Goal: Task Accomplishment & Management: Use online tool/utility

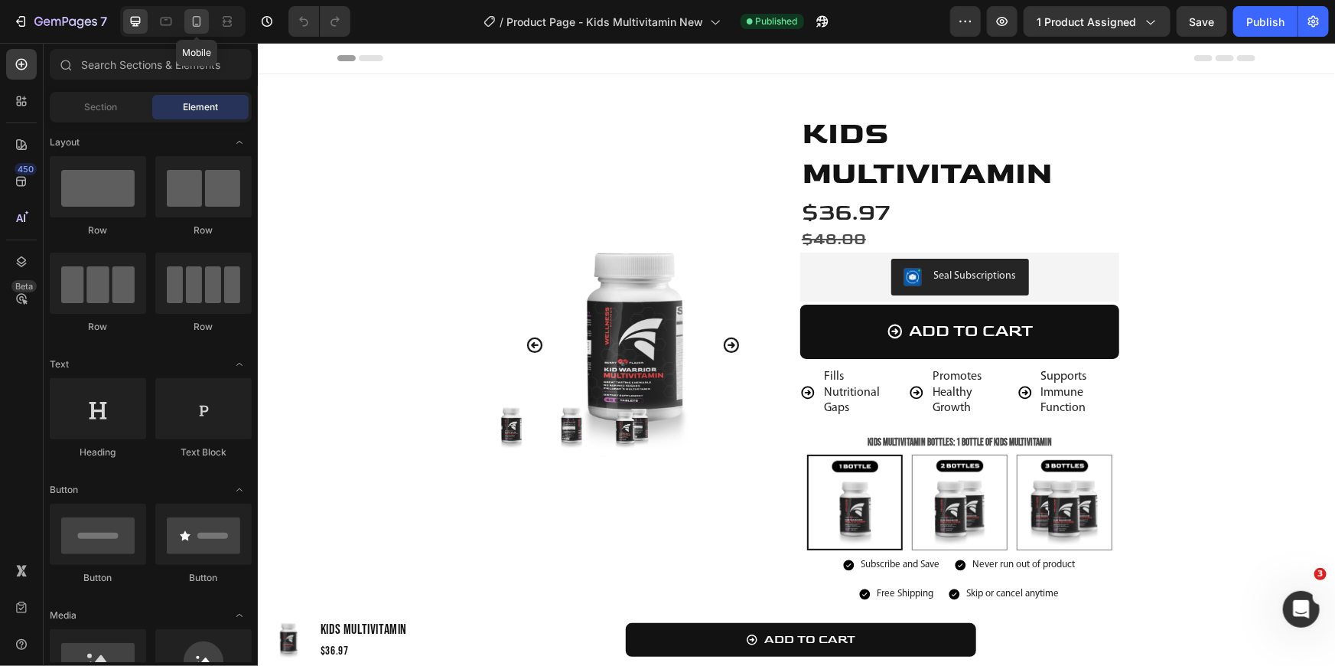
drag, startPoint x: 197, startPoint y: 22, endPoint x: 193, endPoint y: 298, distance: 276.2
click at [197, 22] on icon at bounding box center [196, 21] width 15 height 15
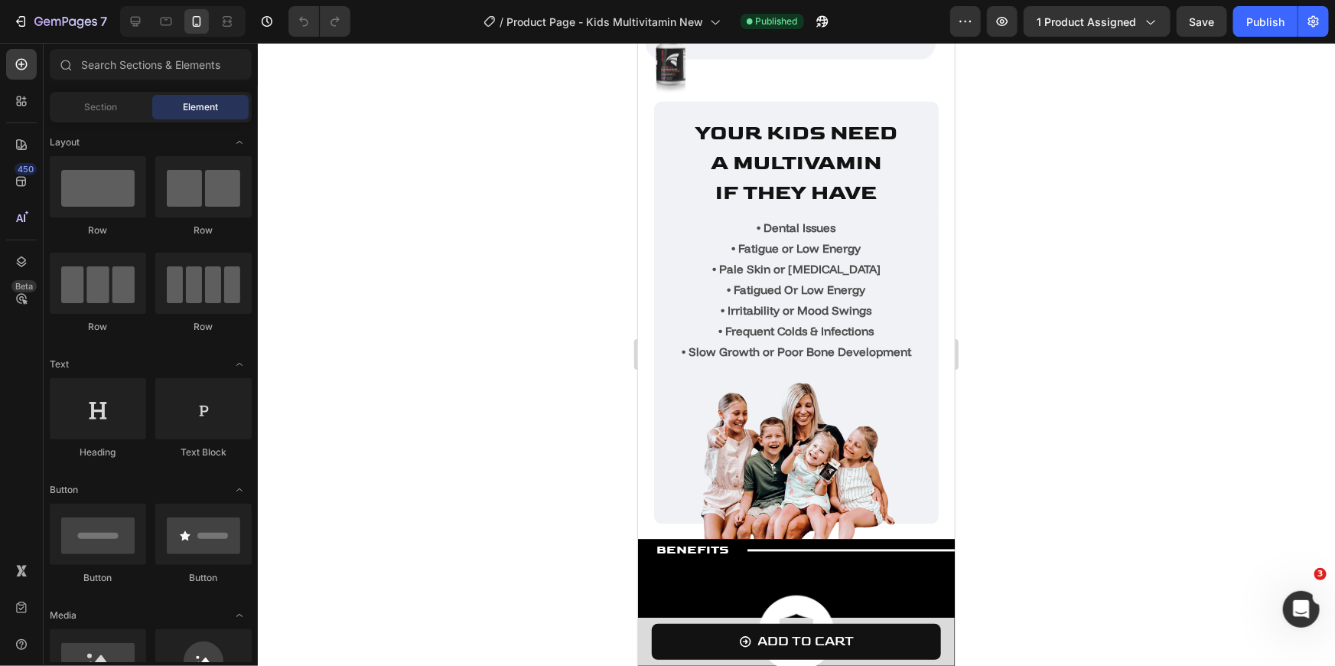
scroll to position [1321, 0]
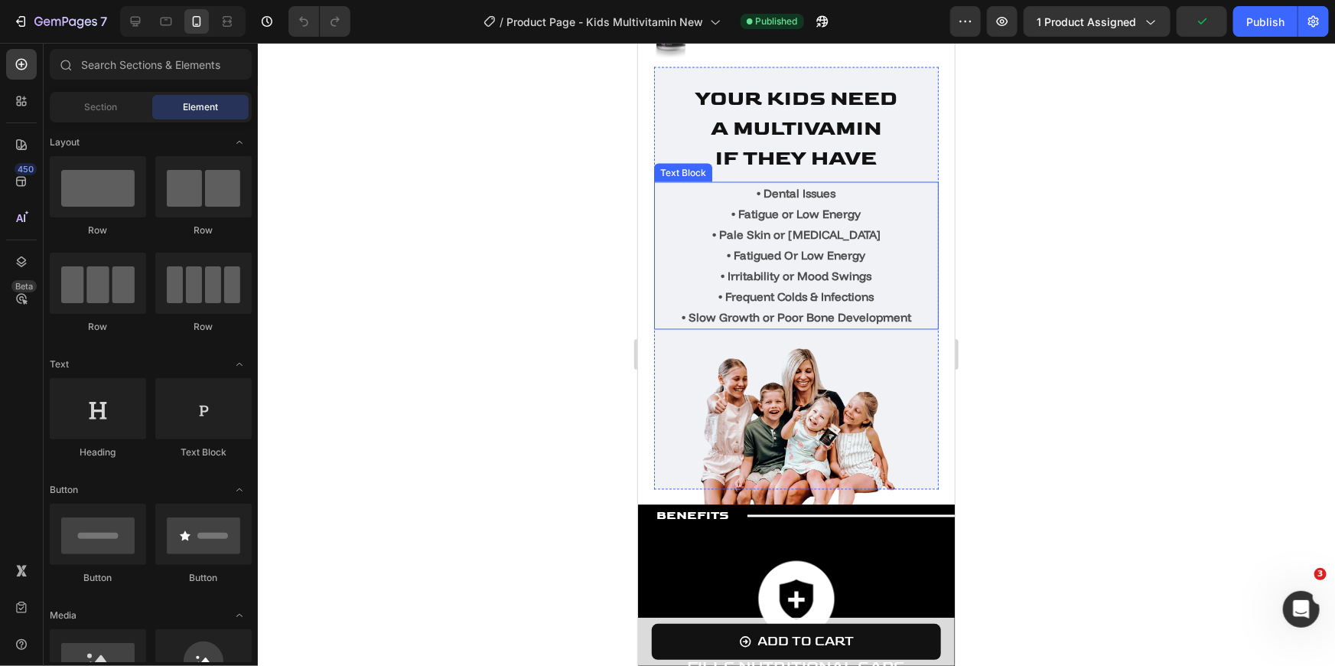
click at [835, 257] on strong "• Fatigued Or Low Energy" at bounding box center [796, 255] width 138 height 15
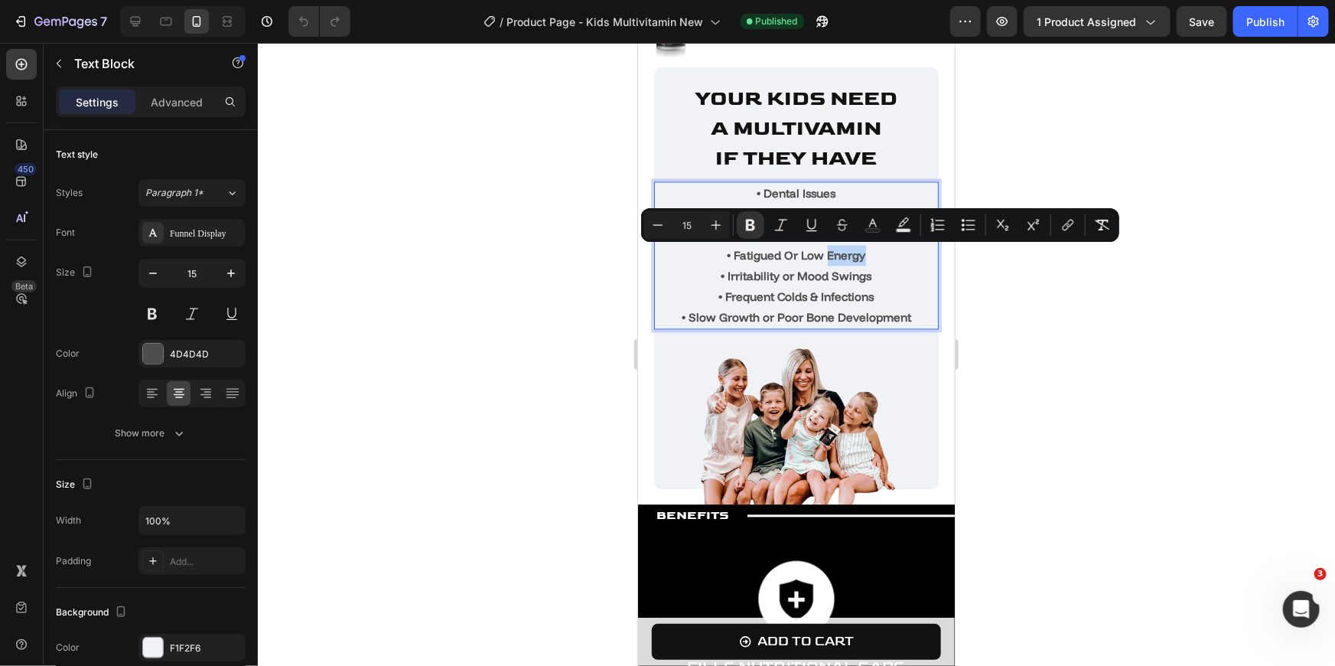
click at [835, 257] on strong "• Fatigued Or Low Energy" at bounding box center [796, 255] width 138 height 15
drag, startPoint x: 861, startPoint y: 257, endPoint x: 725, endPoint y: 259, distance: 136.2
click at [725, 259] on p "• Fatigued Or Low Energy" at bounding box center [796, 255] width 282 height 21
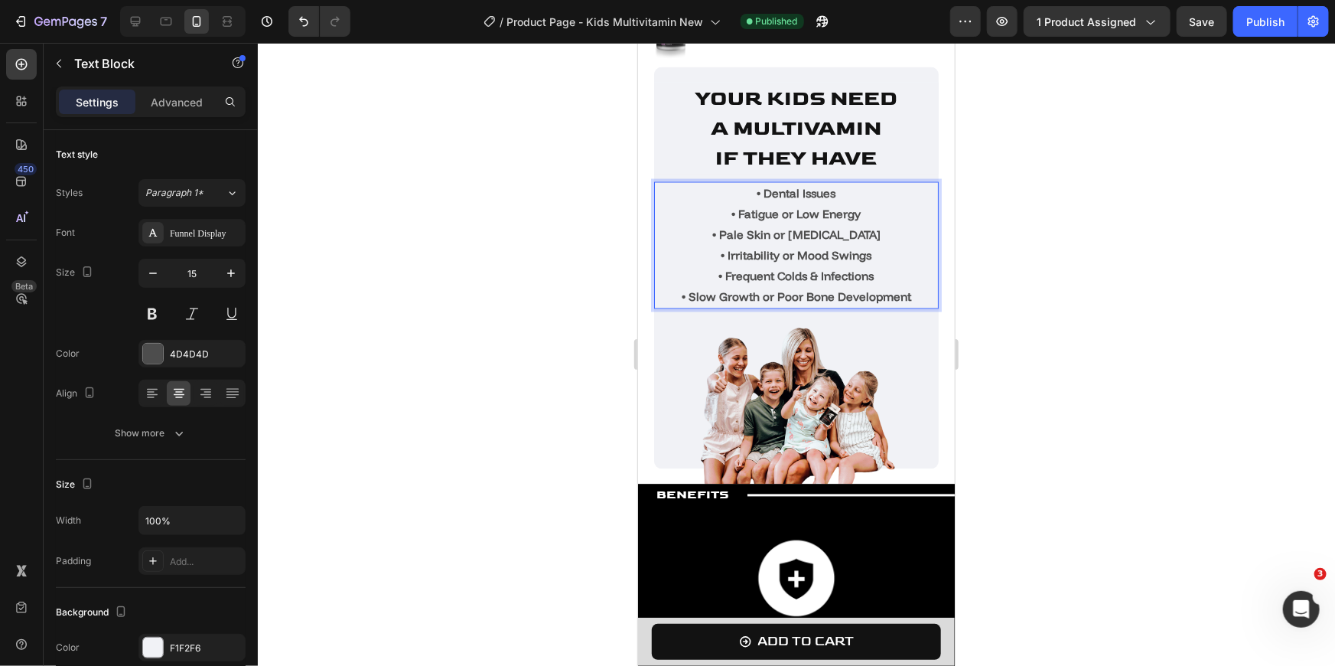
click at [575, 250] on div at bounding box center [796, 354] width 1077 height 623
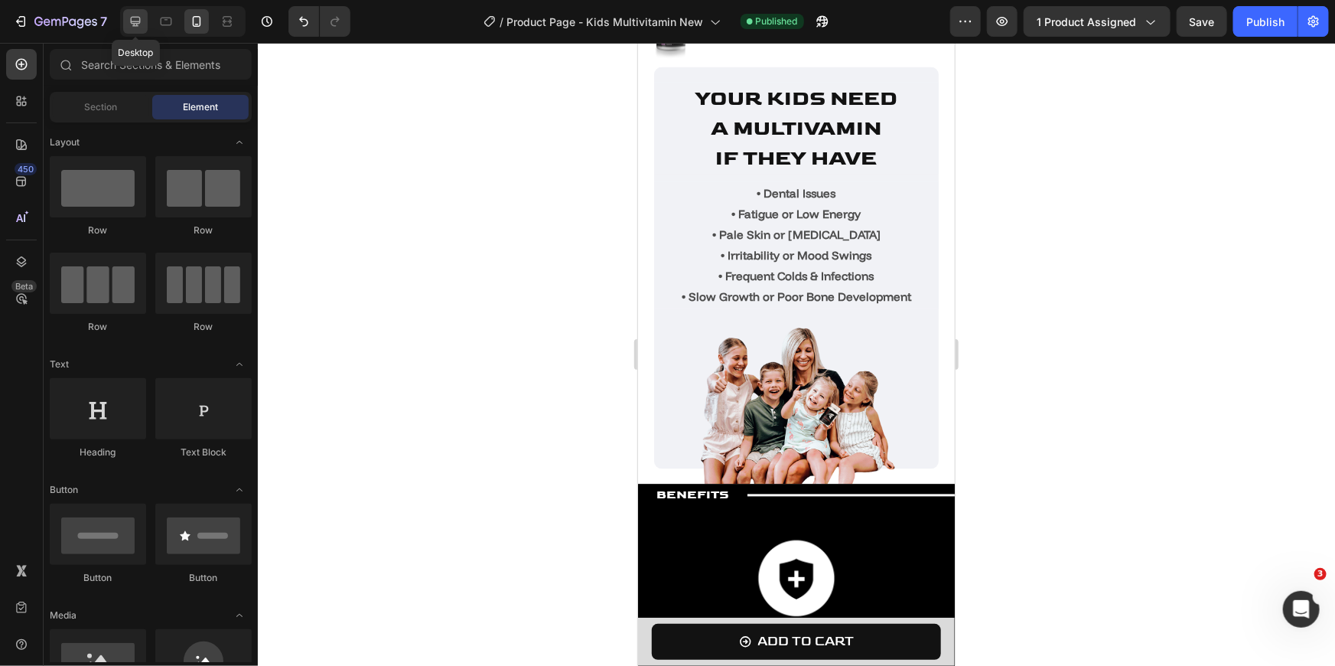
click at [145, 17] on div at bounding box center [135, 21] width 24 height 24
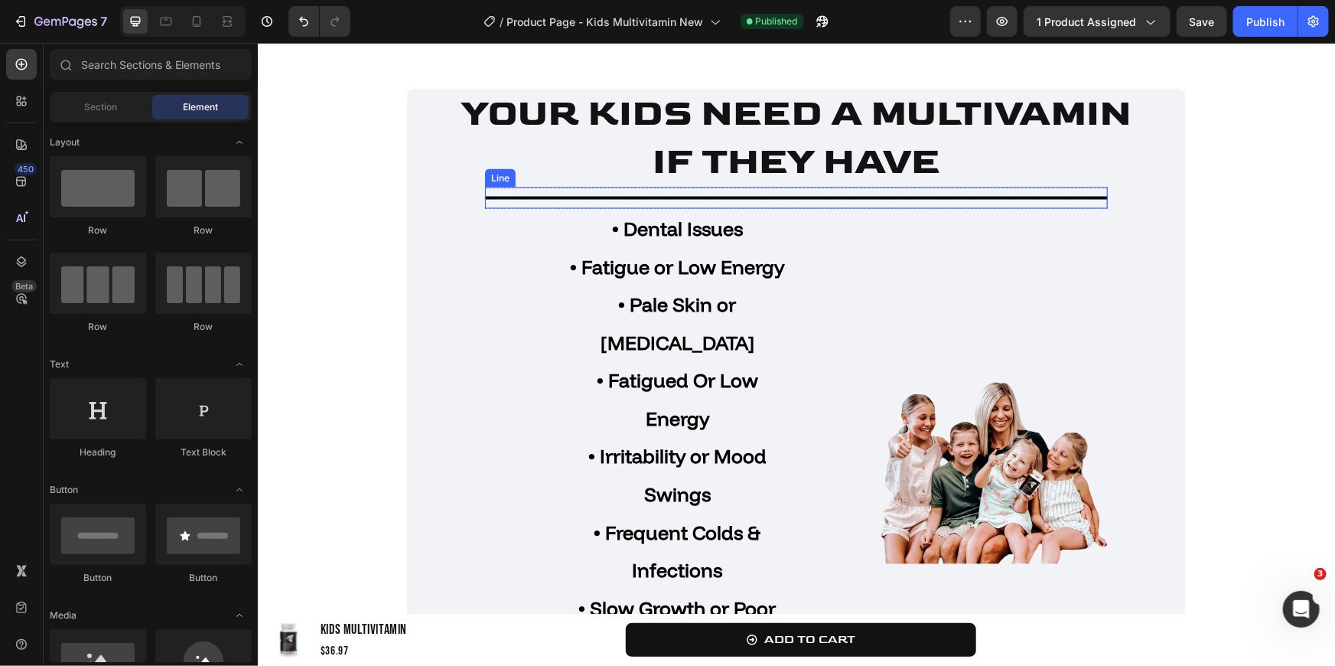
scroll to position [1462, 0]
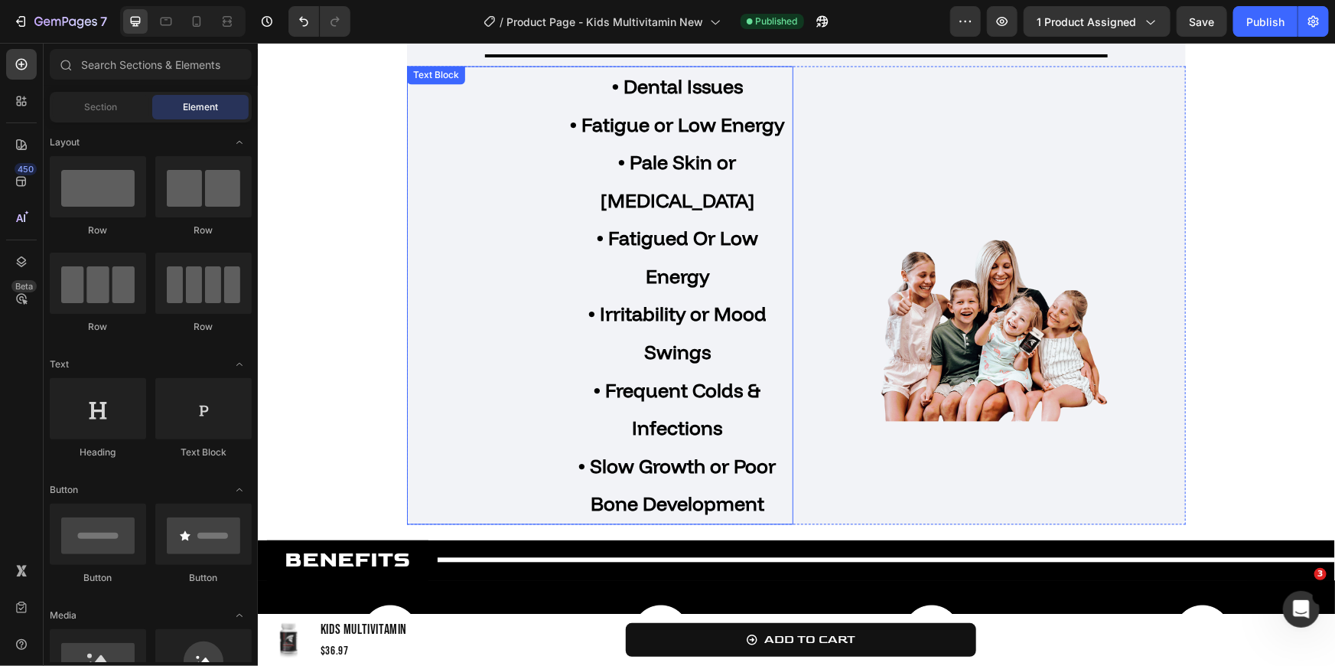
click at [718, 254] on p "• Fatigued Or Low Energy" at bounding box center [676, 257] width 229 height 76
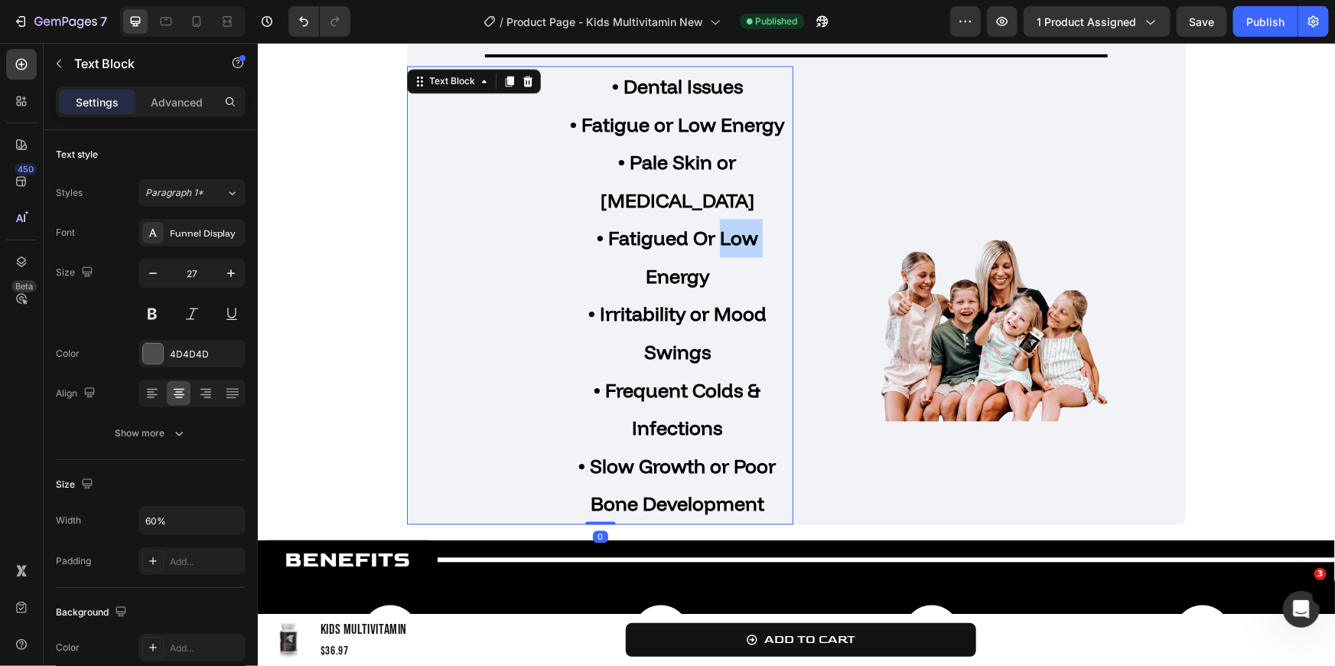
click at [718, 254] on p "• Fatigued Or Low Energy" at bounding box center [676, 257] width 229 height 76
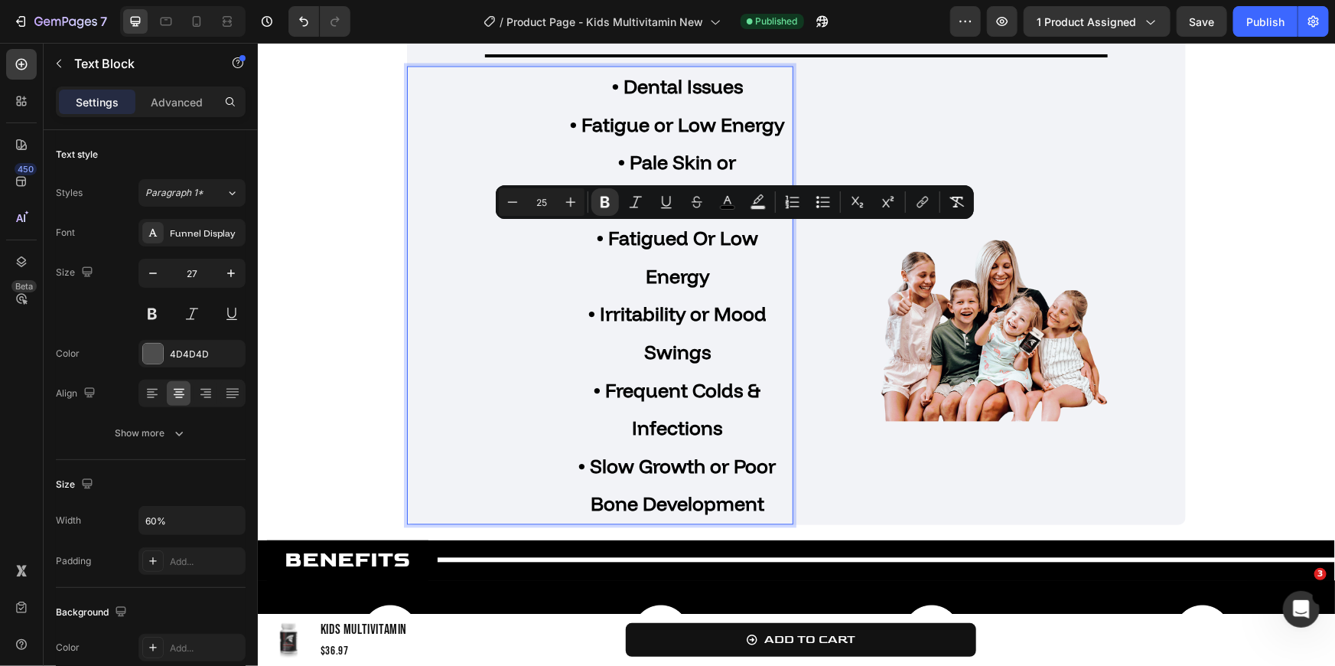
click at [703, 435] on strong "• Frequent Colds & Infections" at bounding box center [677, 409] width 167 height 62
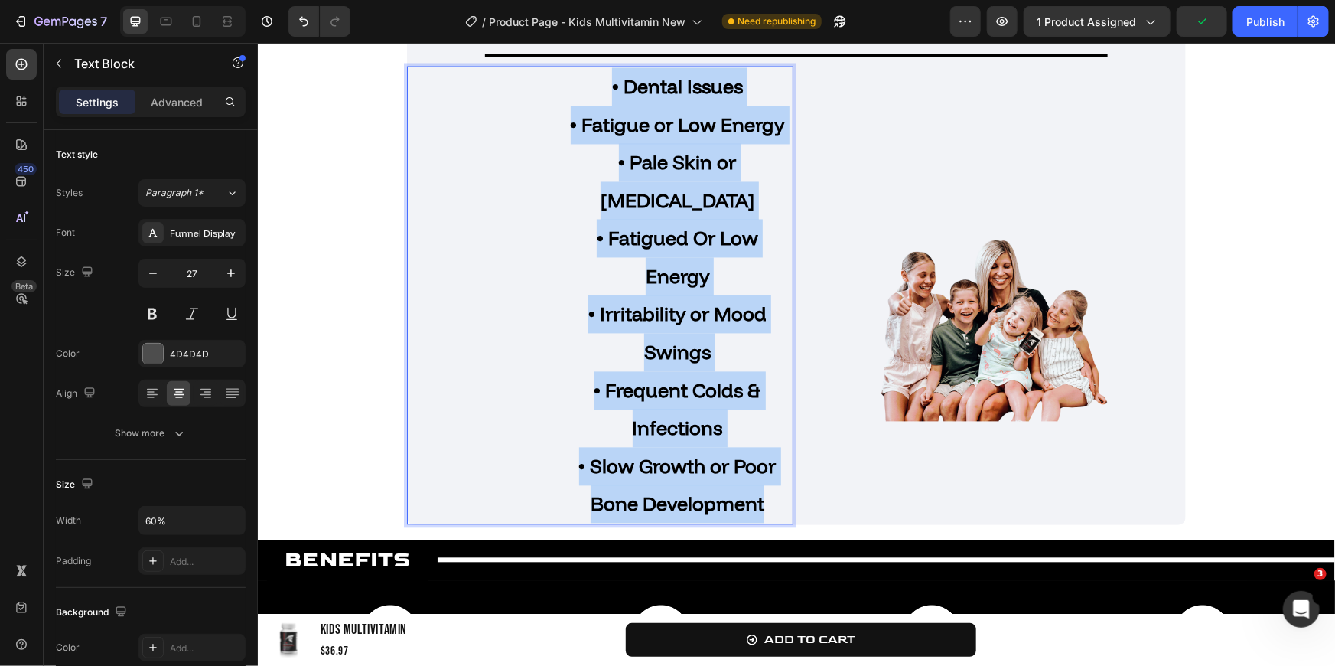
drag, startPoint x: 755, startPoint y: 503, endPoint x: 570, endPoint y: 96, distance: 447.8
click at [570, 96] on div "• Dental Issues • Fatigue or Low Energy • Pale Skin or [MEDICAL_DATA] • Fatigue…" at bounding box center [677, 295] width 232 height 458
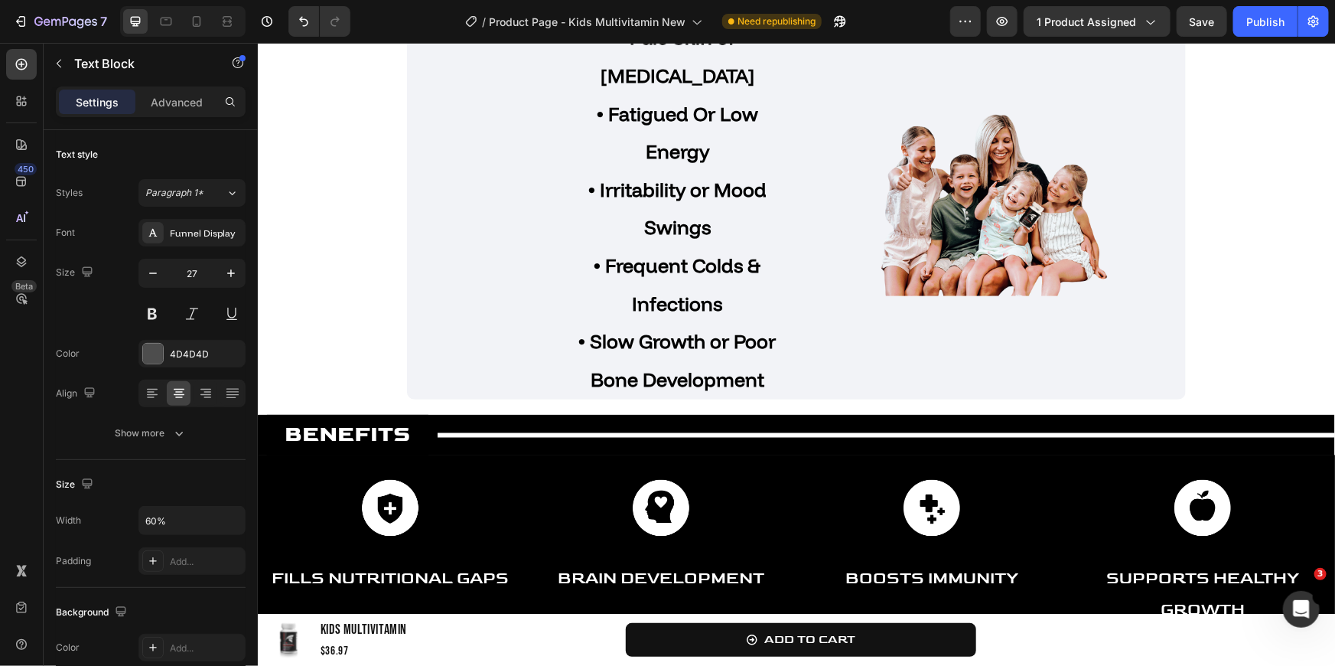
scroll to position [1144, 0]
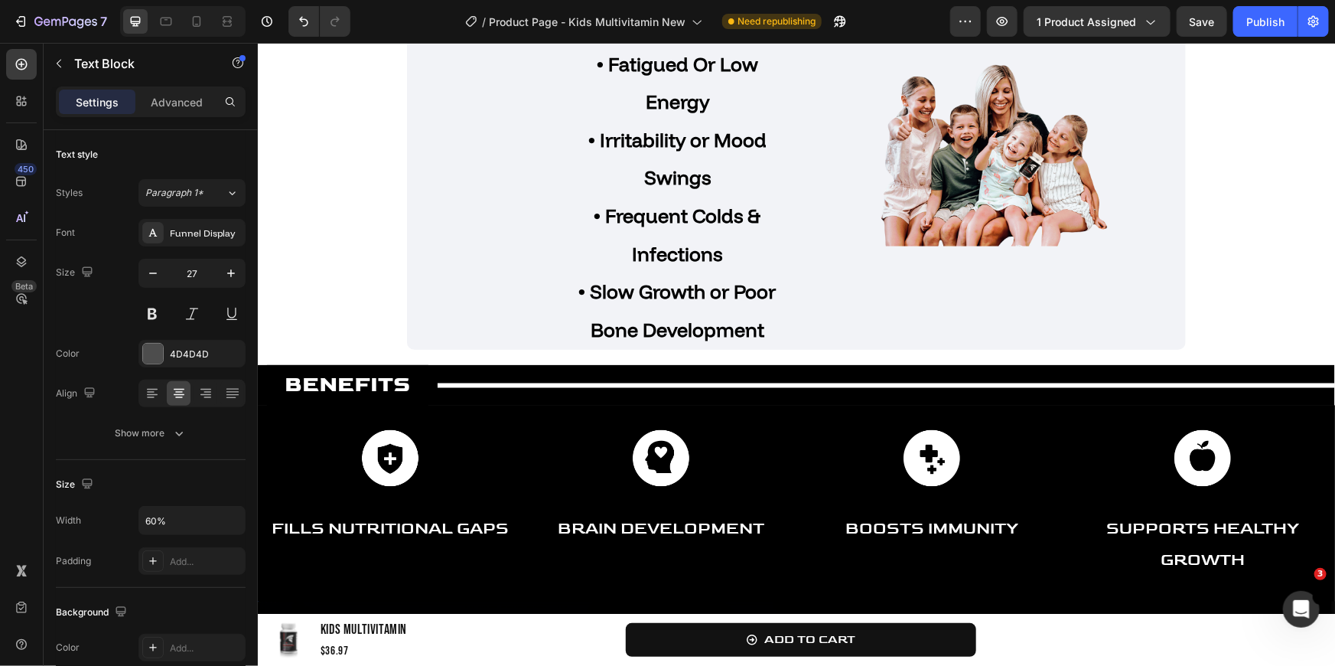
click at [705, 297] on strong "• Slow Growth or Poor Bone Development" at bounding box center [676, 309] width 197 height 62
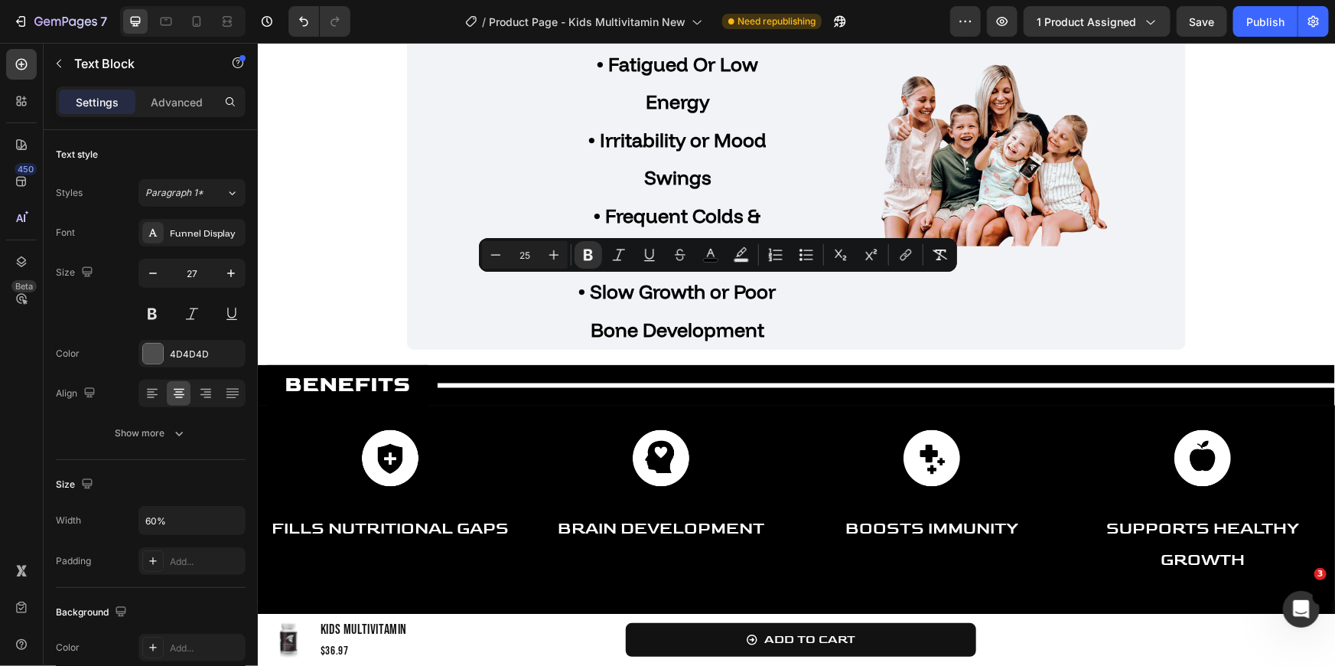
click at [718, 329] on strong "• Slow Growth or Poor Bone Development" at bounding box center [676, 309] width 197 height 62
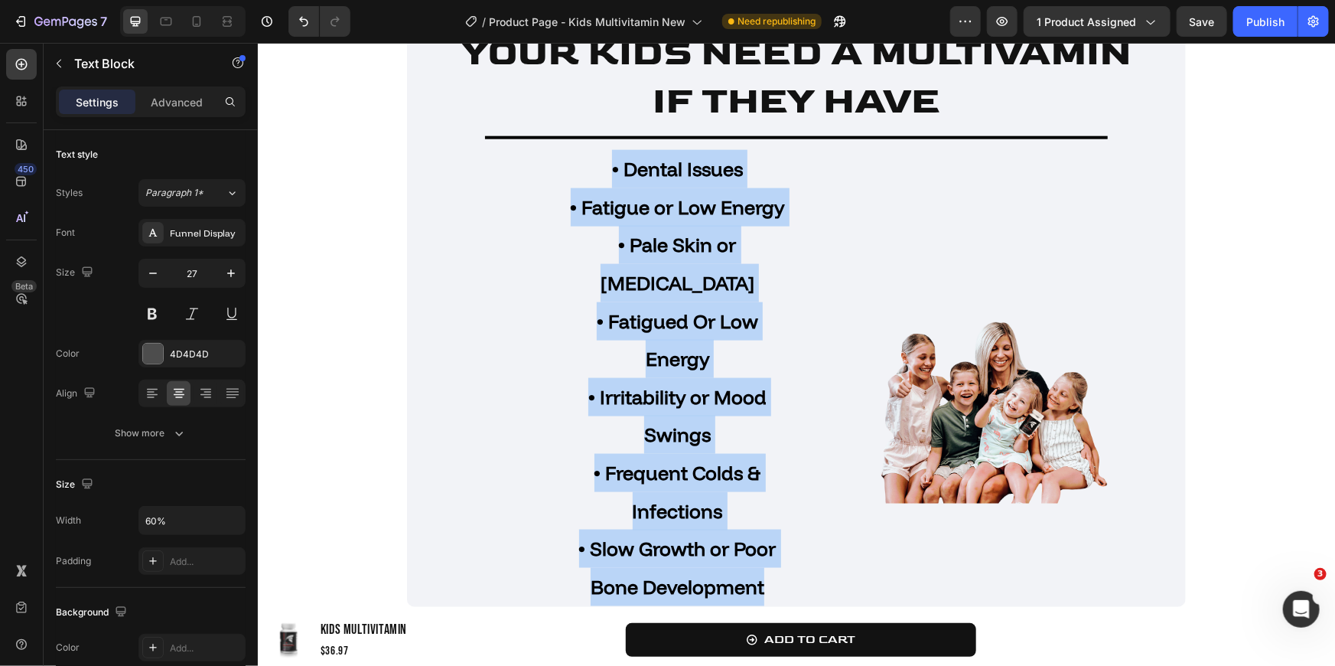
scroll to position [866, 0]
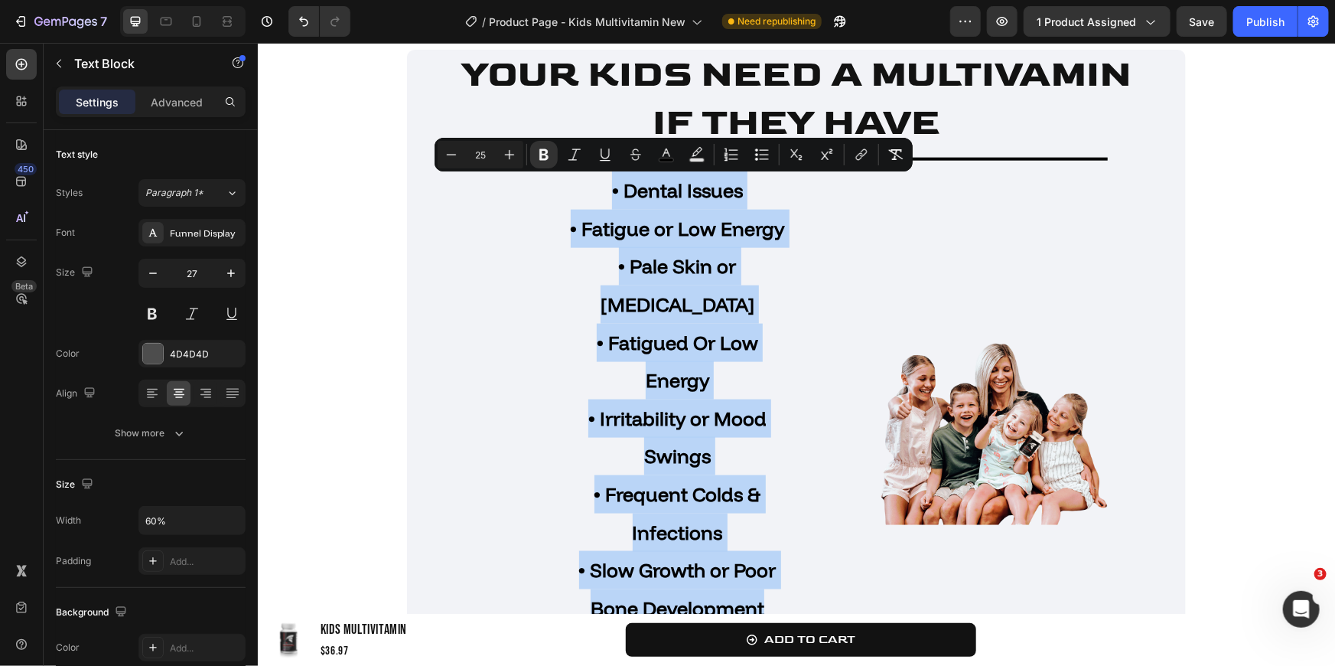
drag, startPoint x: 757, startPoint y: 322, endPoint x: 591, endPoint y: 183, distance: 217.2
click at [591, 183] on div "• Dental Issues • Fatigue or Low Energy • Pale Skin or [MEDICAL_DATA] • Fatigue…" at bounding box center [677, 398] width 232 height 458
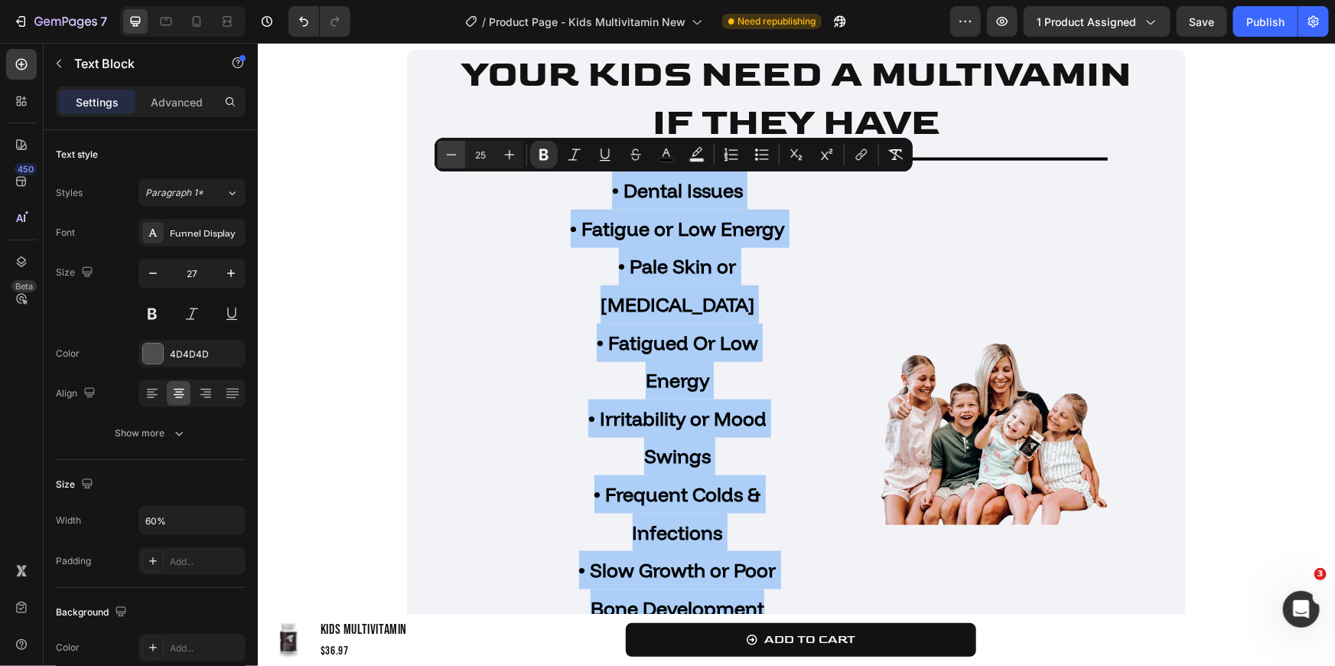
click at [447, 155] on icon "Editor contextual toolbar" at bounding box center [451, 154] width 15 height 15
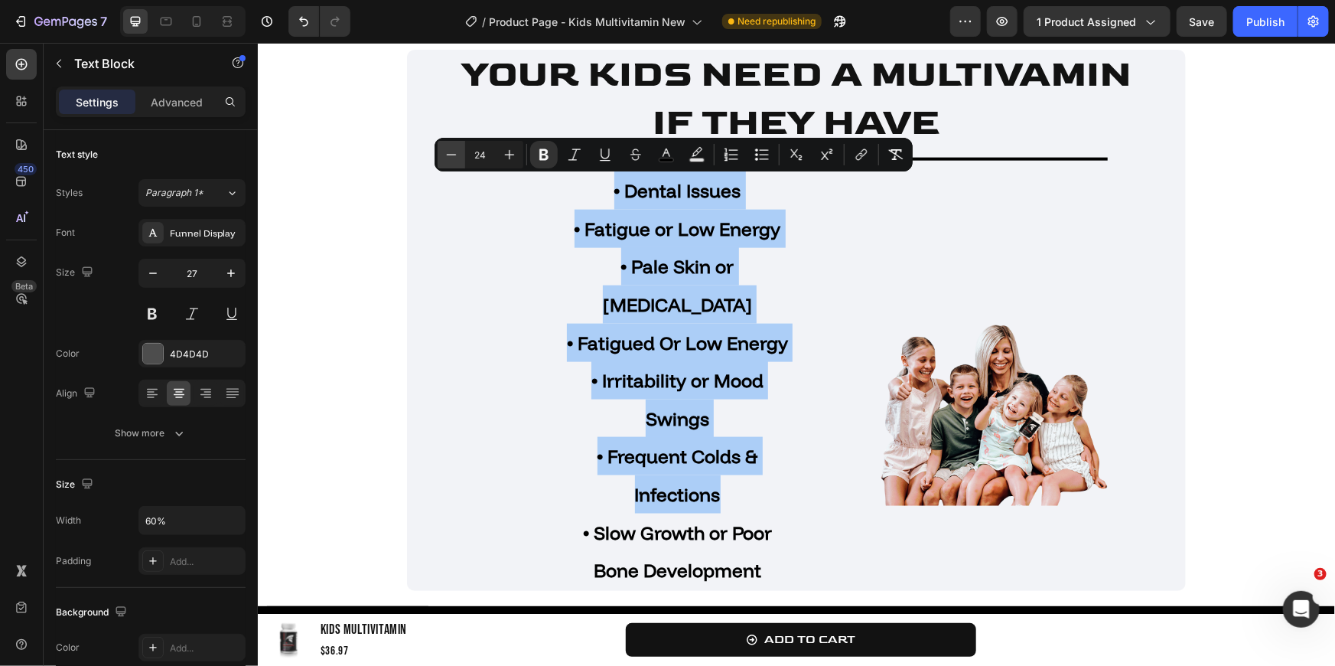
click at [447, 155] on icon "Editor contextual toolbar" at bounding box center [451, 154] width 15 height 15
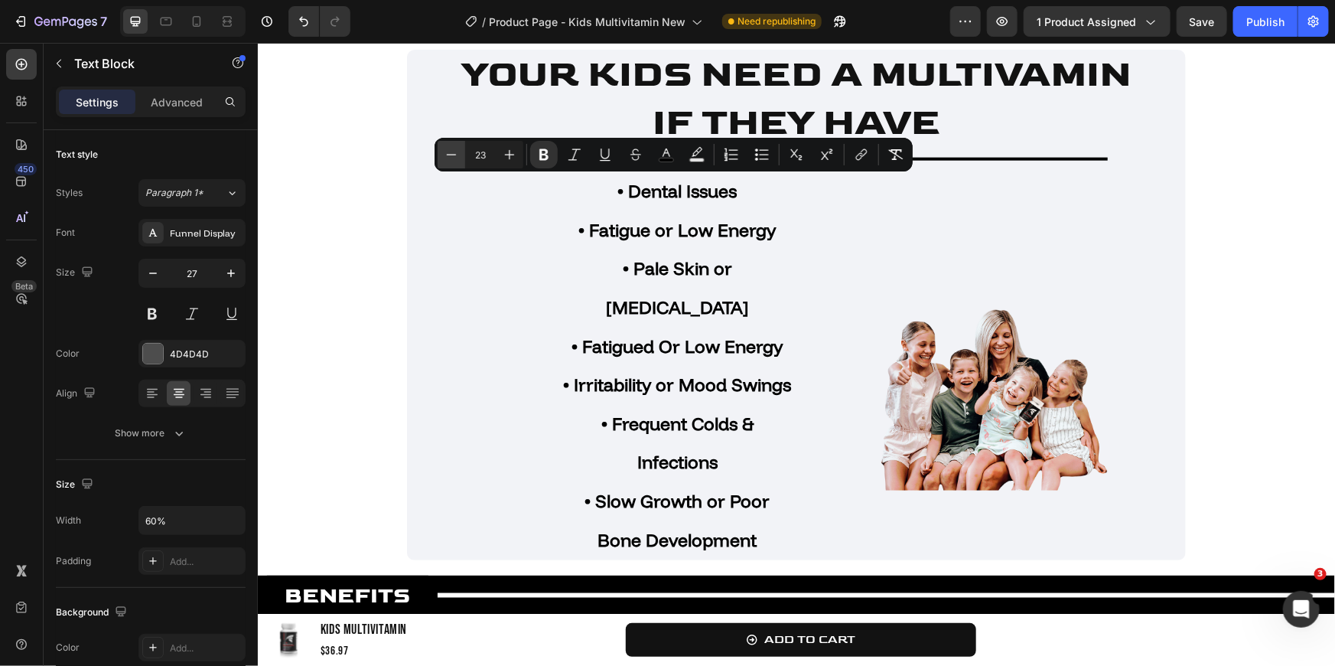
click at [447, 155] on icon "Editor contextual toolbar" at bounding box center [451, 154] width 15 height 15
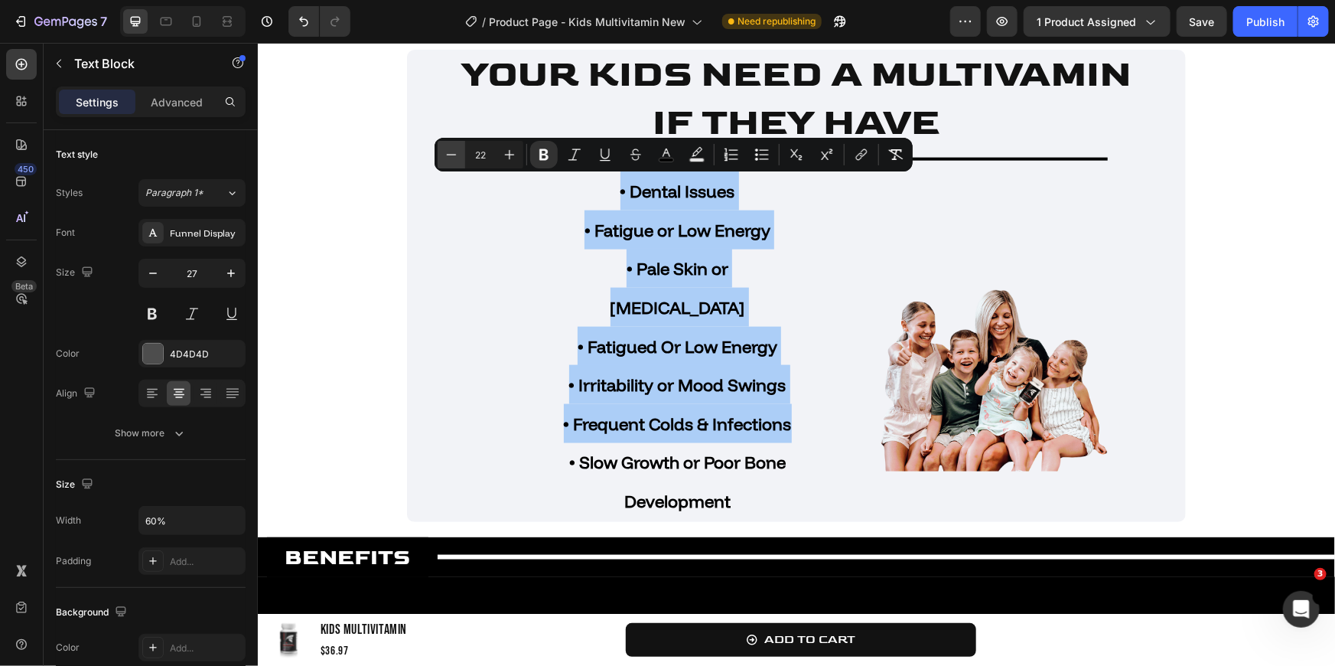
click at [447, 155] on icon "Editor contextual toolbar" at bounding box center [451, 154] width 15 height 15
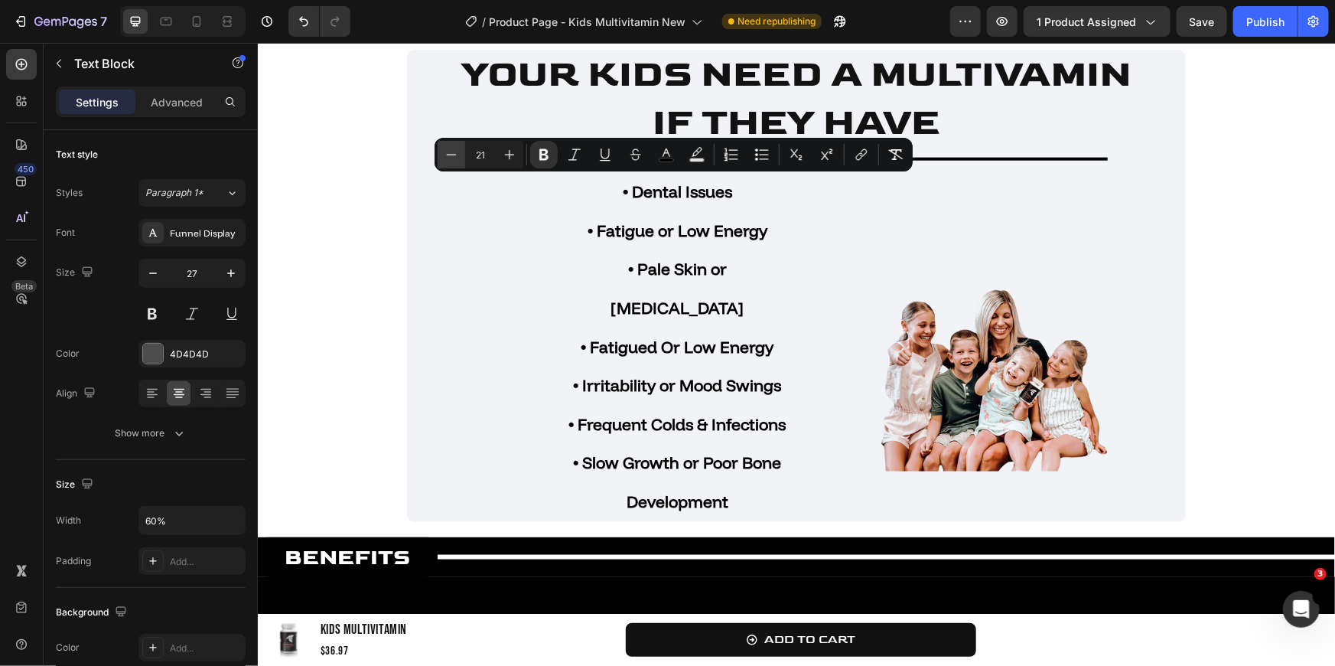
click at [447, 155] on icon "Editor contextual toolbar" at bounding box center [451, 154] width 15 height 15
type input "20"
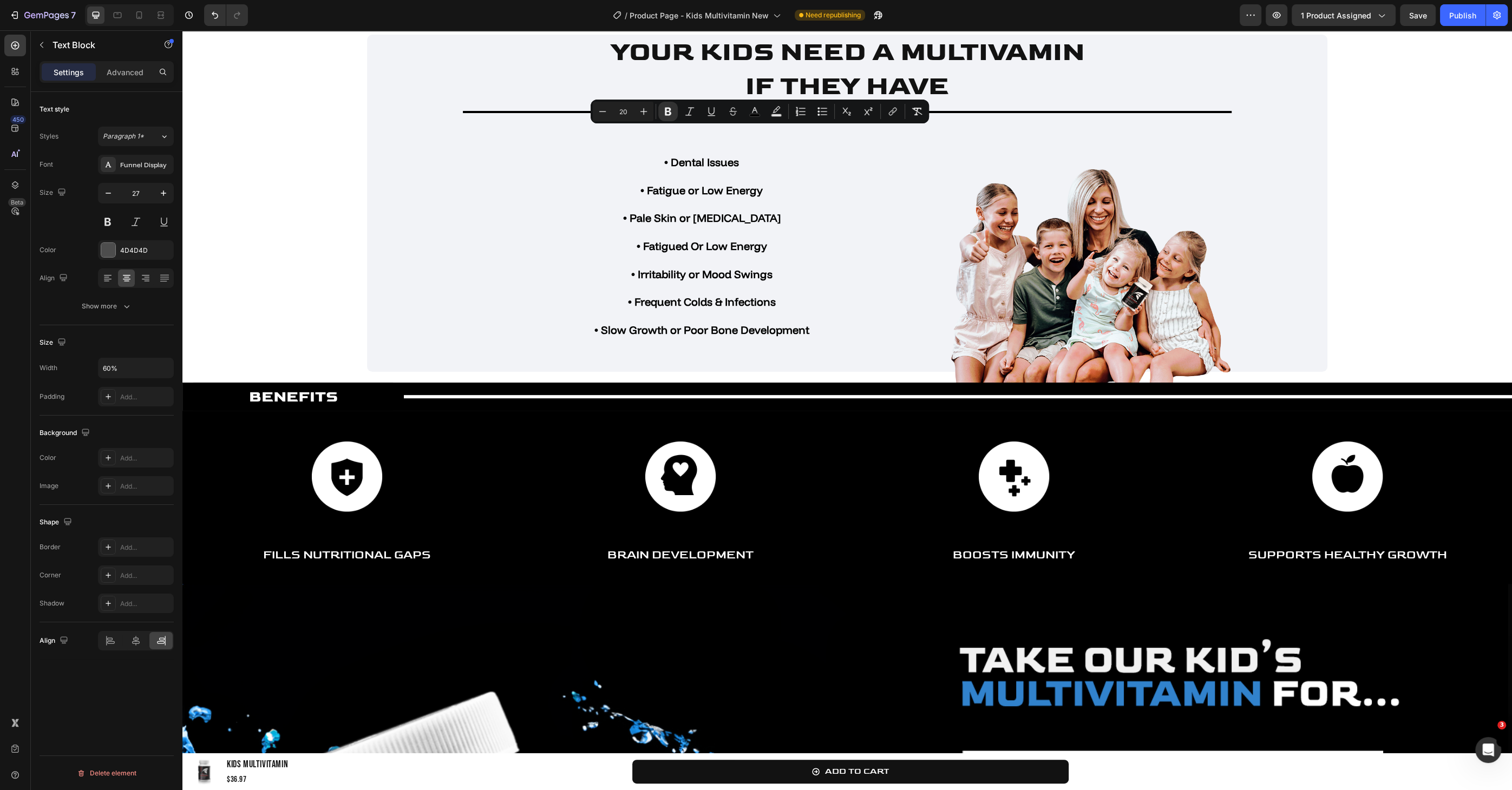
scroll to position [639, 0]
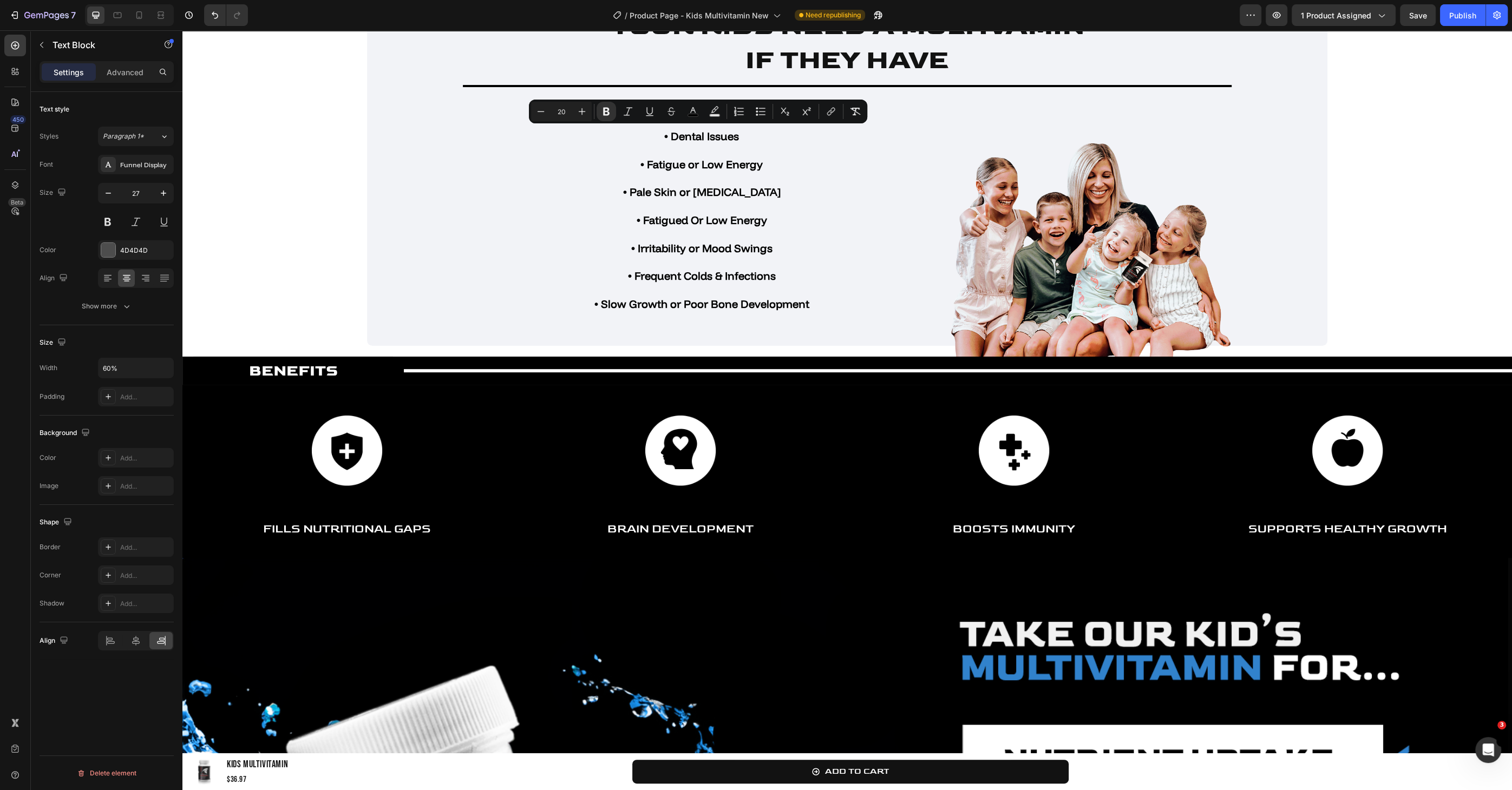
click at [559, 236] on p "• Irritability or Mood Swings" at bounding box center [701, 248] width 284 height 28
click at [729, 301] on strong "• Slow Growth or Poor Bone Development" at bounding box center [702, 303] width 215 height 13
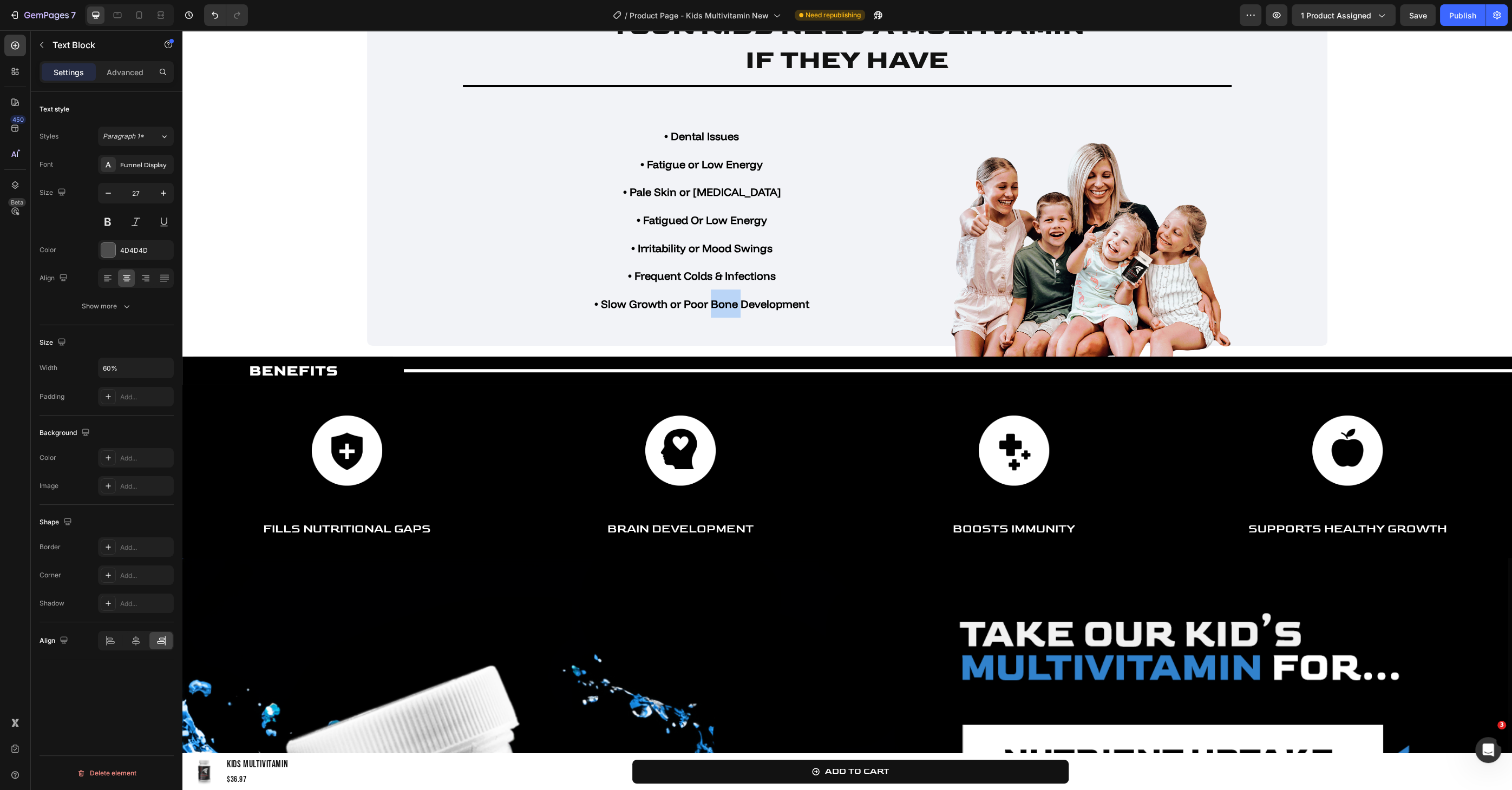
click at [729, 301] on strong "• Slow Growth or Poor Bone Development" at bounding box center [702, 303] width 215 height 13
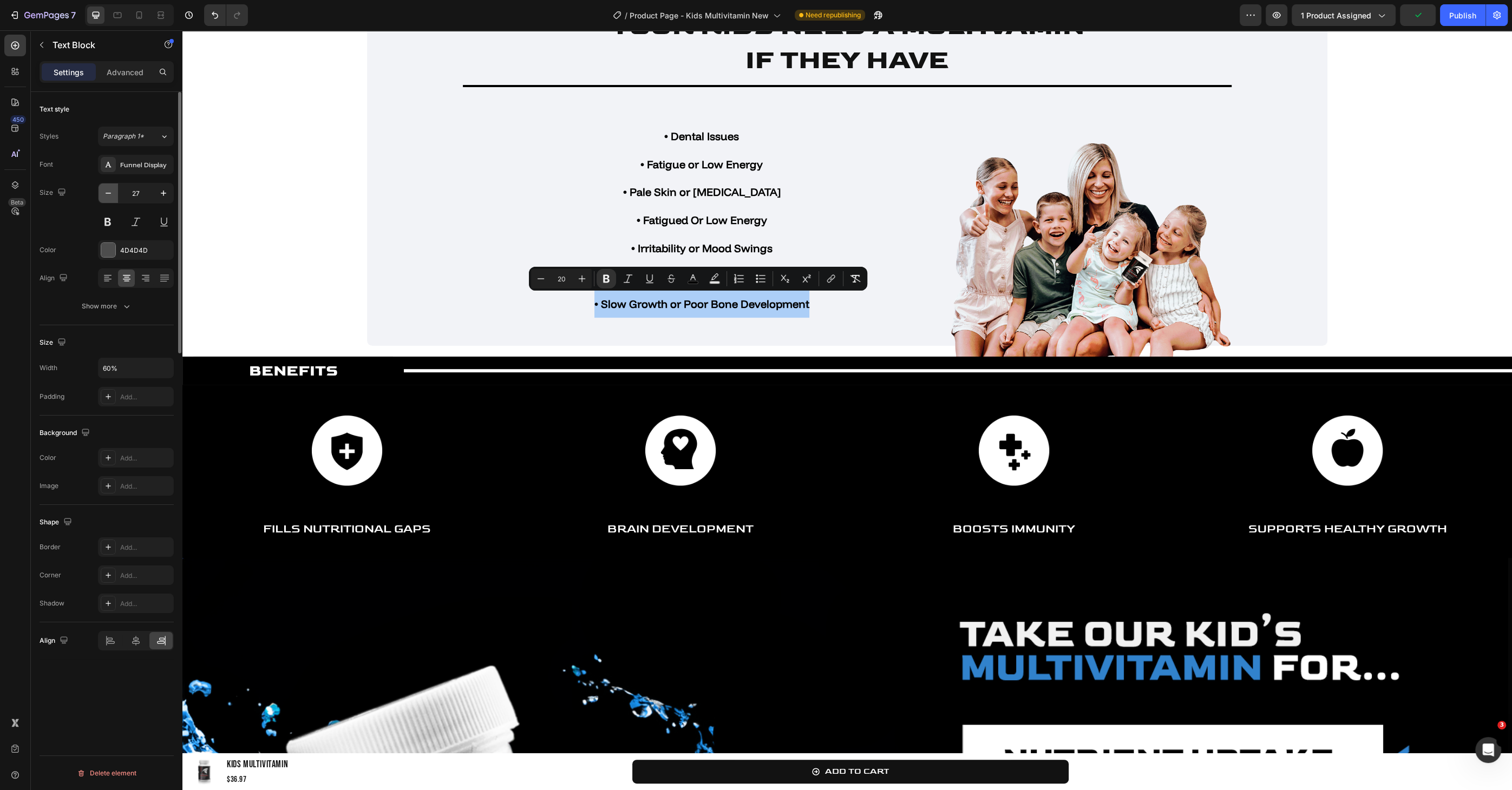
click at [103, 192] on button "button" at bounding box center [108, 193] width 20 height 20
click at [103, 192] on icon "button" at bounding box center [108, 192] width 11 height 11
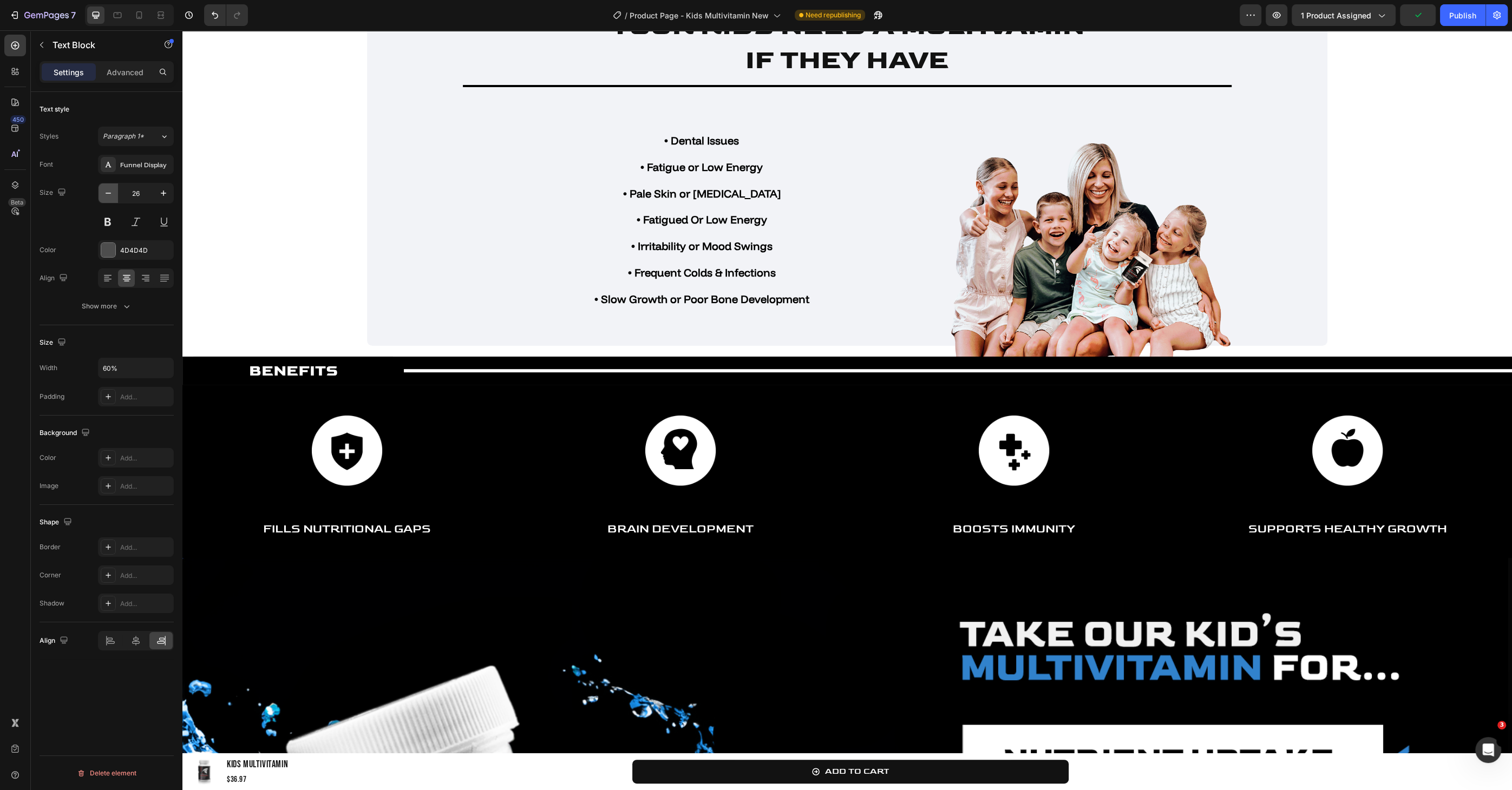
type input "25"
click at [736, 273] on strong "• Frequent Colds & Infections" at bounding box center [701, 270] width 148 height 13
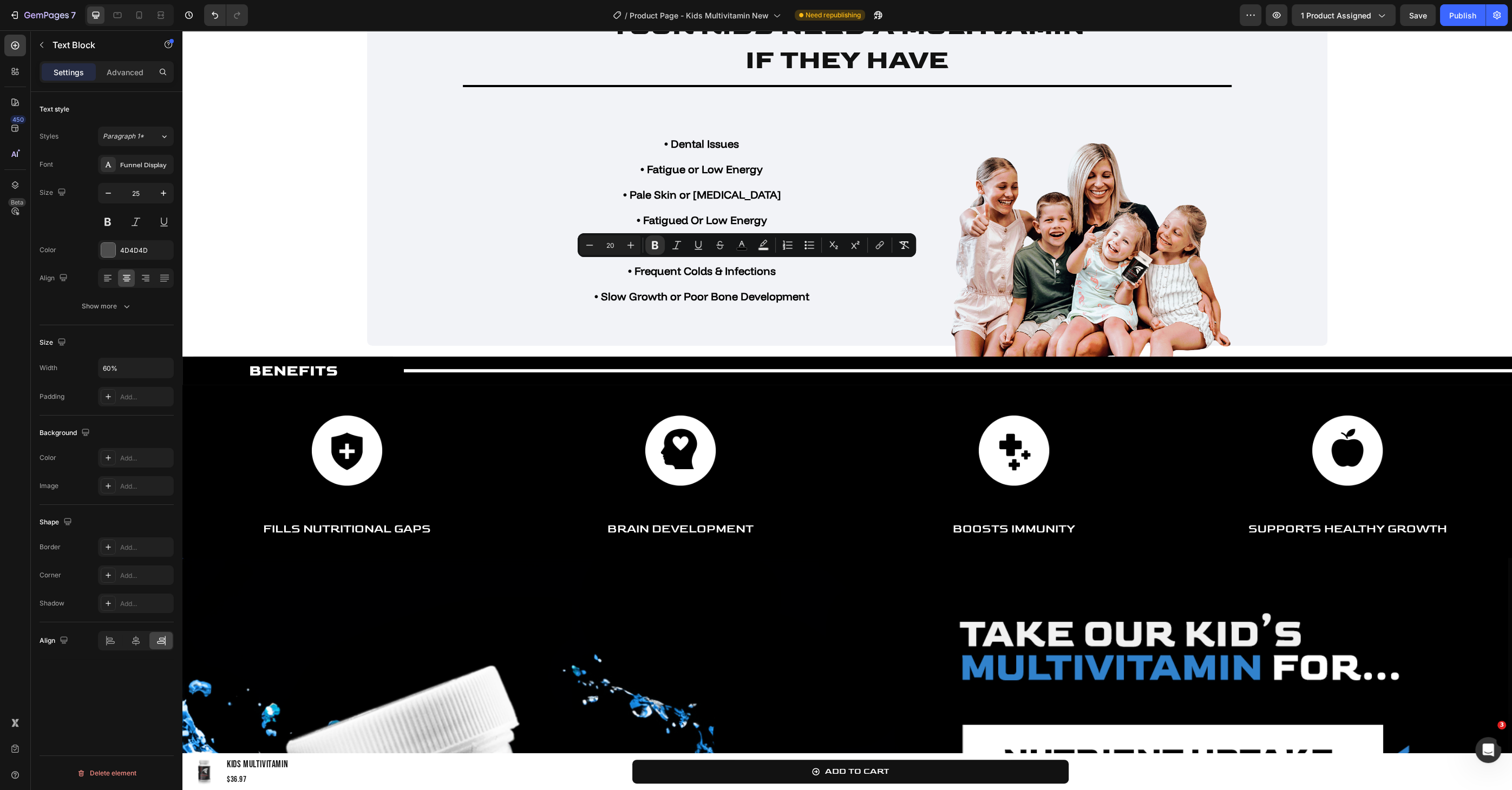
click at [777, 289] on strong "• Slow Growth or Poor Bone Development" at bounding box center [702, 296] width 215 height 13
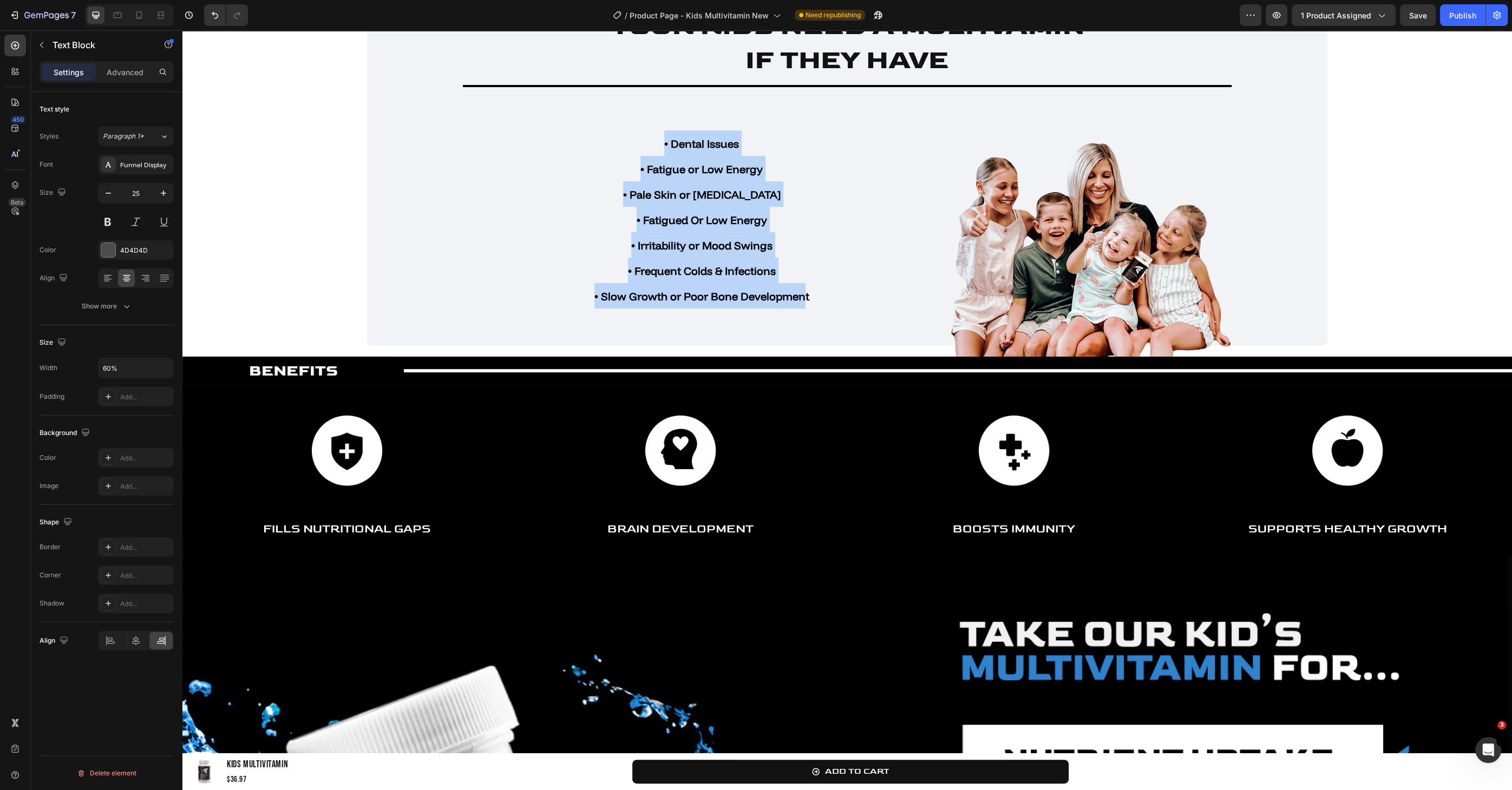
drag, startPoint x: 802, startPoint y: 294, endPoint x: 601, endPoint y: 151, distance: 246.7
click at [601, 151] on div "• Dental Issues • Fatigue or Low Energy • Pale Skin or [MEDICAL_DATA] • Fatigue…" at bounding box center [701, 219] width 287 height 180
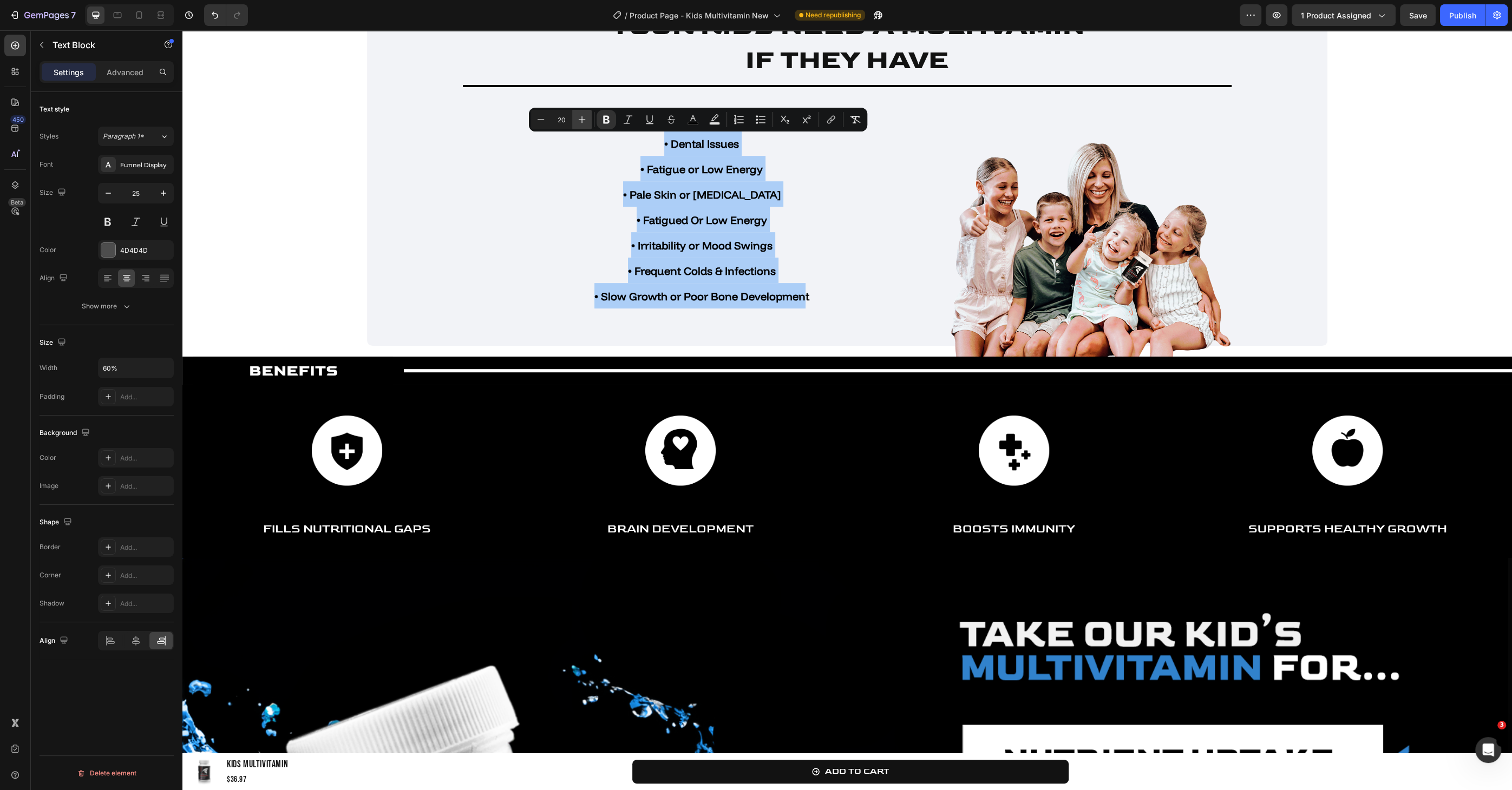
click at [577, 123] on icon "Editor contextual toolbar" at bounding box center [582, 119] width 11 height 11
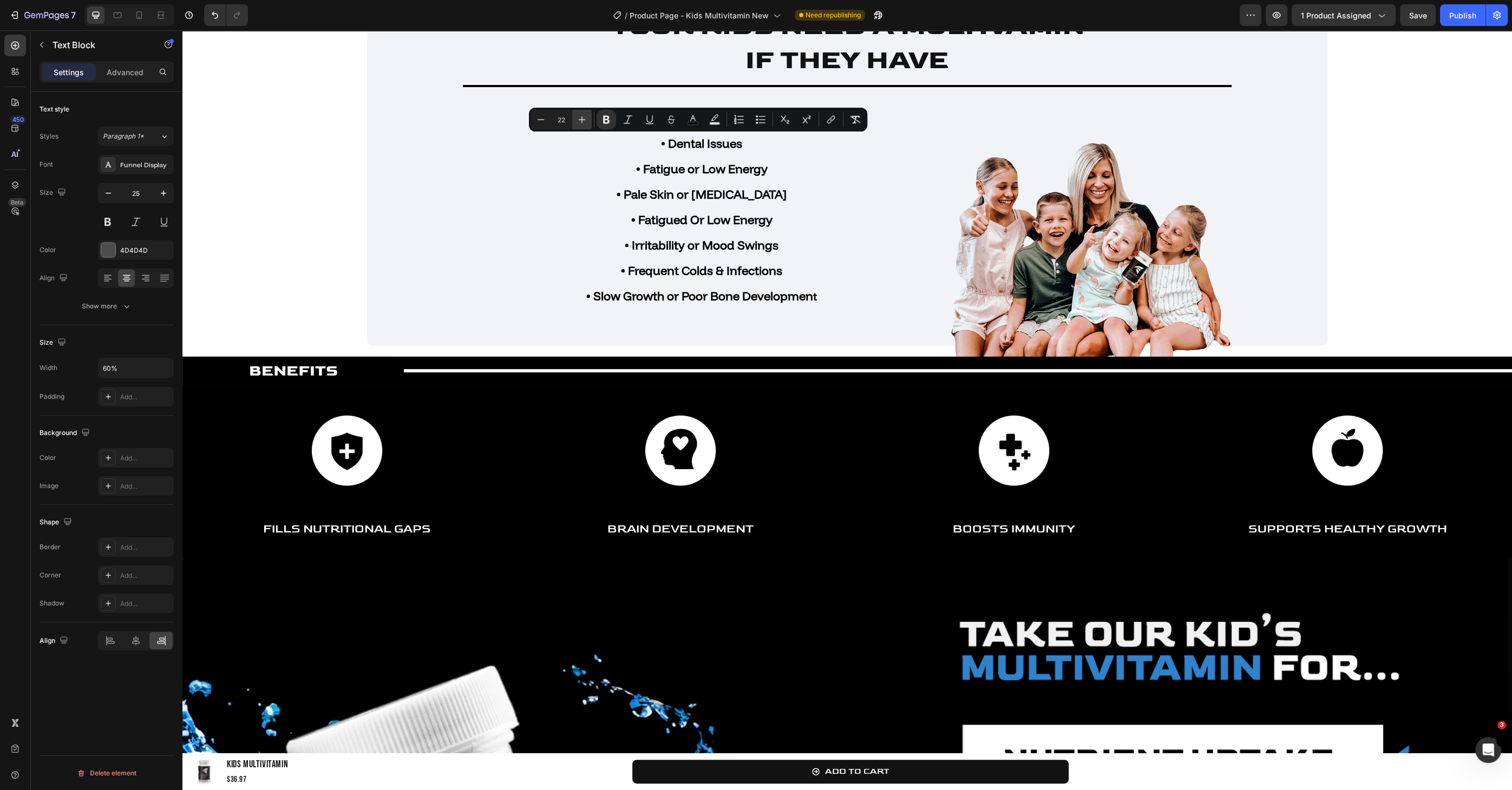
click at [577, 123] on icon "Editor contextual toolbar" at bounding box center [582, 119] width 11 height 11
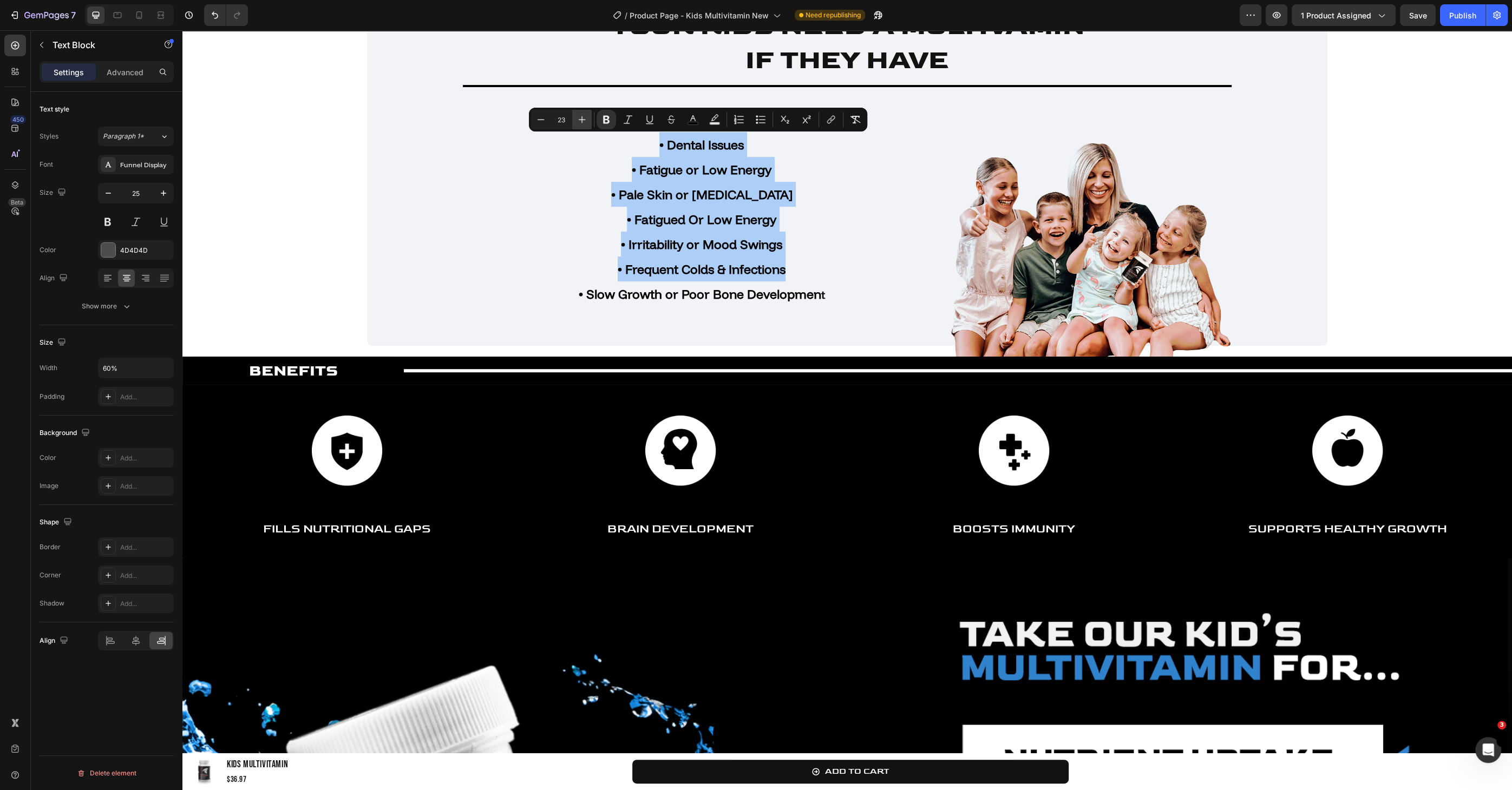
click at [577, 123] on icon "Editor contextual toolbar" at bounding box center [582, 119] width 11 height 11
type input "25"
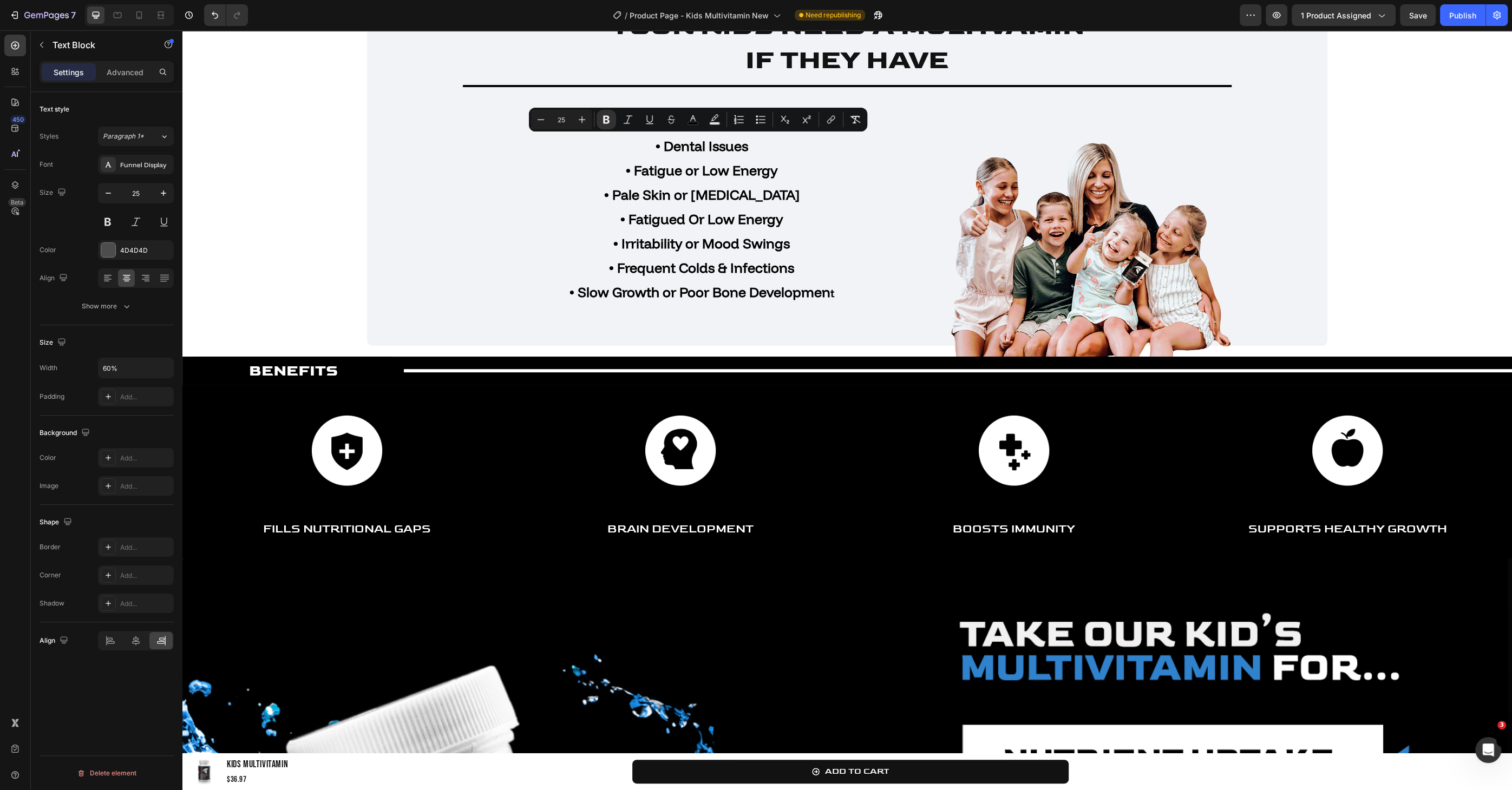
click at [521, 187] on div "• Dental Issues • Fatigue or Low Energy • Pale Skin or [MEDICAL_DATA] • Fatigue…" at bounding box center [606, 219] width 478 height 174
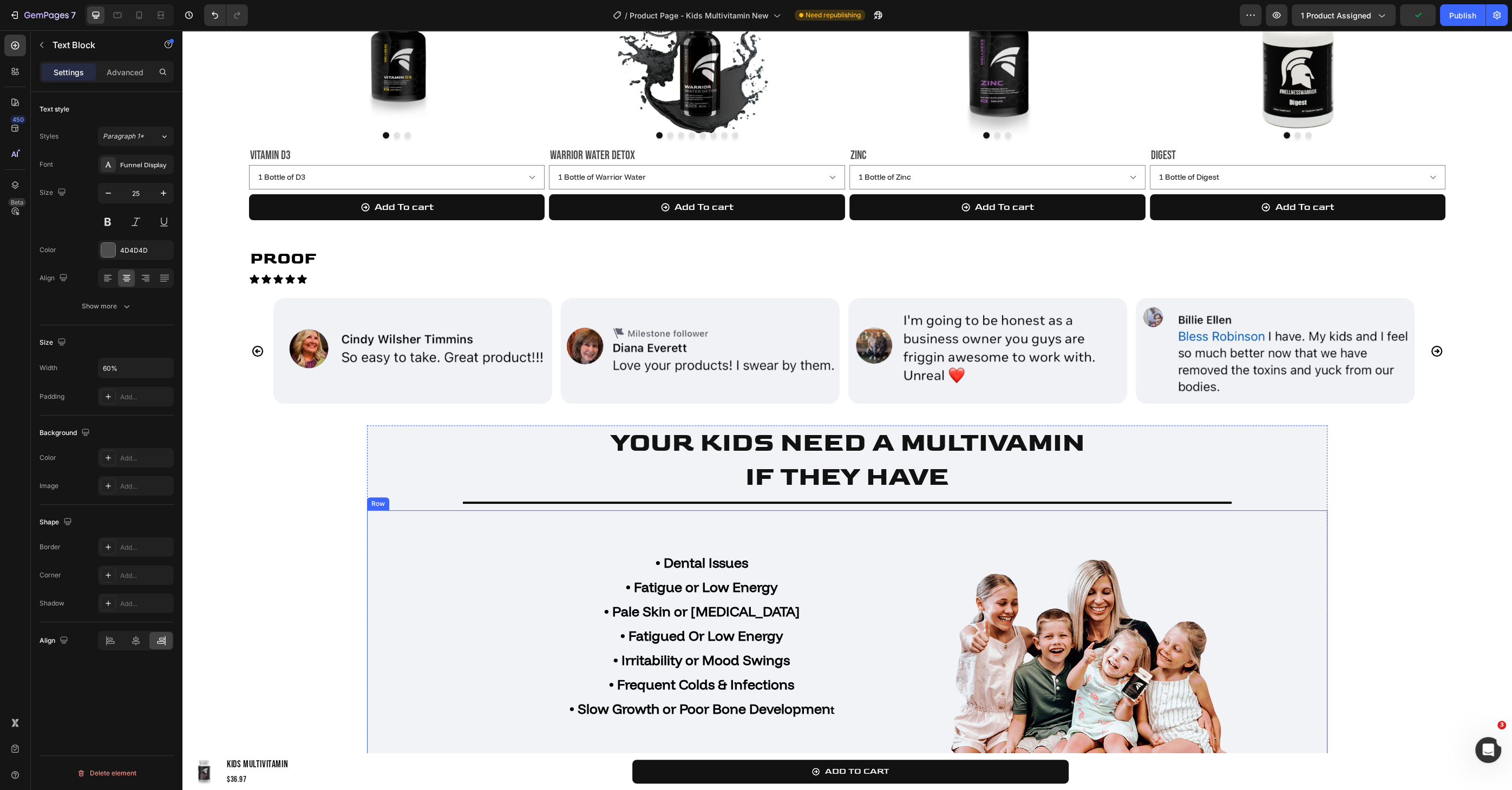
scroll to position [641, 0]
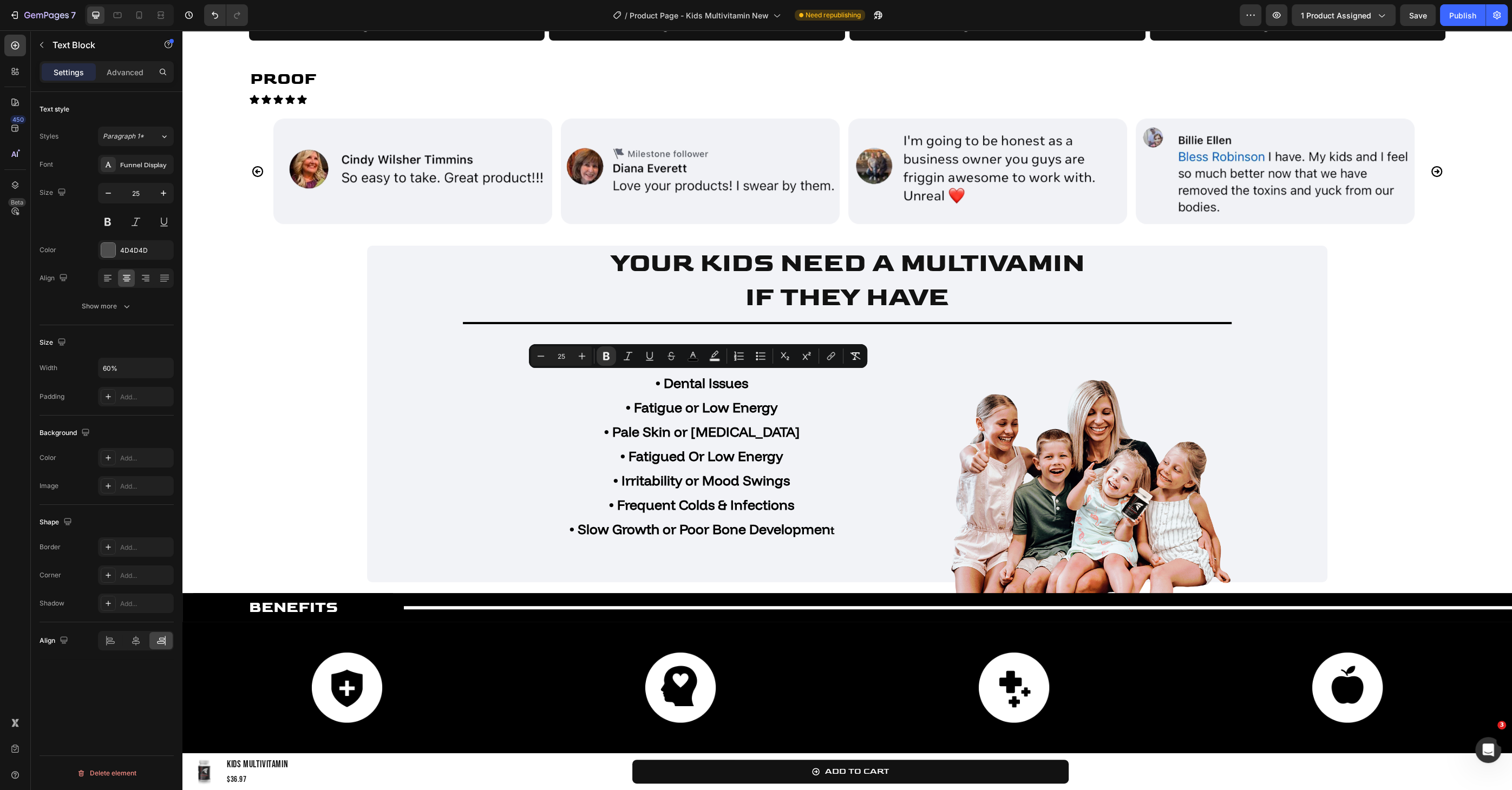
click at [717, 468] on p "• Irritability or Mood Swings" at bounding box center [701, 480] width 284 height 24
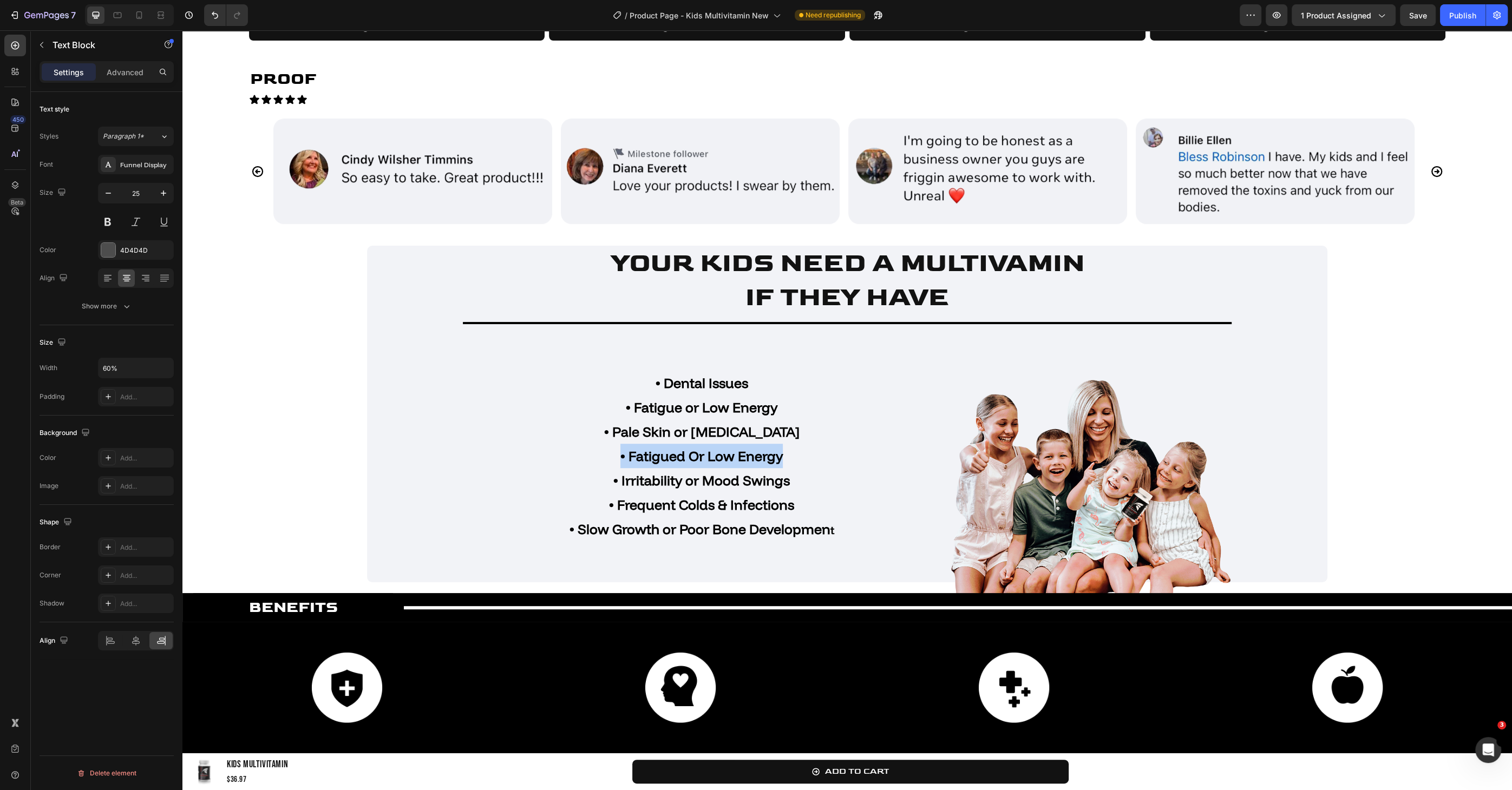
drag, startPoint x: 783, startPoint y: 453, endPoint x: 618, endPoint y: 451, distance: 165.0
click at [618, 451] on p "• Fatigued Or Low Energy" at bounding box center [701, 455] width 284 height 24
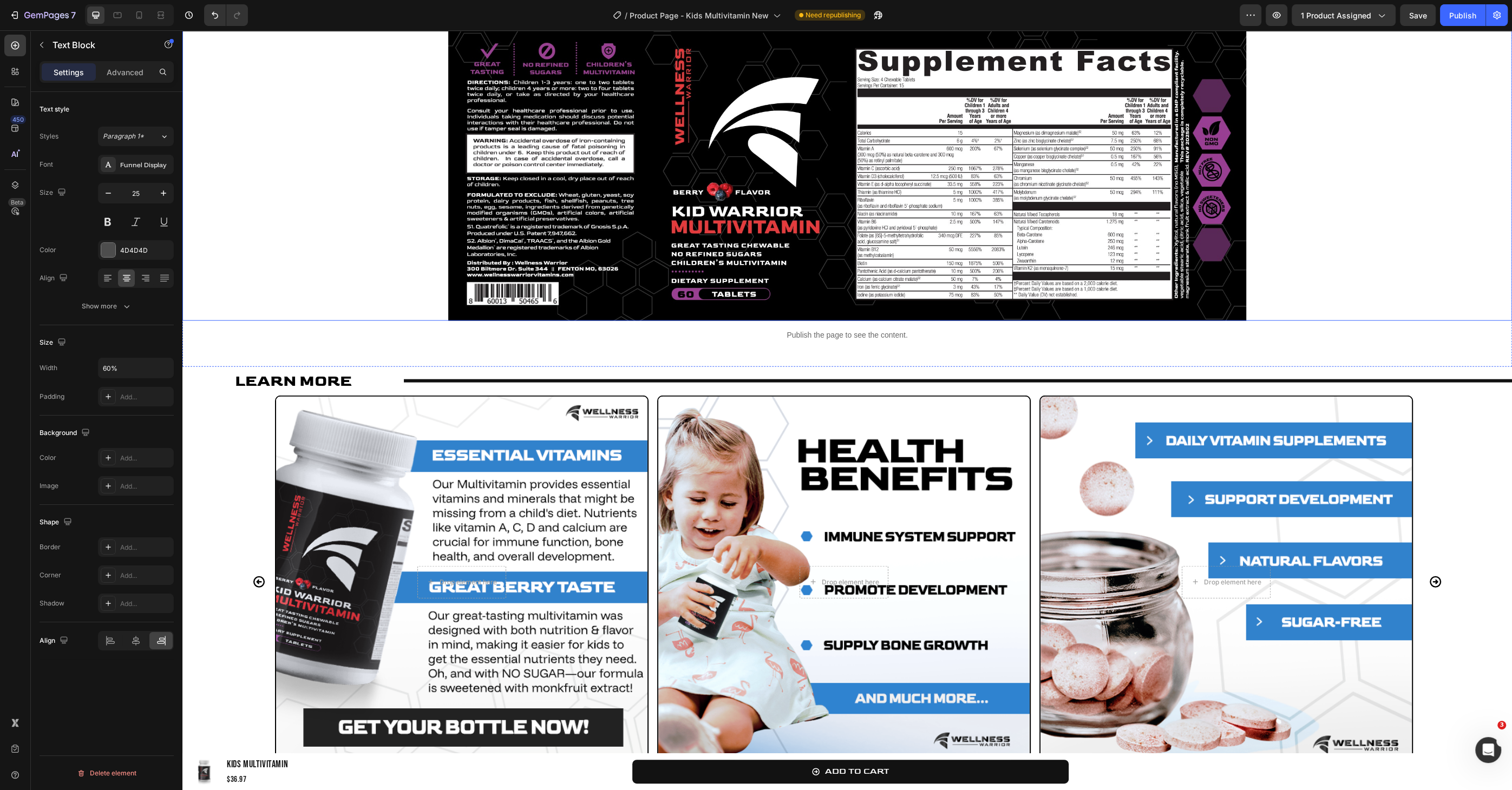
scroll to position [3880, 0]
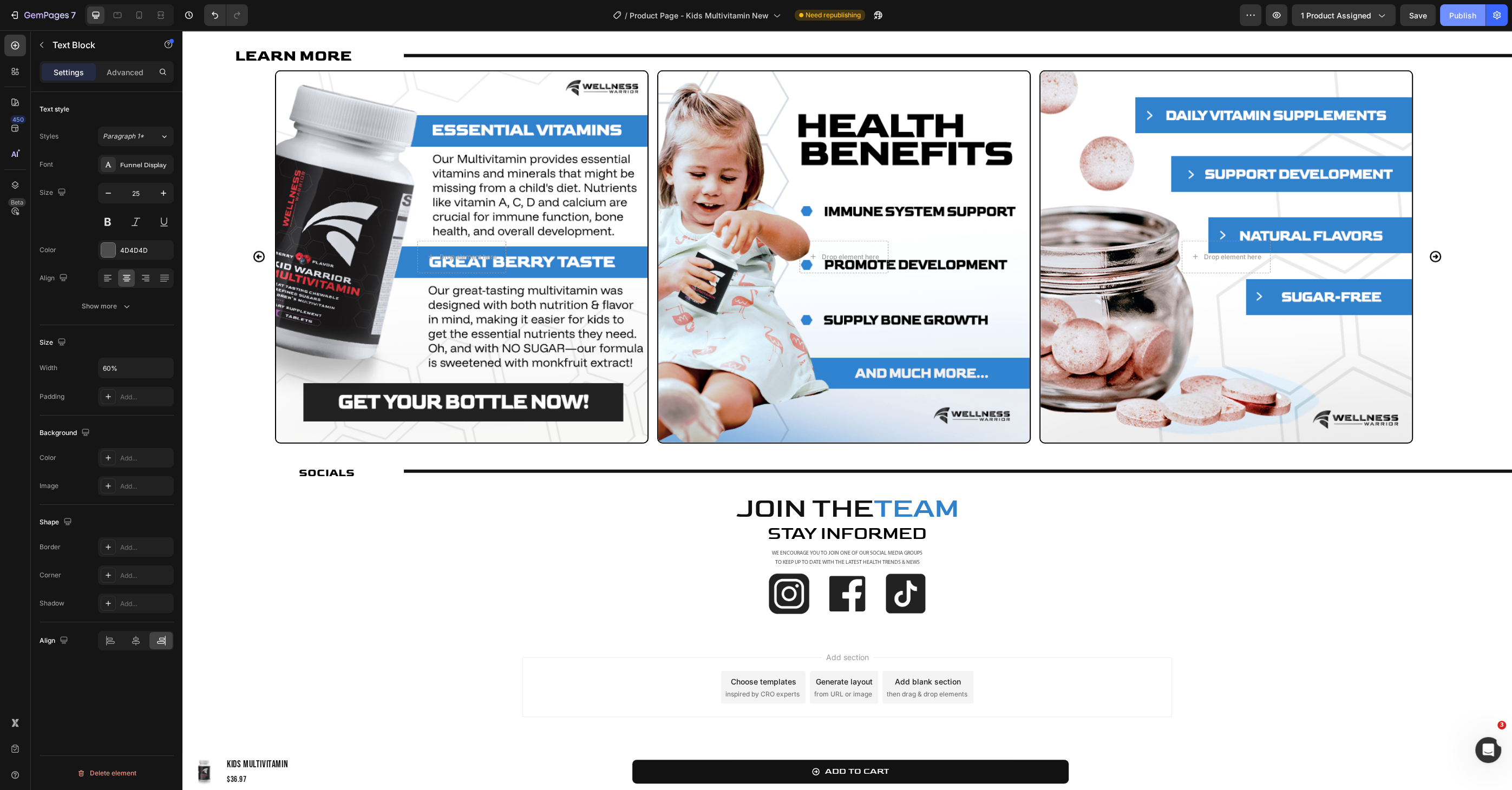
click at [944, 14] on div "Publish" at bounding box center [1462, 16] width 27 height 11
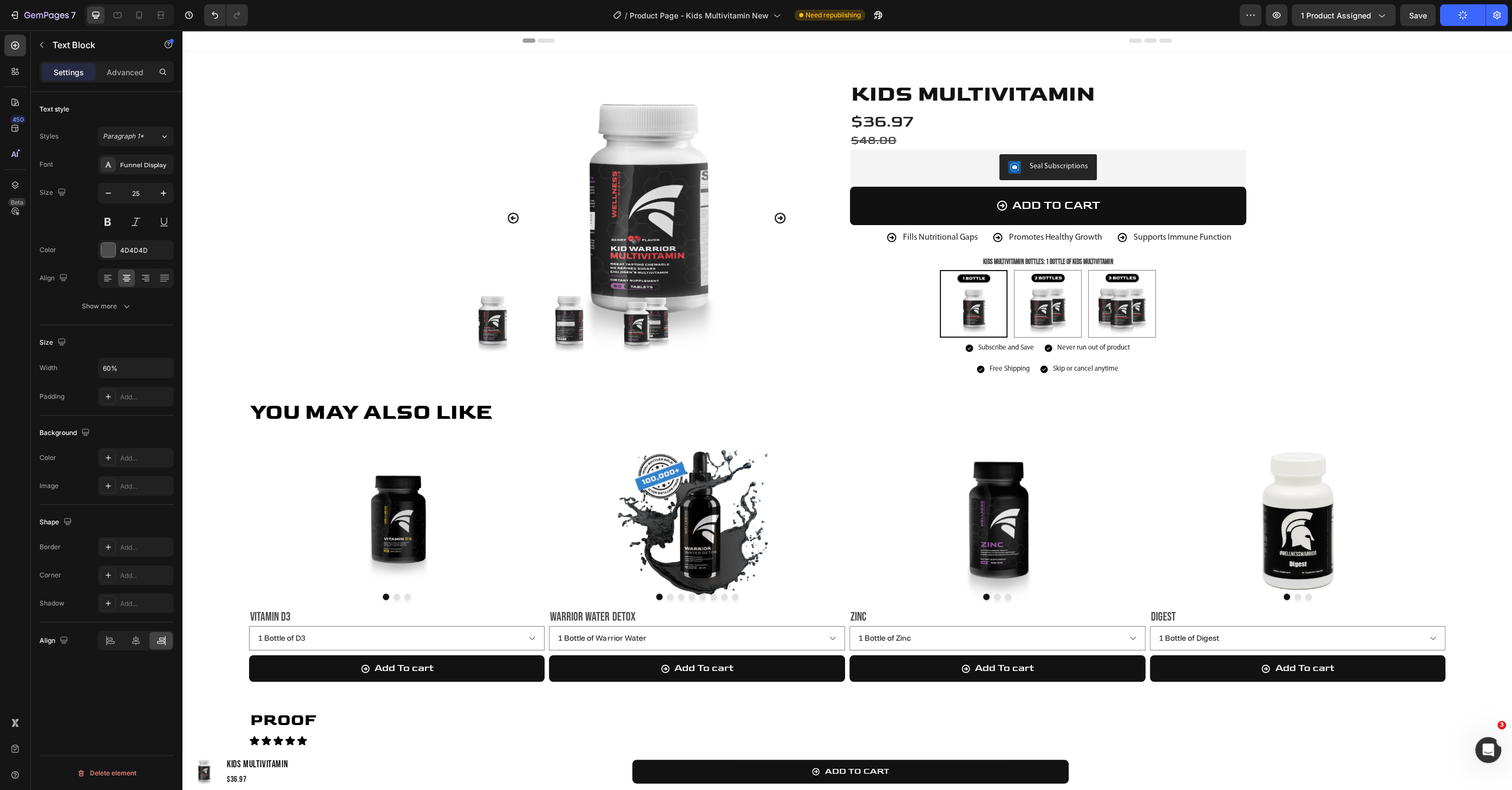
scroll to position [0, 0]
click at [944, 310] on img at bounding box center [974, 304] width 66 height 66
click at [944, 270] on input "1 Bottle of Kids Multivitamin 1 Bottle of Kids Multivitamin" at bounding box center [973, 270] width 1 height 1
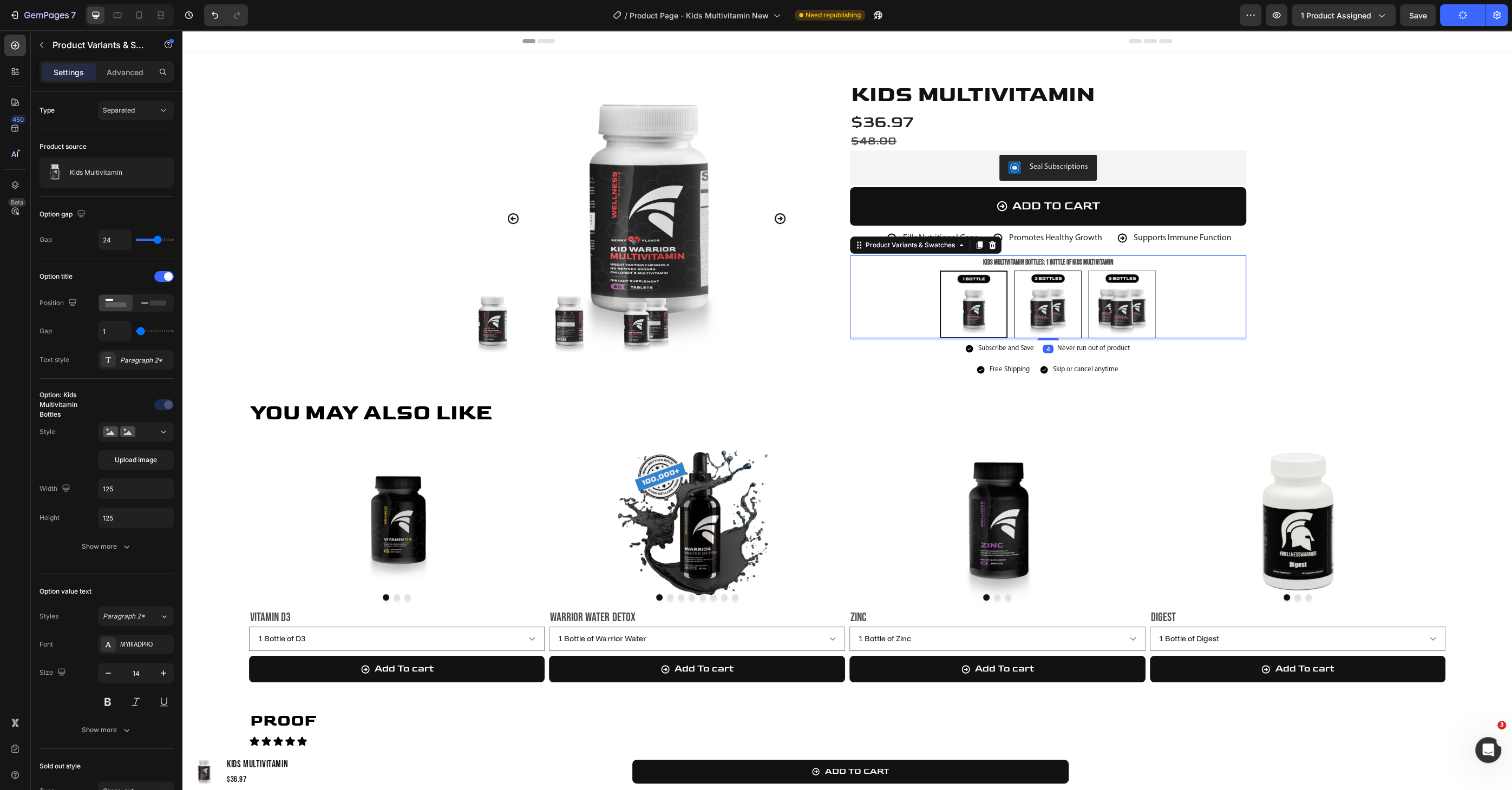
click at [944, 298] on img at bounding box center [1048, 304] width 67 height 66
click at [944, 270] on input "2 Bottles of Kids Multivitamin 2 Bottles of Kids Multivitamin" at bounding box center [1047, 270] width 1 height 1
radio input "false"
click at [944, 300] on img at bounding box center [1121, 304] width 67 height 66
click at [944, 270] on input "3 Bottles of Kids Multivitamin 3 Bottles of Kids Multivitamin" at bounding box center [1121, 270] width 1 height 1
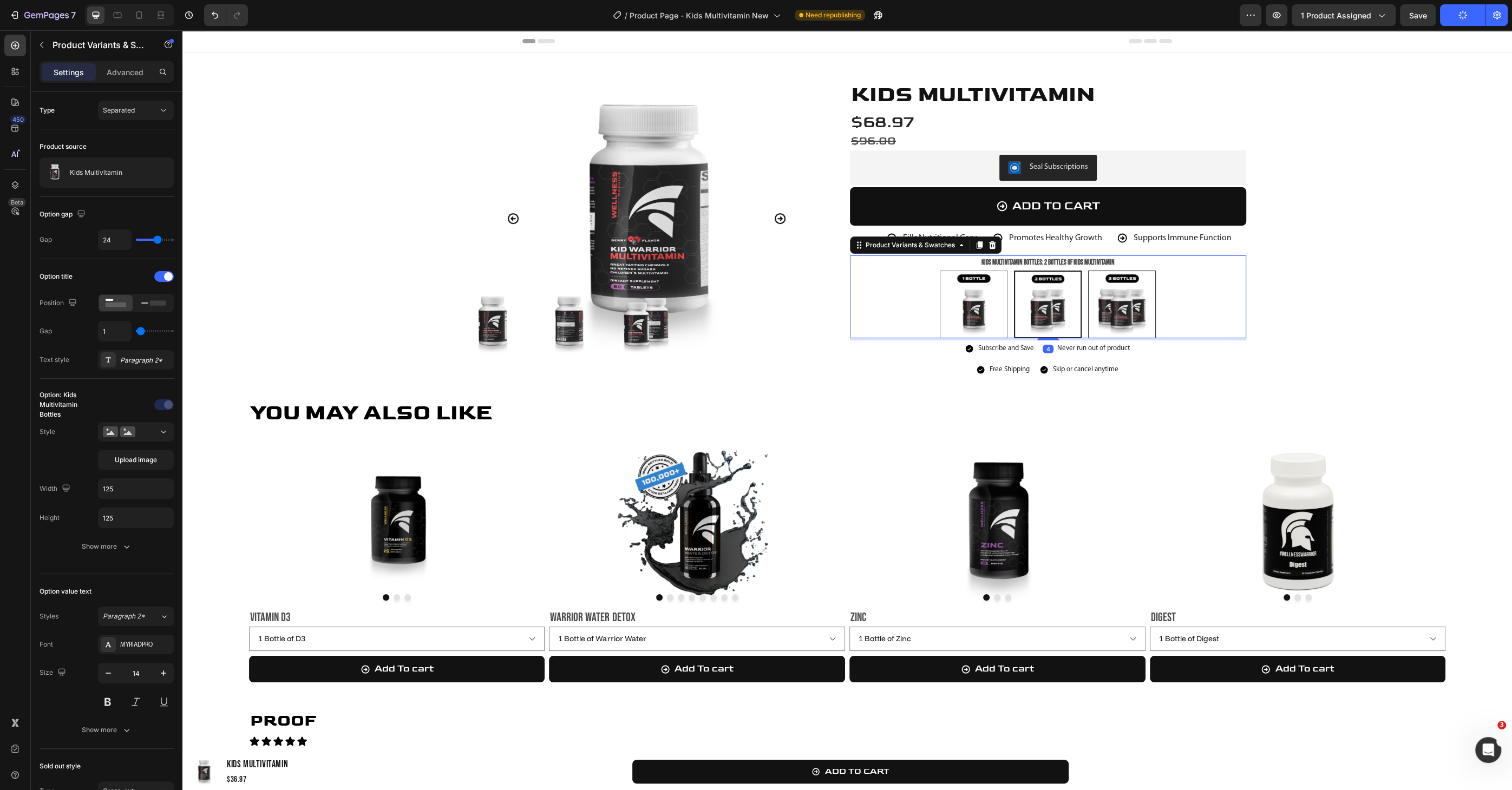
radio input "false"
click at [944, 296] on img at bounding box center [974, 304] width 67 height 66
click at [944, 270] on input "1 Bottle of Kids Multivitamin 1 Bottle of Kids Multivitamin" at bounding box center [973, 270] width 1 height 1
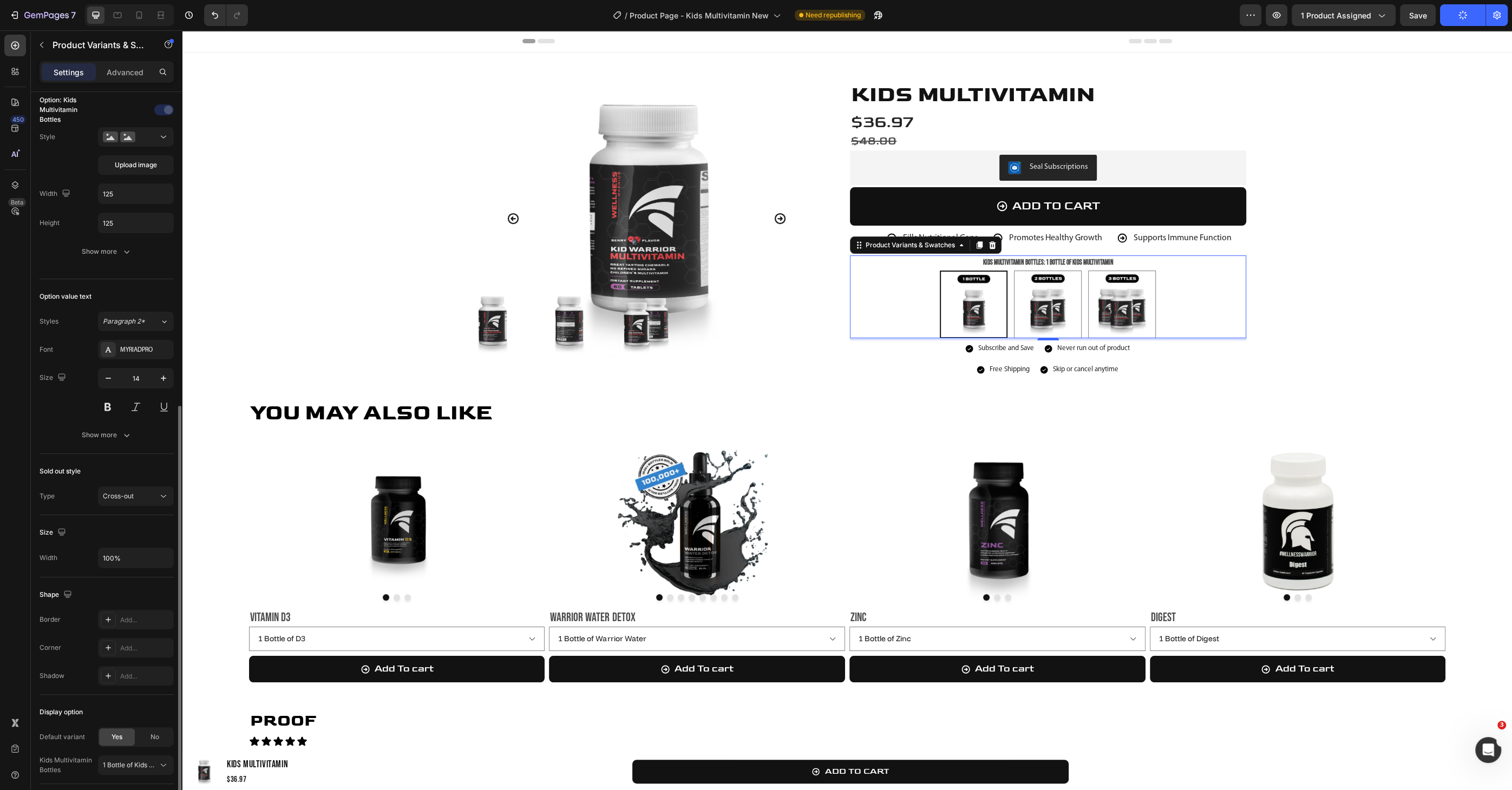
scroll to position [365, 0]
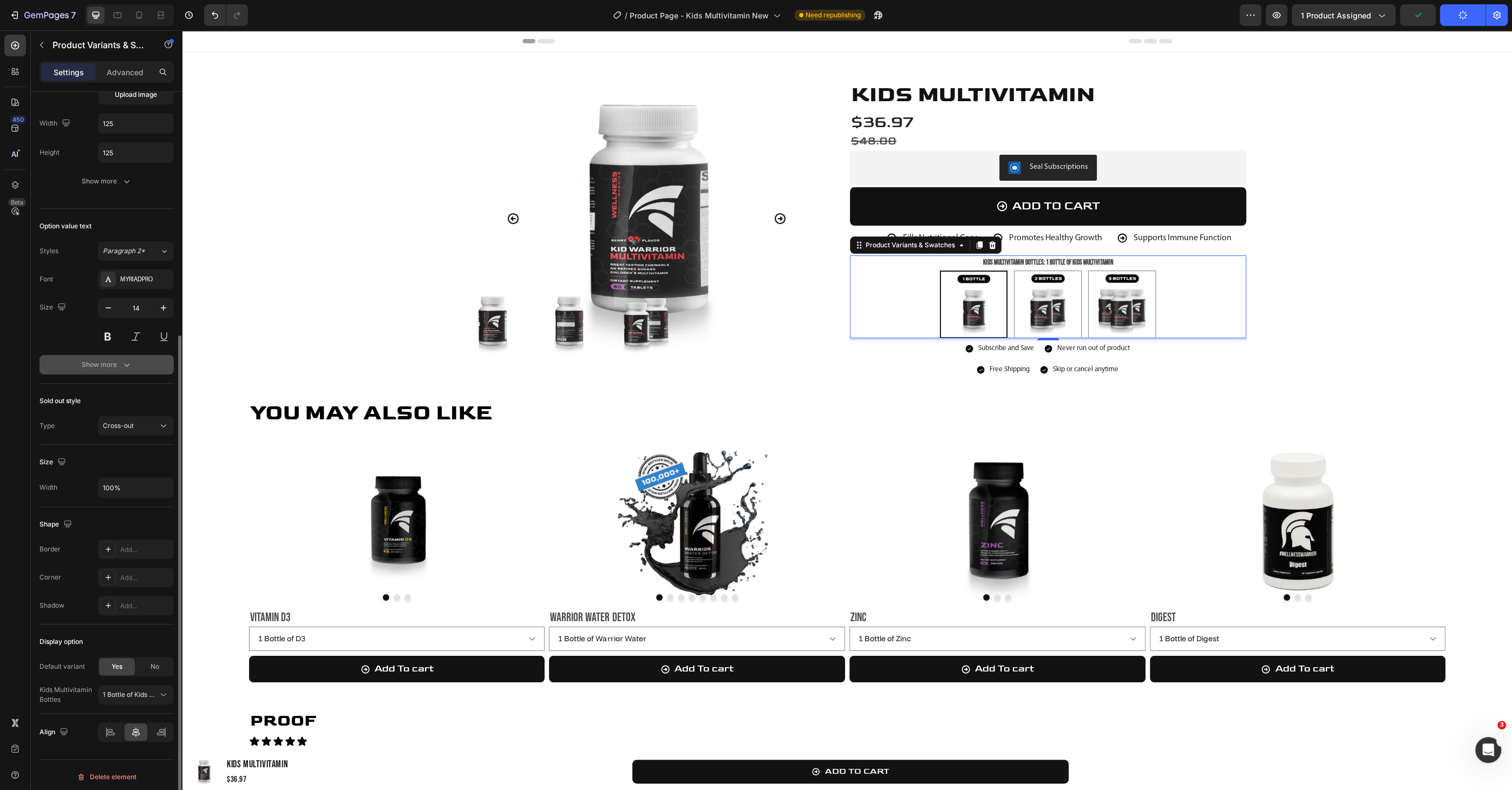
click at [125, 366] on icon "button" at bounding box center [126, 364] width 11 height 11
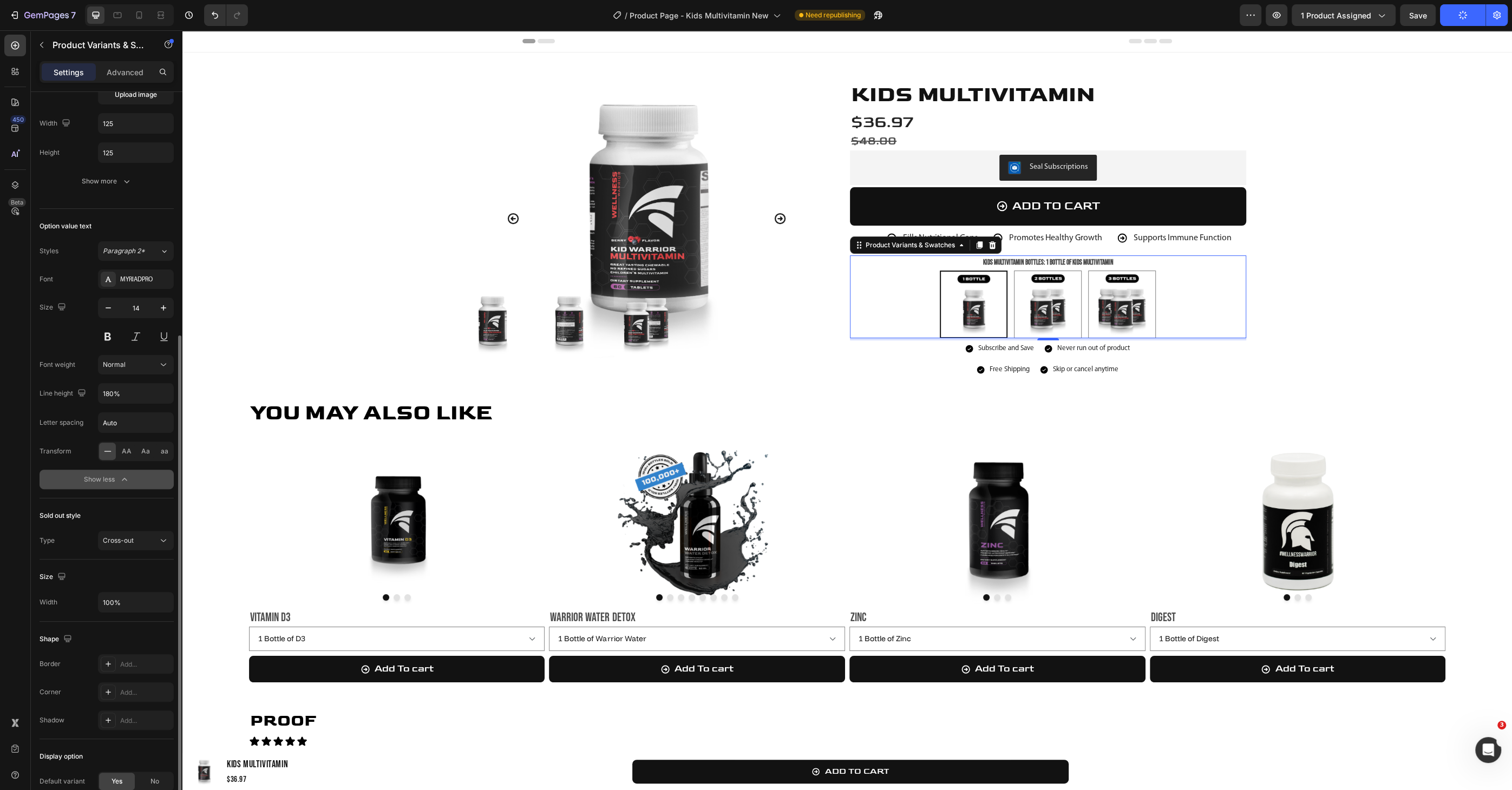
scroll to position [218, 0]
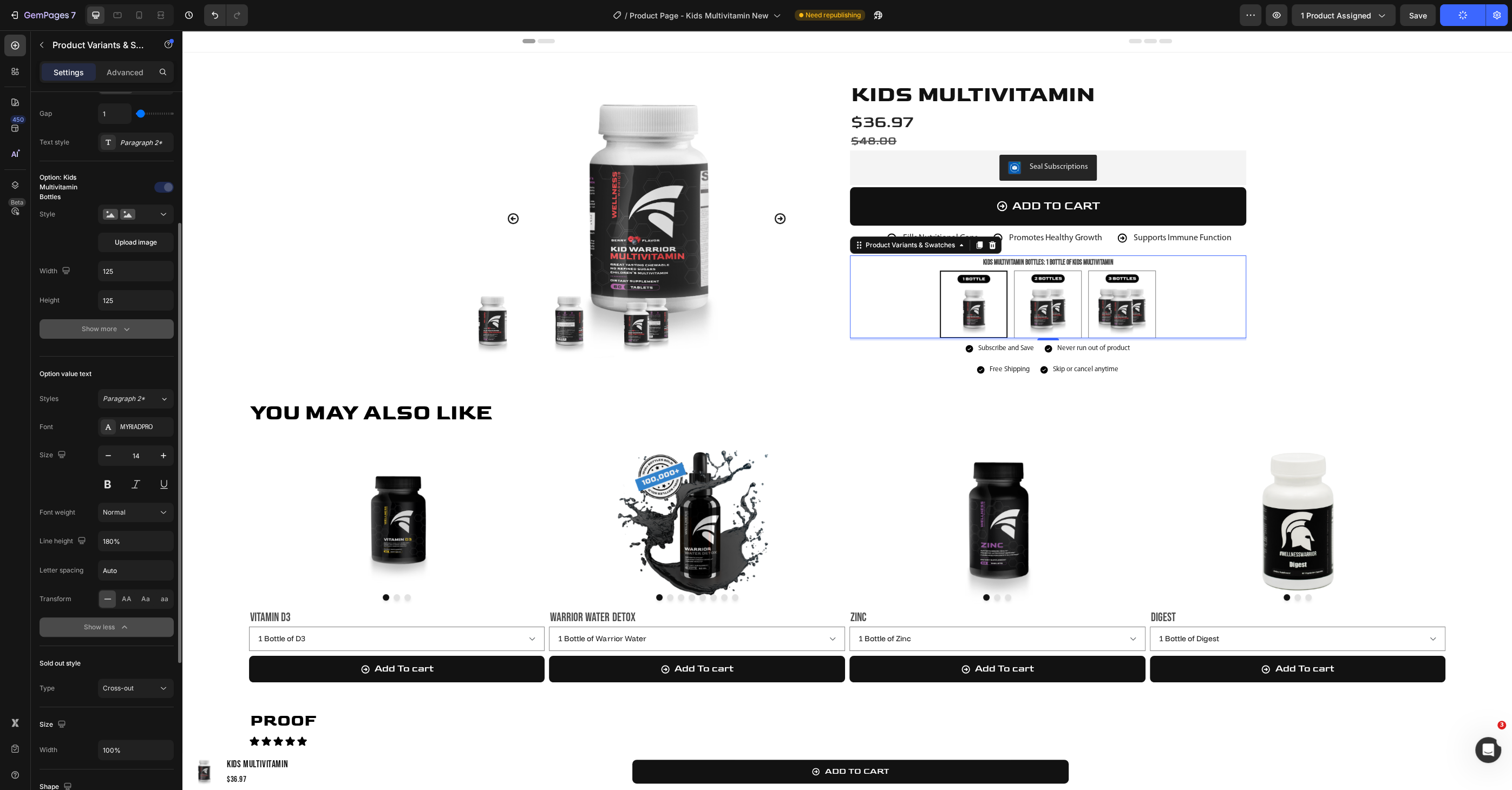
click at [142, 331] on button "Show more" at bounding box center [107, 329] width 134 height 20
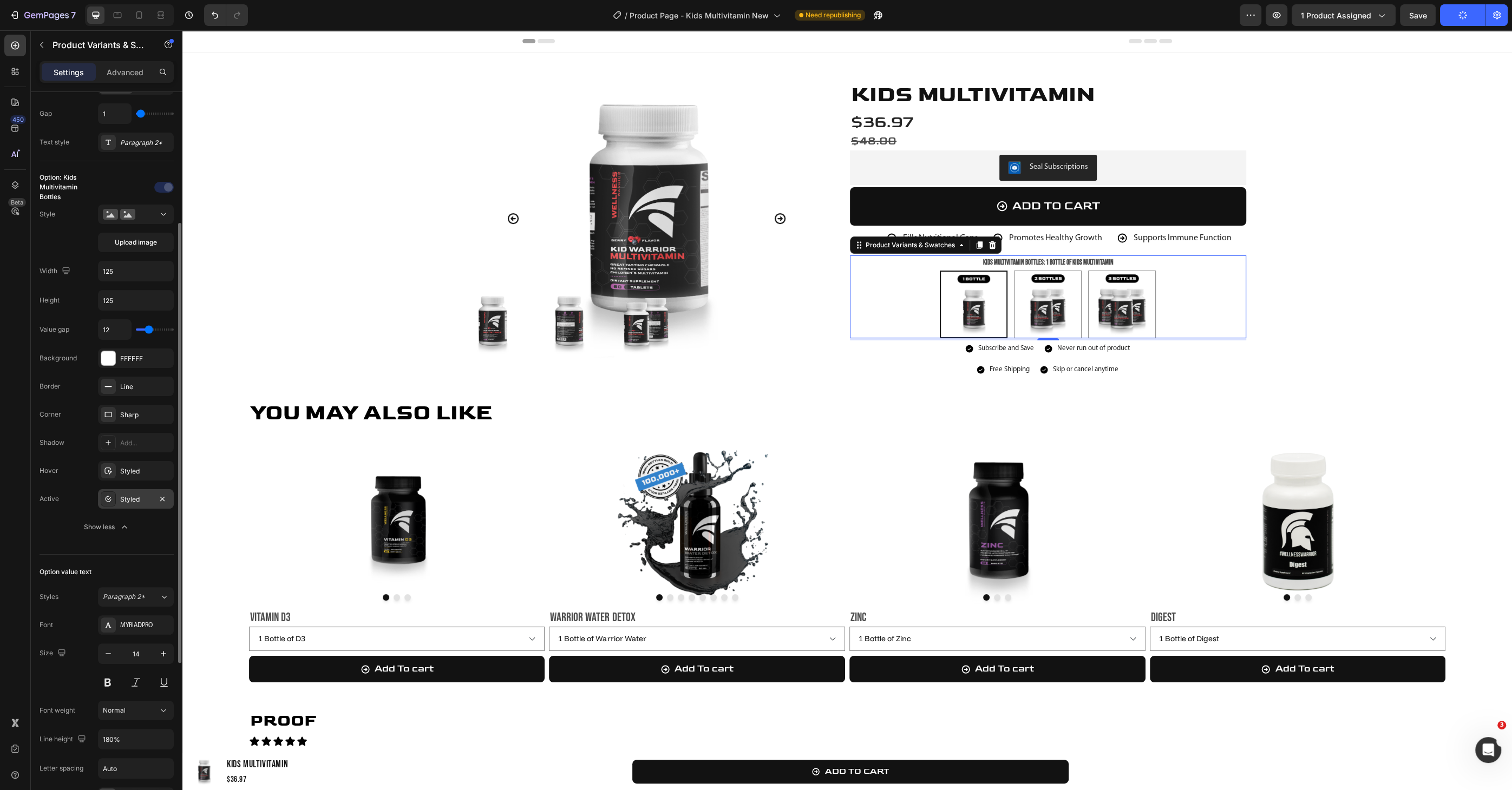
click at [136, 470] on div "Styled" at bounding box center [135, 499] width 76 height 20
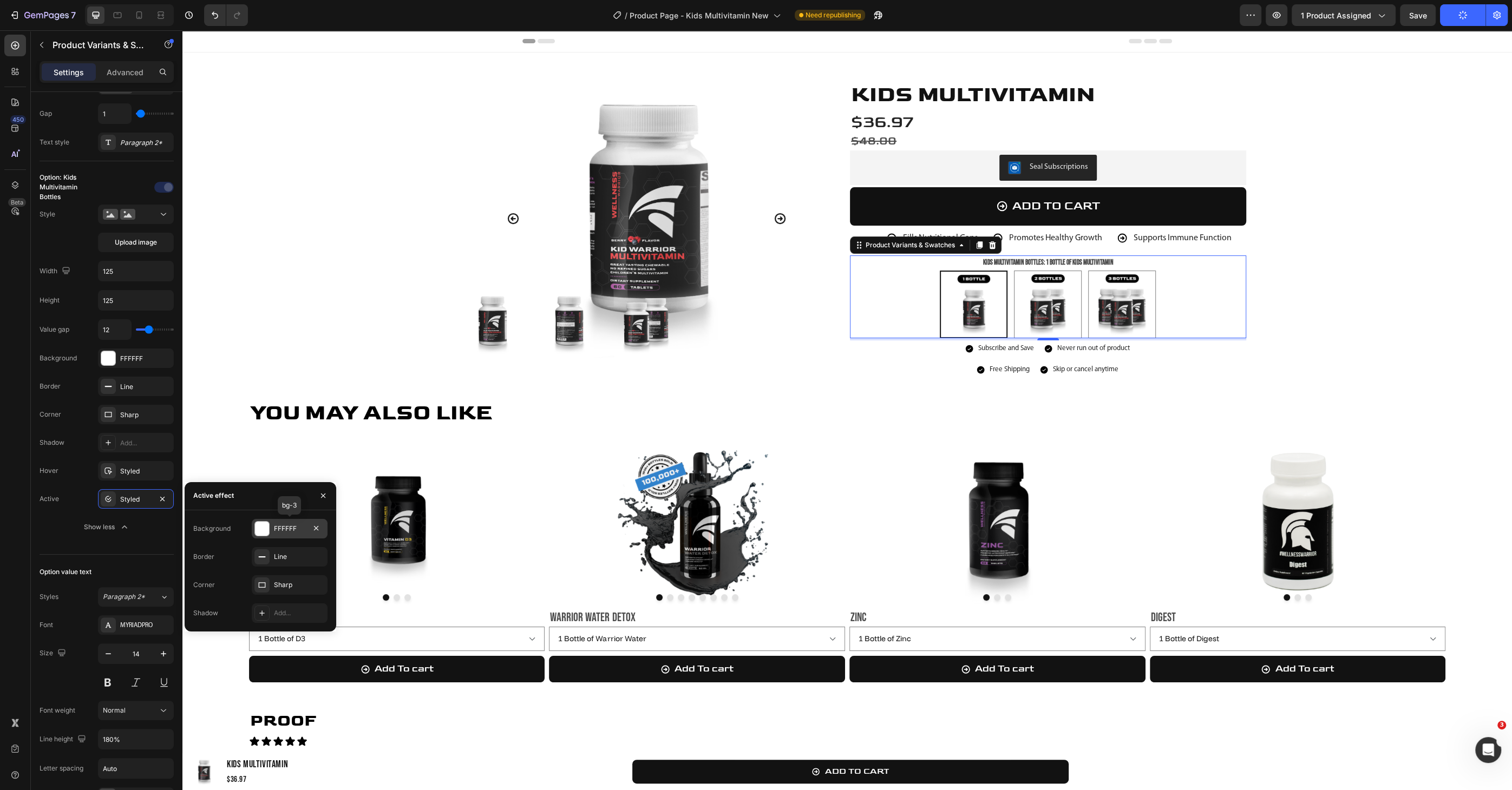
click at [266, 470] on div at bounding box center [262, 528] width 14 height 14
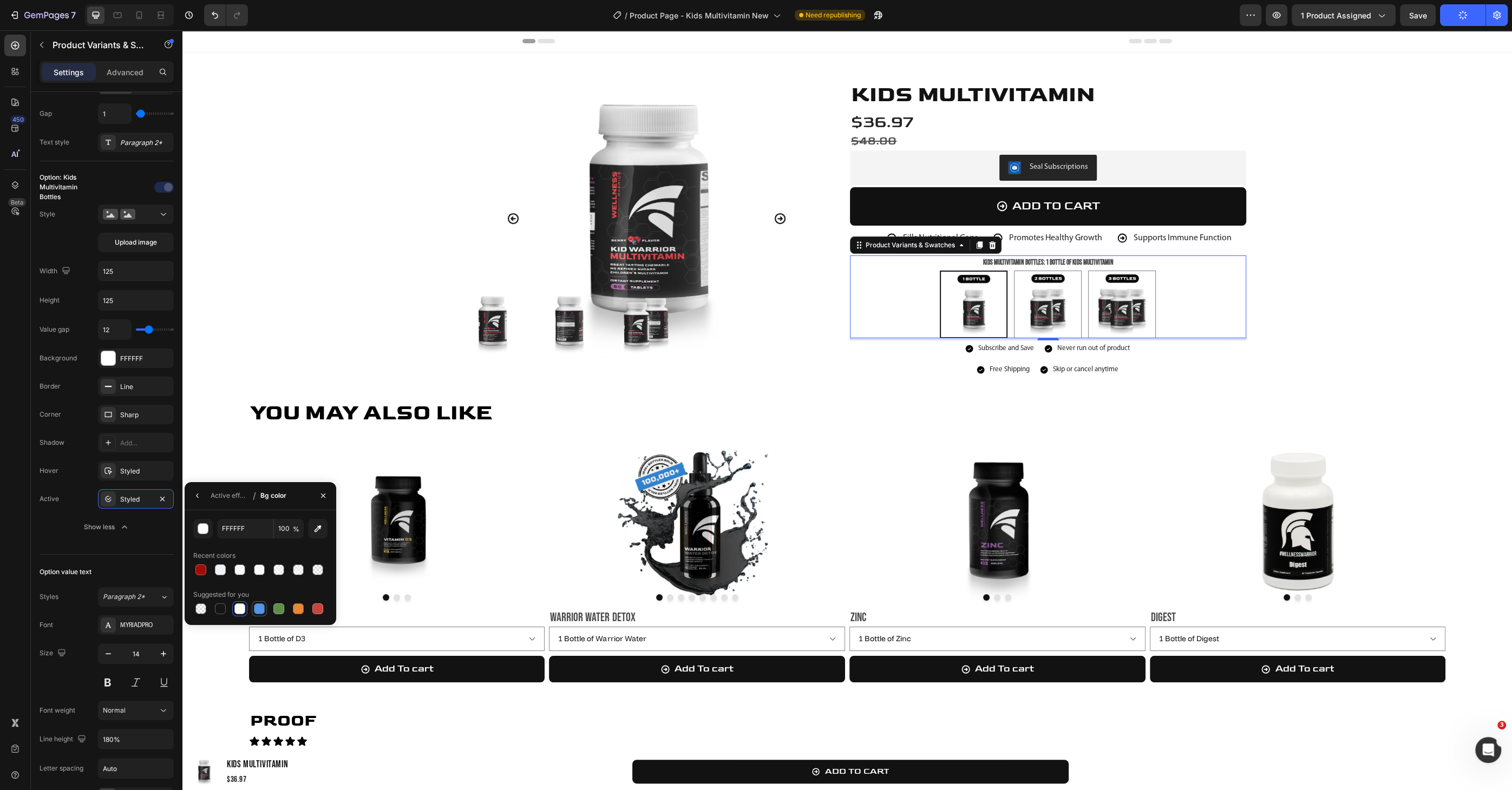
click at [258, 470] on div at bounding box center [259, 608] width 11 height 11
radio input "true"
type input "5594E7"
type input "100"
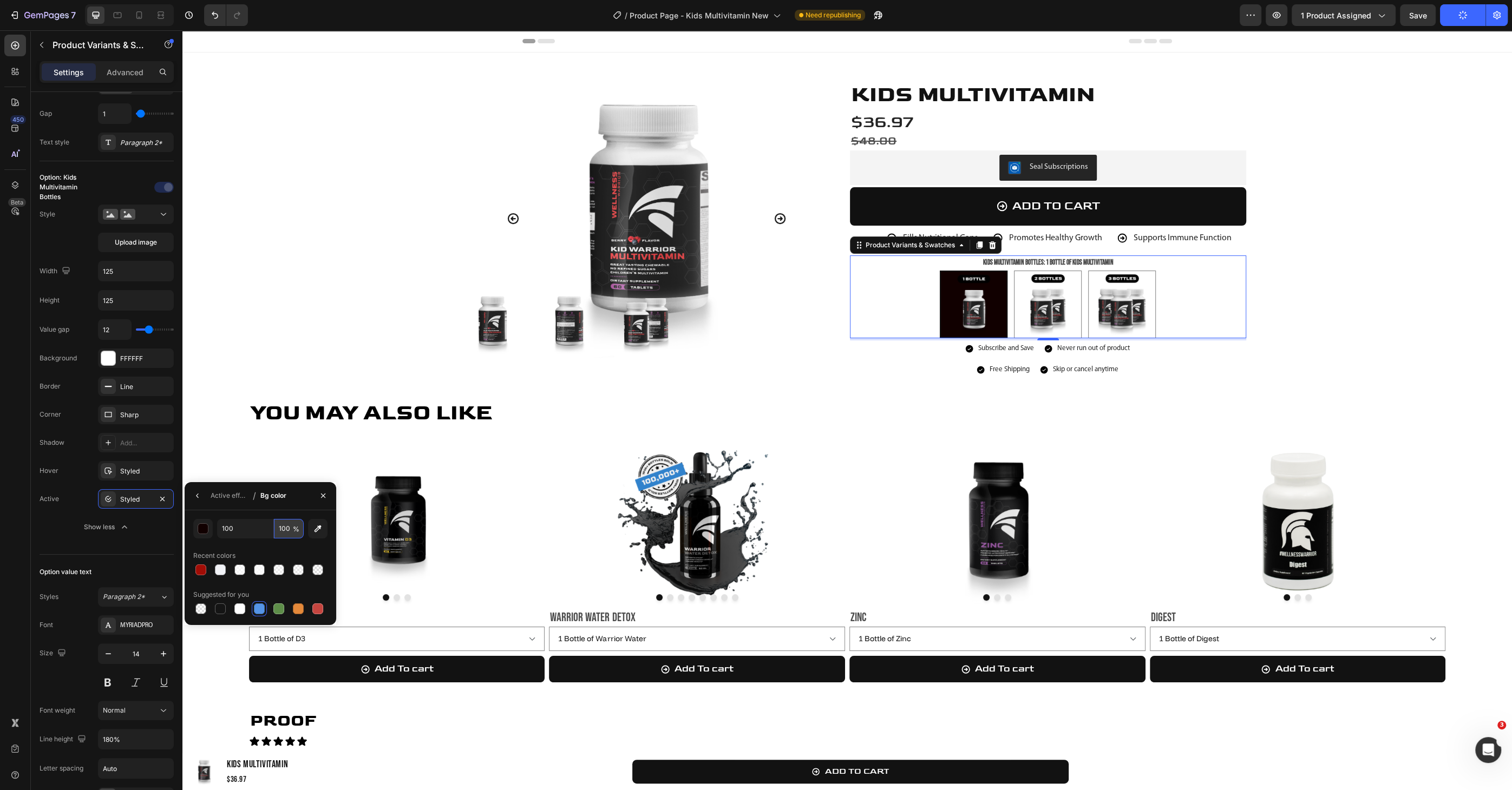
click at [282, 470] on input "100" at bounding box center [289, 529] width 30 height 20
type input "110000"
click at [282, 470] on input "100" at bounding box center [289, 529] width 30 height 20
type input "20"
click at [246, 470] on input "110000" at bounding box center [246, 529] width 57 height 20
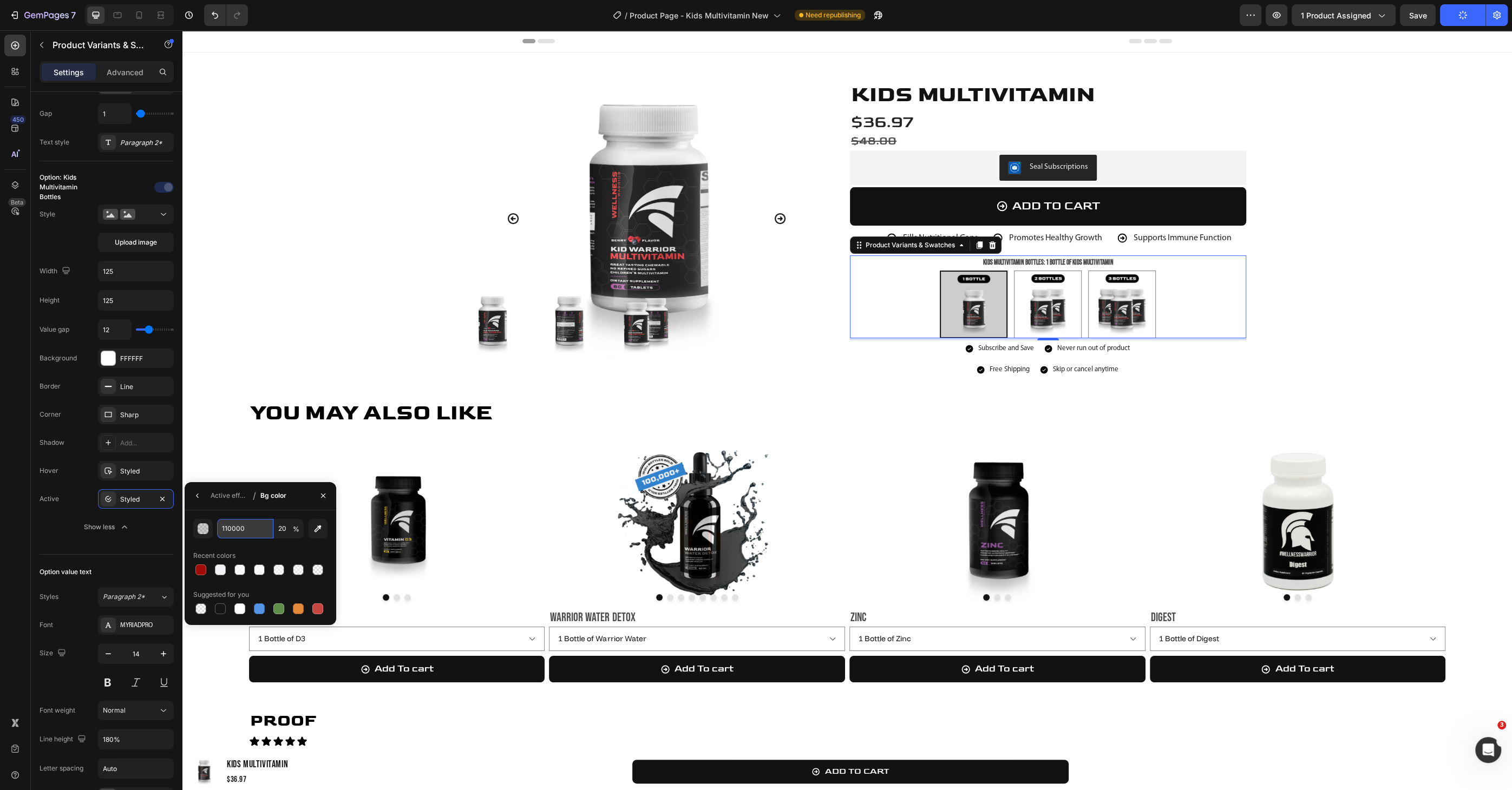
click at [246, 470] on input "110000" at bounding box center [246, 529] width 57 height 20
click at [257, 470] on div at bounding box center [259, 608] width 11 height 11
type input "5594E7"
type input "100"
click at [251, 470] on input "5594E7" at bounding box center [246, 529] width 57 height 20
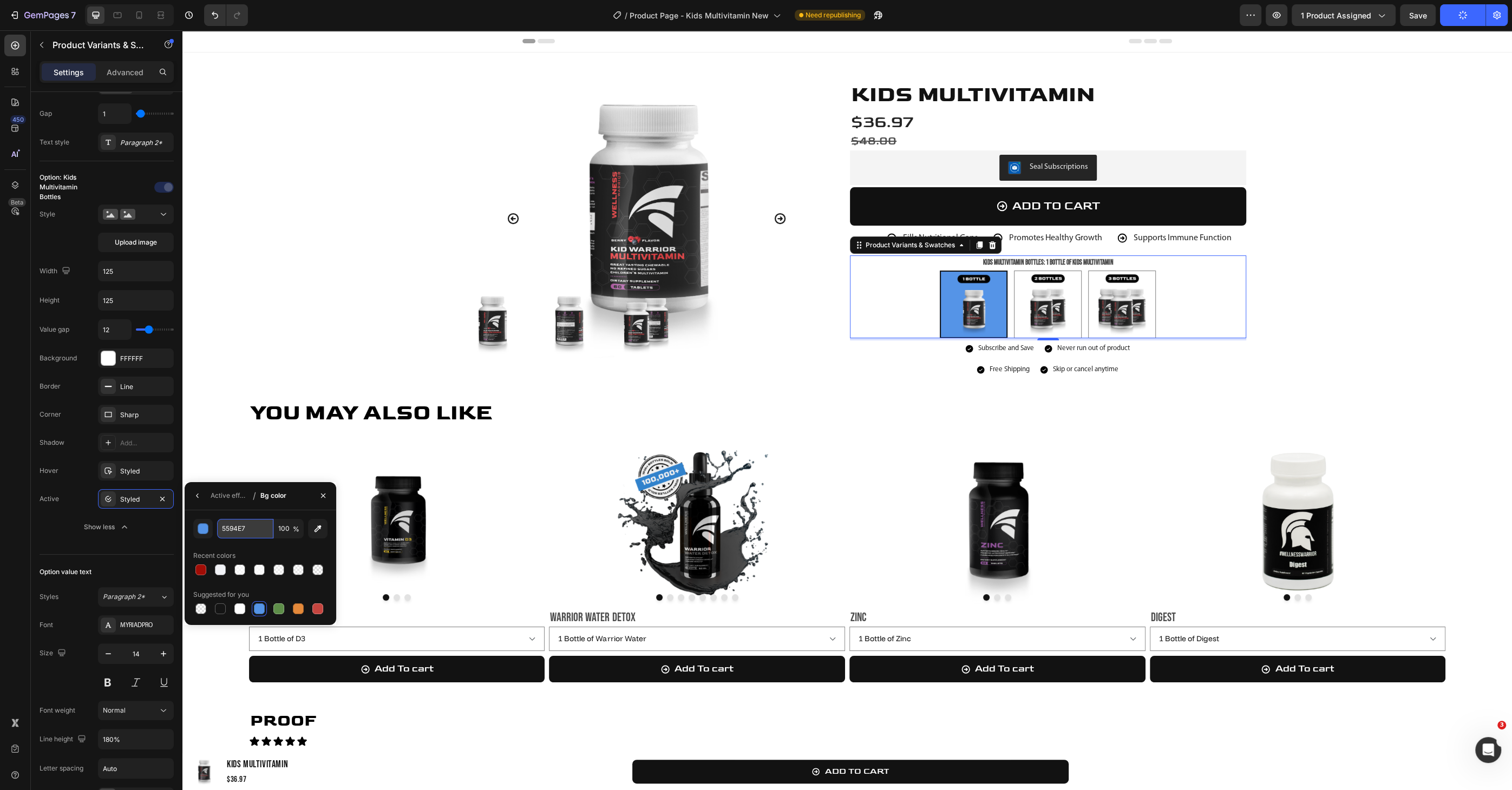
click at [251, 470] on input "5594E7" at bounding box center [246, 529] width 57 height 20
click at [279, 470] on input "100" at bounding box center [289, 529] width 30 height 20
type input "3182CC"
click at [279, 470] on input "100" at bounding box center [289, 529] width 30 height 20
click at [282, 470] on input "100" at bounding box center [289, 529] width 30 height 20
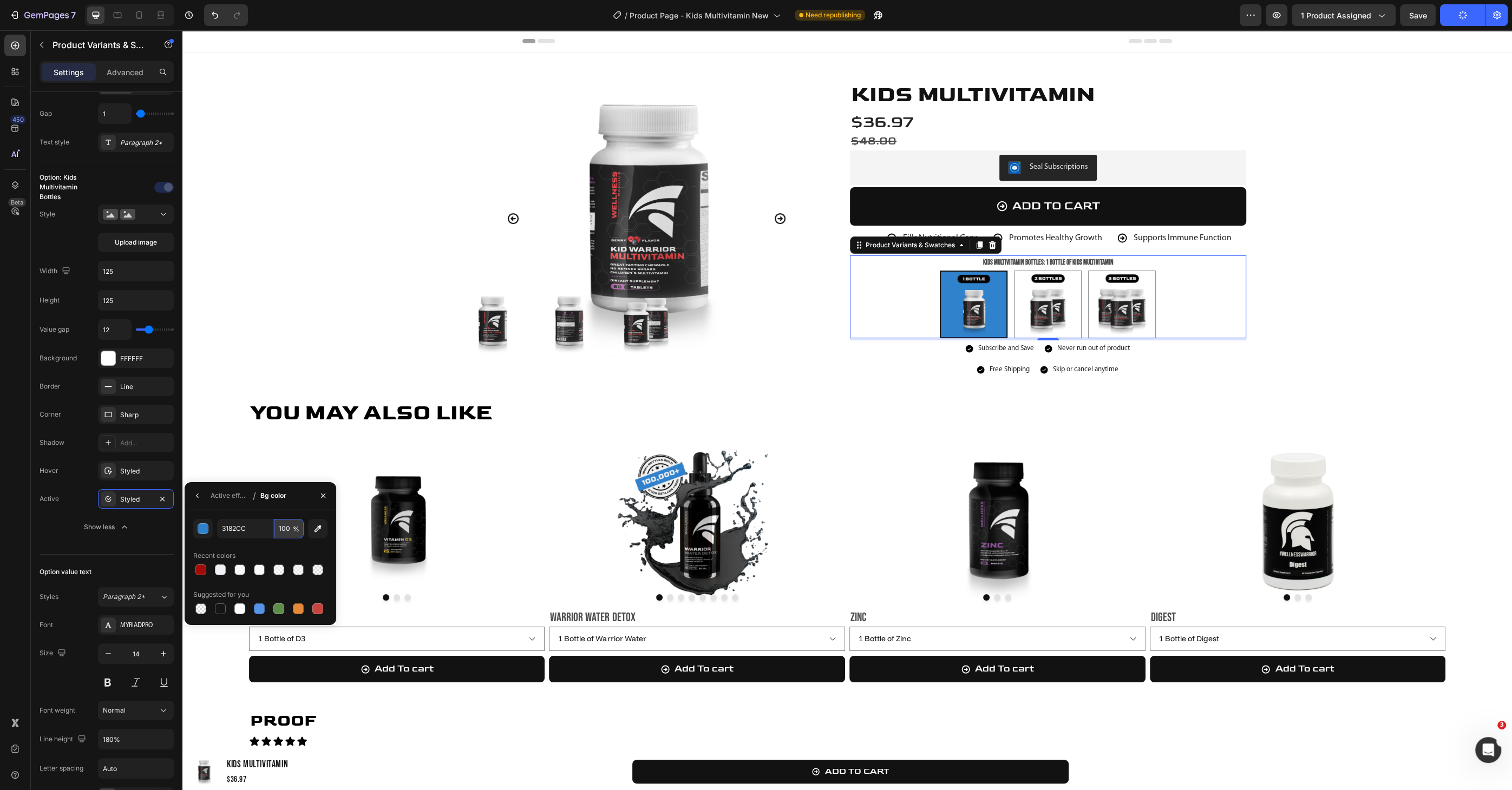
click at [282, 470] on input "100" at bounding box center [289, 529] width 30 height 20
type input "20"
click at [944, 301] on img at bounding box center [1048, 304] width 67 height 66
click at [944, 270] on input "2 Bottles of Kids Multivitamin 2 Bottles of Kids Multivitamin" at bounding box center [1047, 270] width 1 height 1
radio input "false"
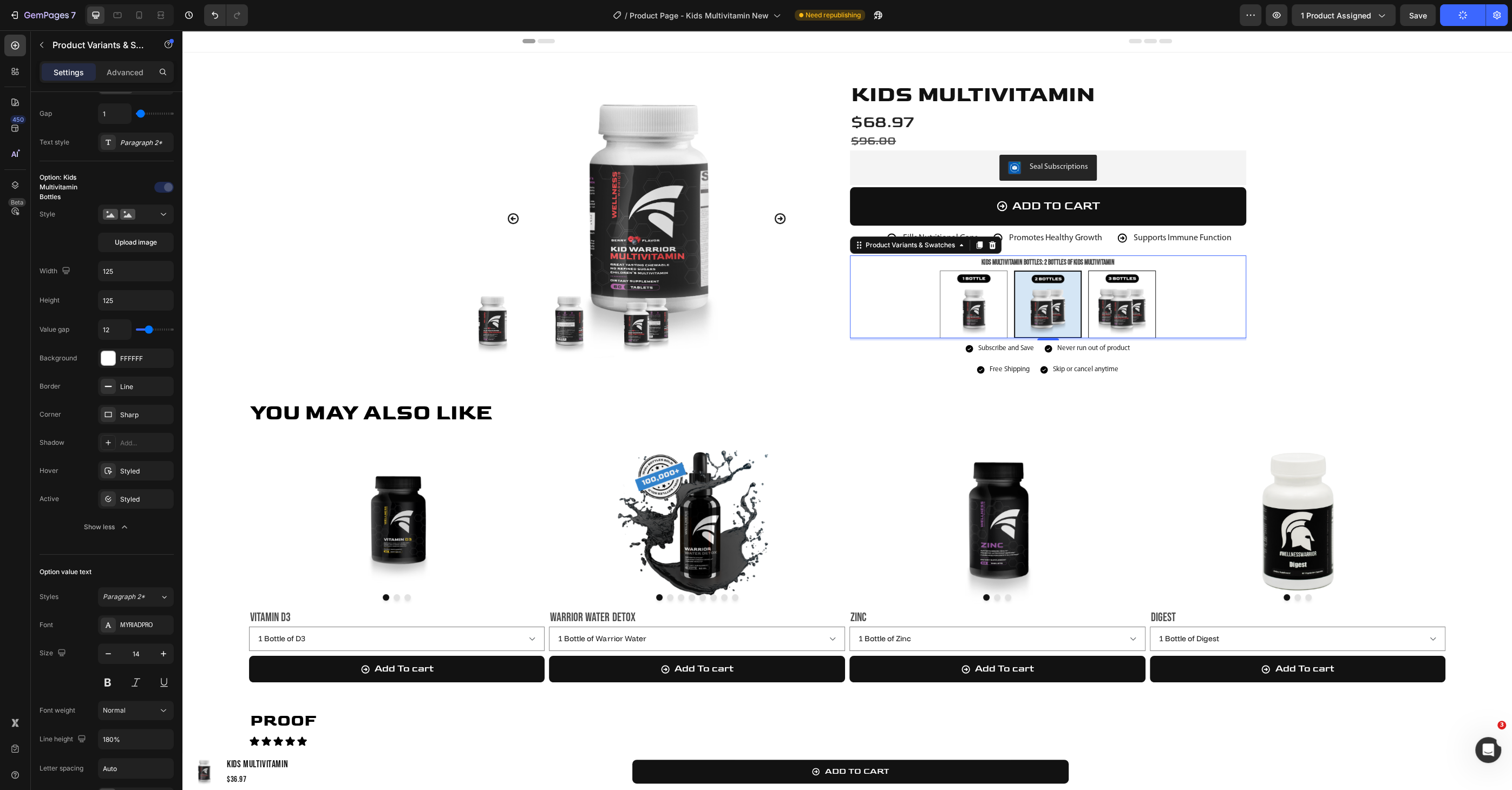
click at [944, 303] on img at bounding box center [1121, 304] width 67 height 66
click at [944, 270] on input "3 Bottles of Kids Multivitamin 3 Bottles of Kids Multivitamin" at bounding box center [1121, 270] width 1 height 1
radio input "false"
click at [944, 296] on img at bounding box center [974, 304] width 67 height 66
click at [944, 270] on input "1 Bottle of Kids Multivitamin 1 Bottle of Kids Multivitamin" at bounding box center [973, 270] width 1 height 1
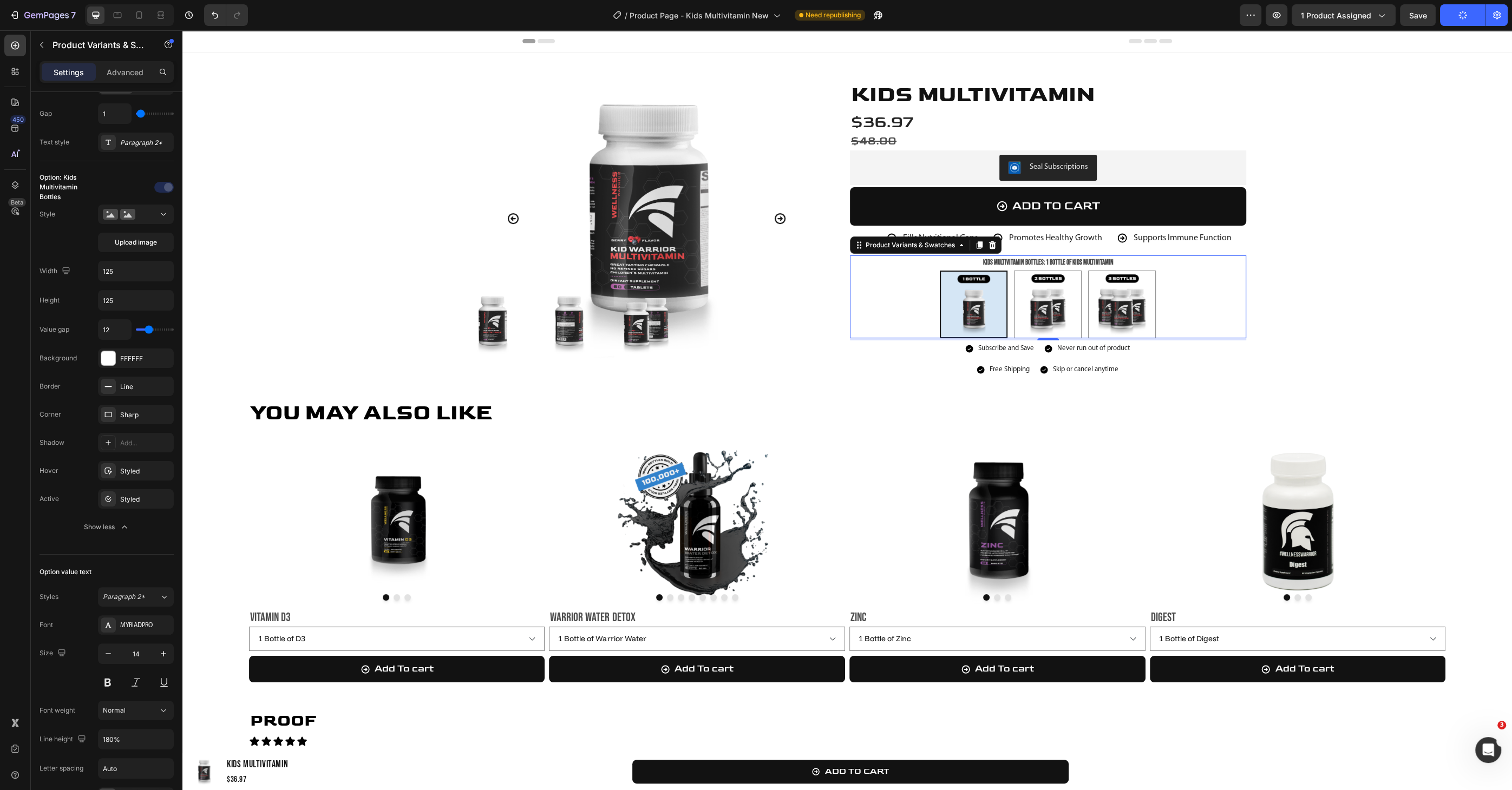
radio input "false"
click at [944, 296] on img at bounding box center [1048, 304] width 67 height 66
click at [944, 270] on input "2 Bottles of Kids Multivitamin 2 Bottles of Kids Multivitamin" at bounding box center [1047, 270] width 1 height 1
radio input "false"
click at [944, 292] on img at bounding box center [1121, 304] width 67 height 66
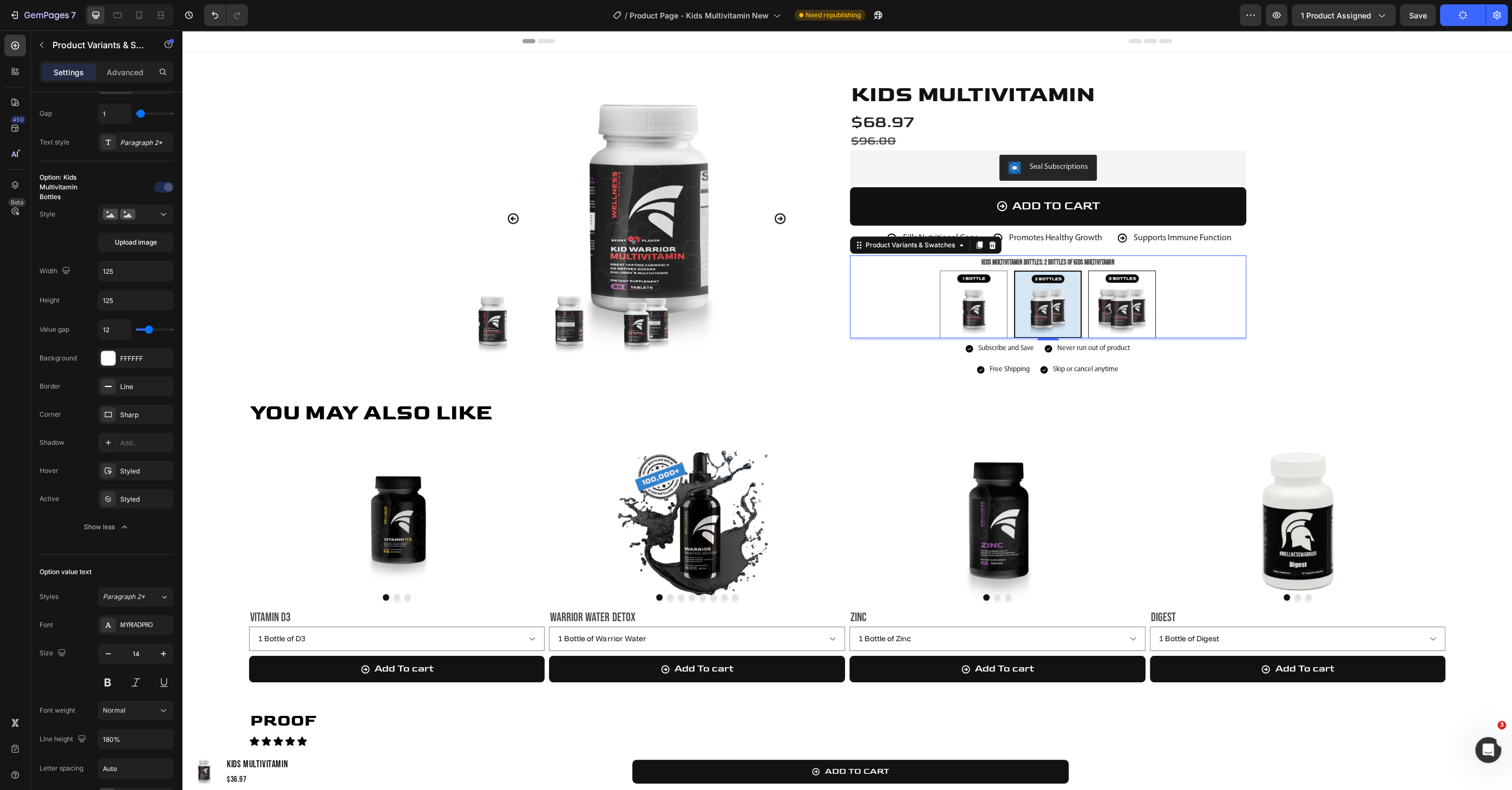
click at [944, 270] on input "3 Bottles of Kids Multivitamin 3 Bottles of Kids Multivitamin" at bounding box center [1121, 270] width 1 height 1
radio input "false"
click at [143, 10] on icon at bounding box center [139, 15] width 11 height 11
type input "12"
type input "10"
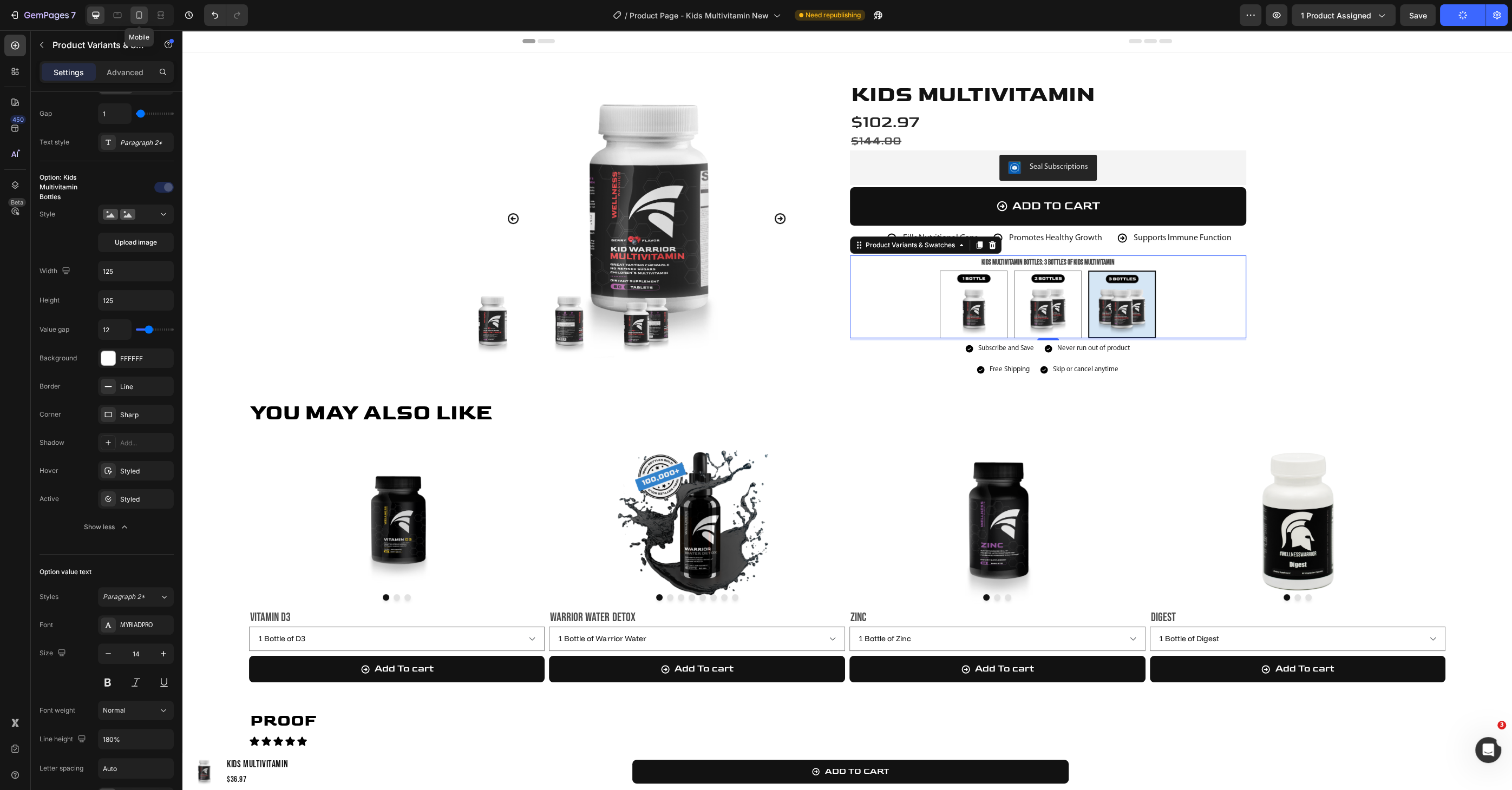
type input "10"
type input "64"
type input "200%"
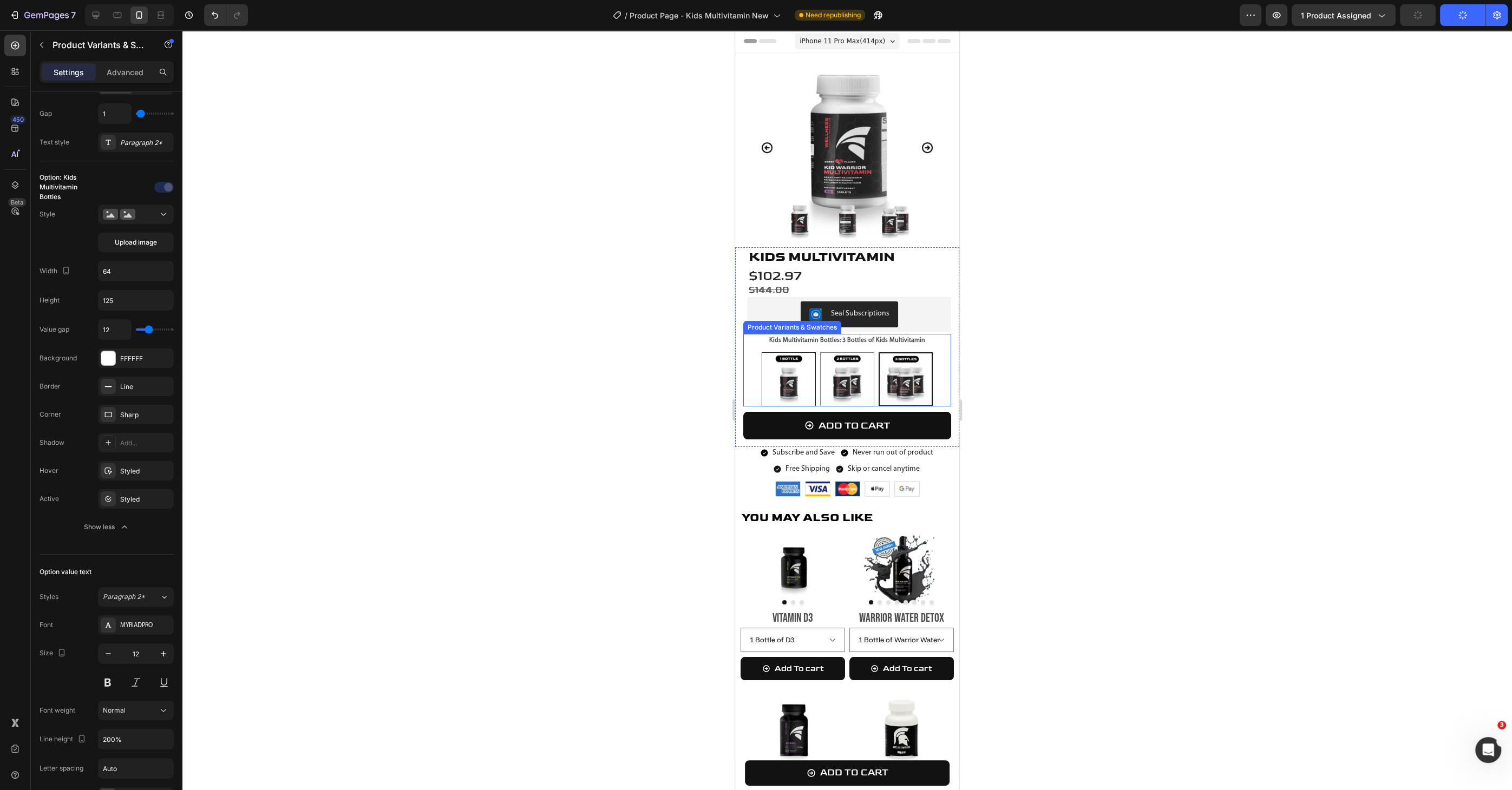
click at [783, 379] on img at bounding box center [788, 379] width 53 height 53
click at [788, 352] on input "1 Bottle of Kids Multivitamin 1 Bottle of Kids Multivitamin" at bounding box center [788, 352] width 1 height 1
radio input "false"
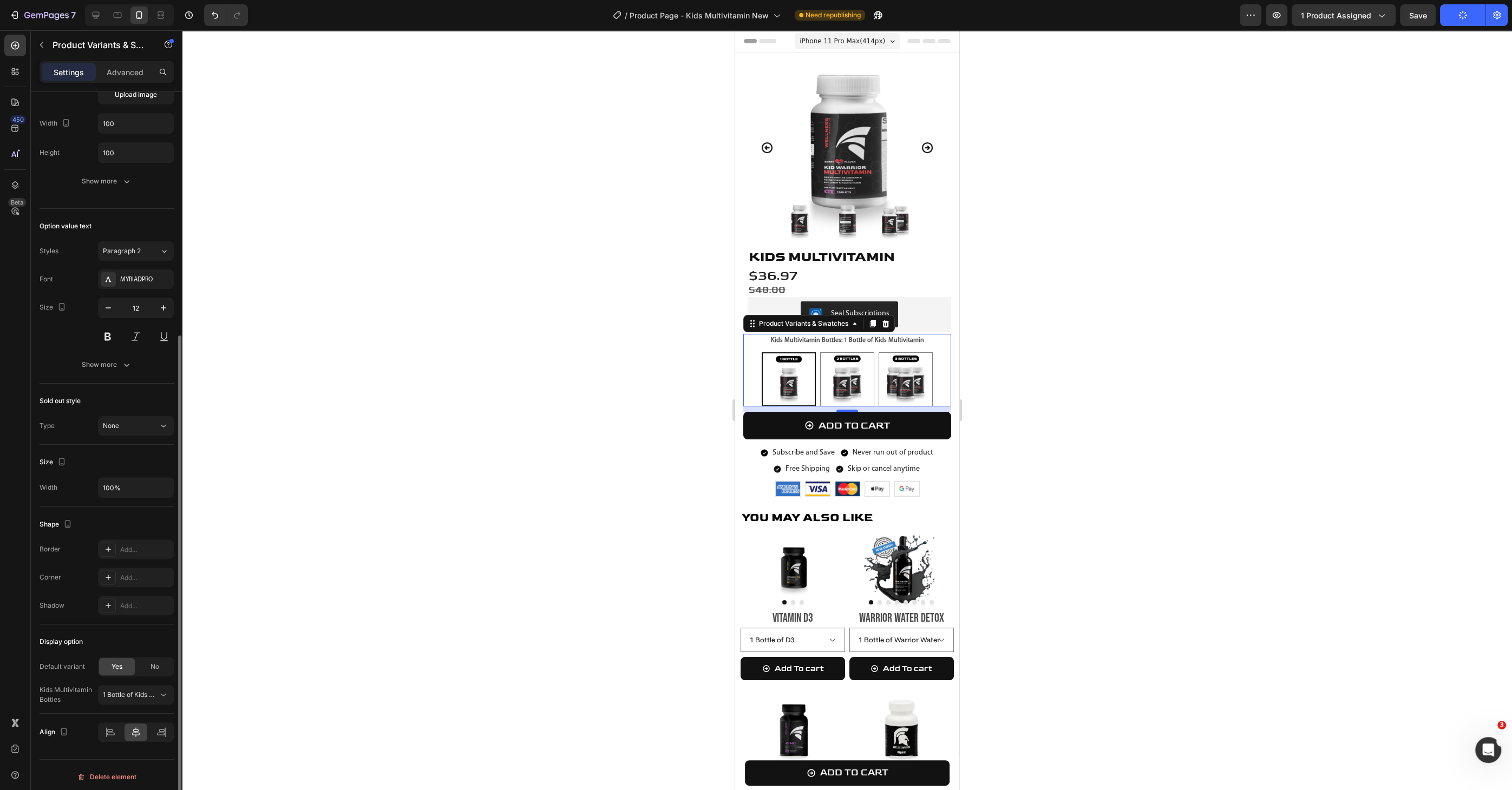
scroll to position [169, 0]
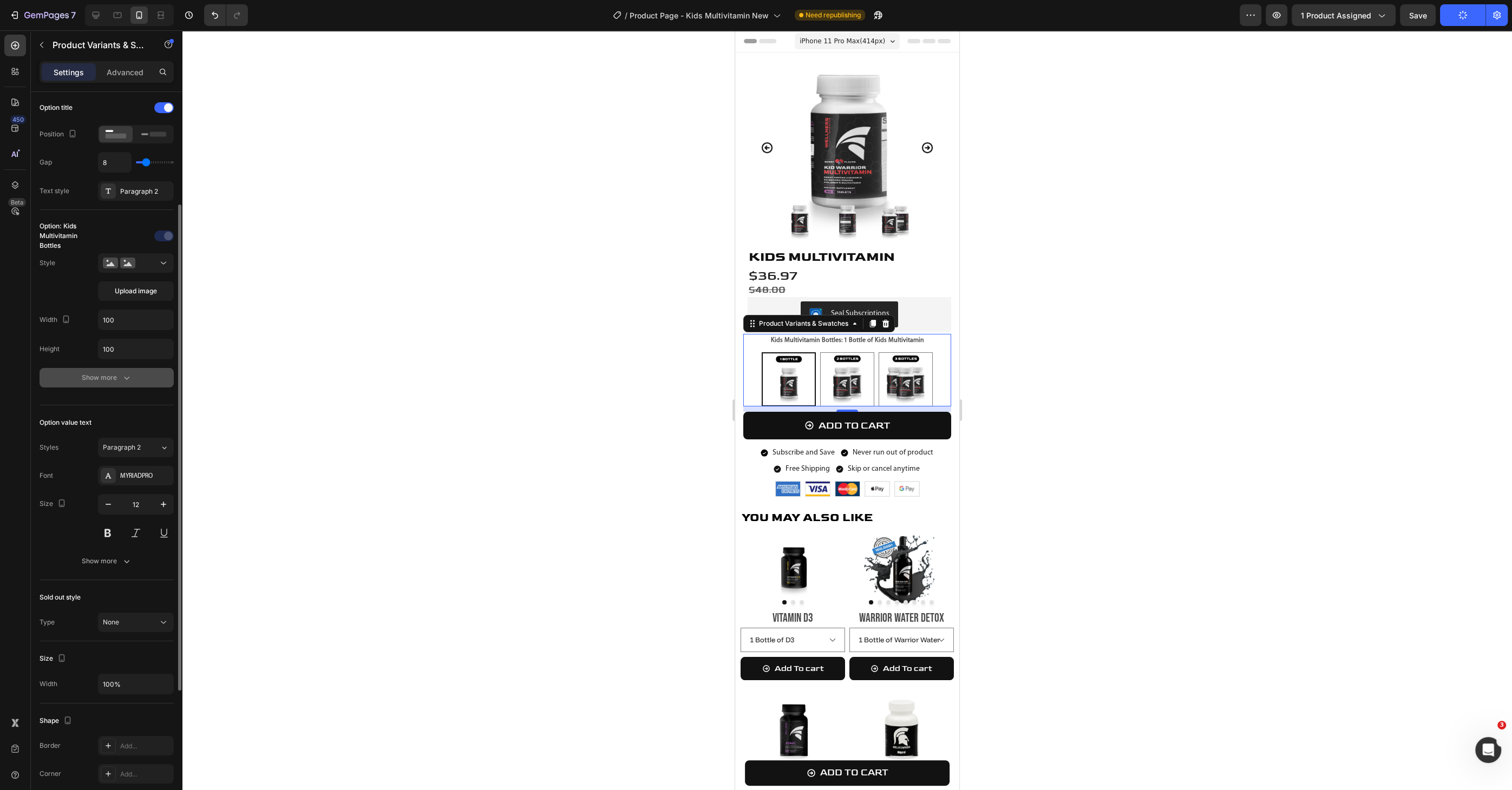
click at [128, 381] on icon "button" at bounding box center [126, 377] width 11 height 11
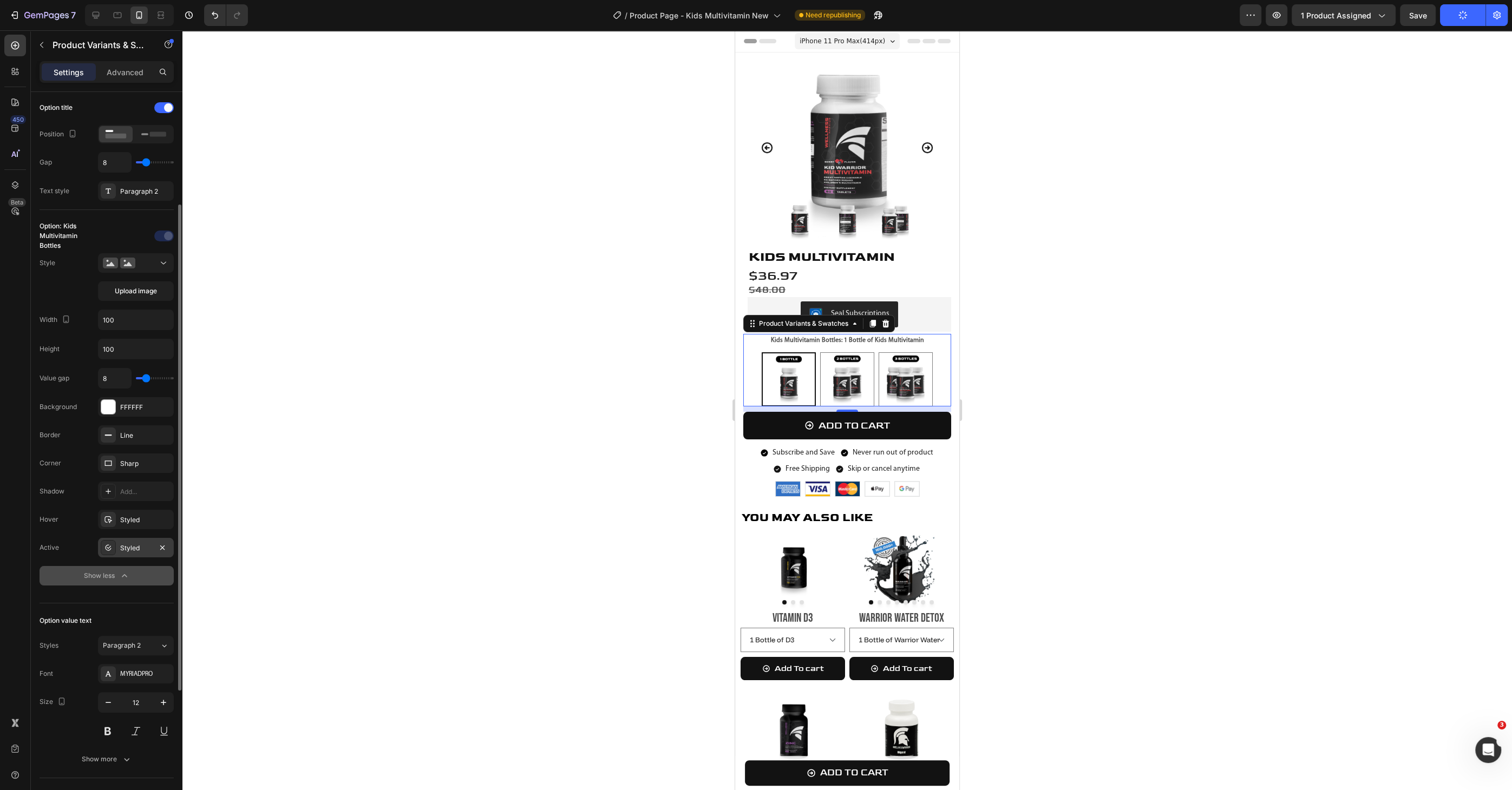
click at [133, 470] on div "Styled" at bounding box center [136, 548] width 31 height 10
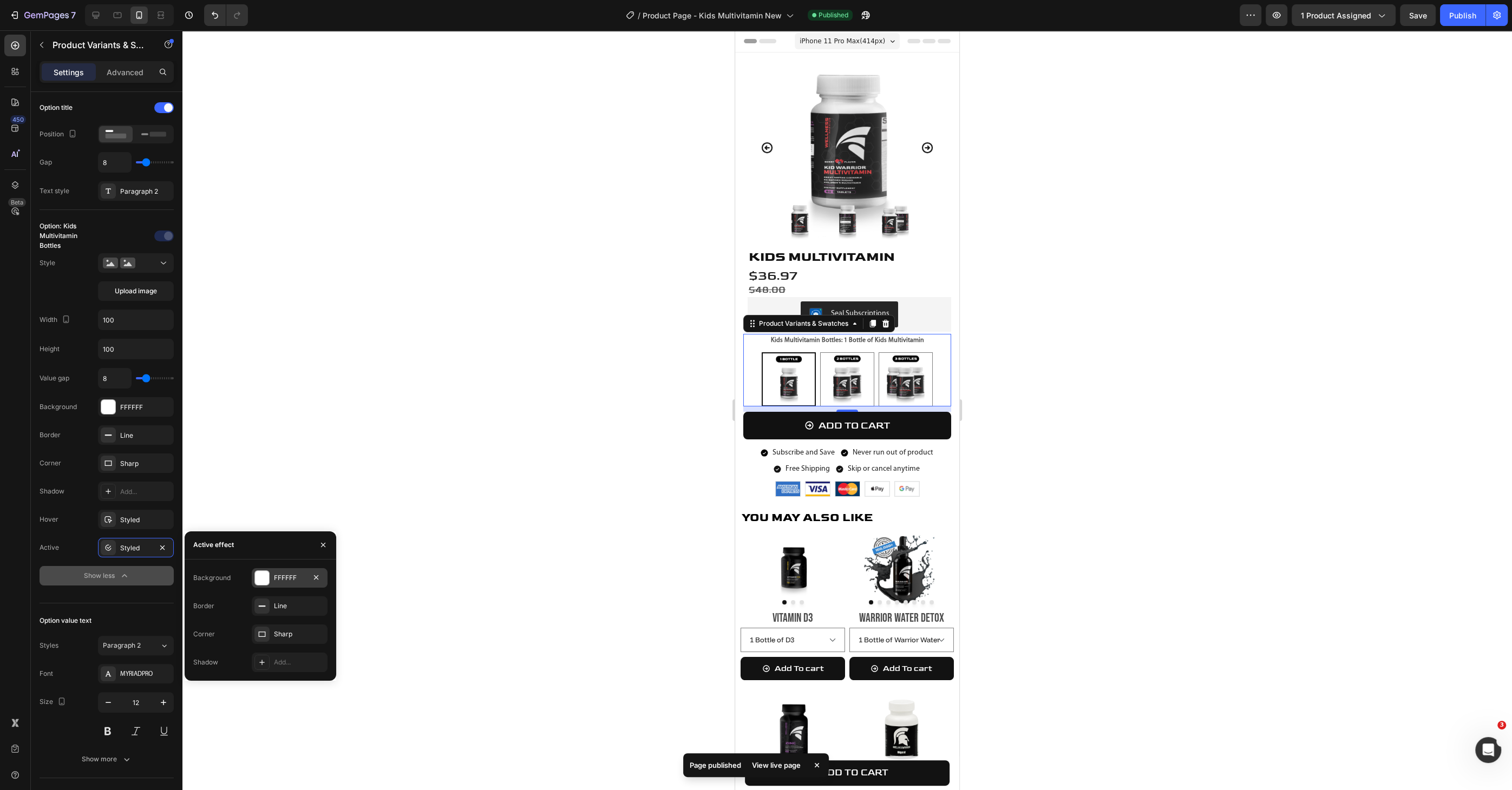
click at [260, 470] on div at bounding box center [262, 578] width 14 height 14
click at [221, 470] on div at bounding box center [220, 618] width 11 height 11
type input "F1F2F6"
radio input "true"
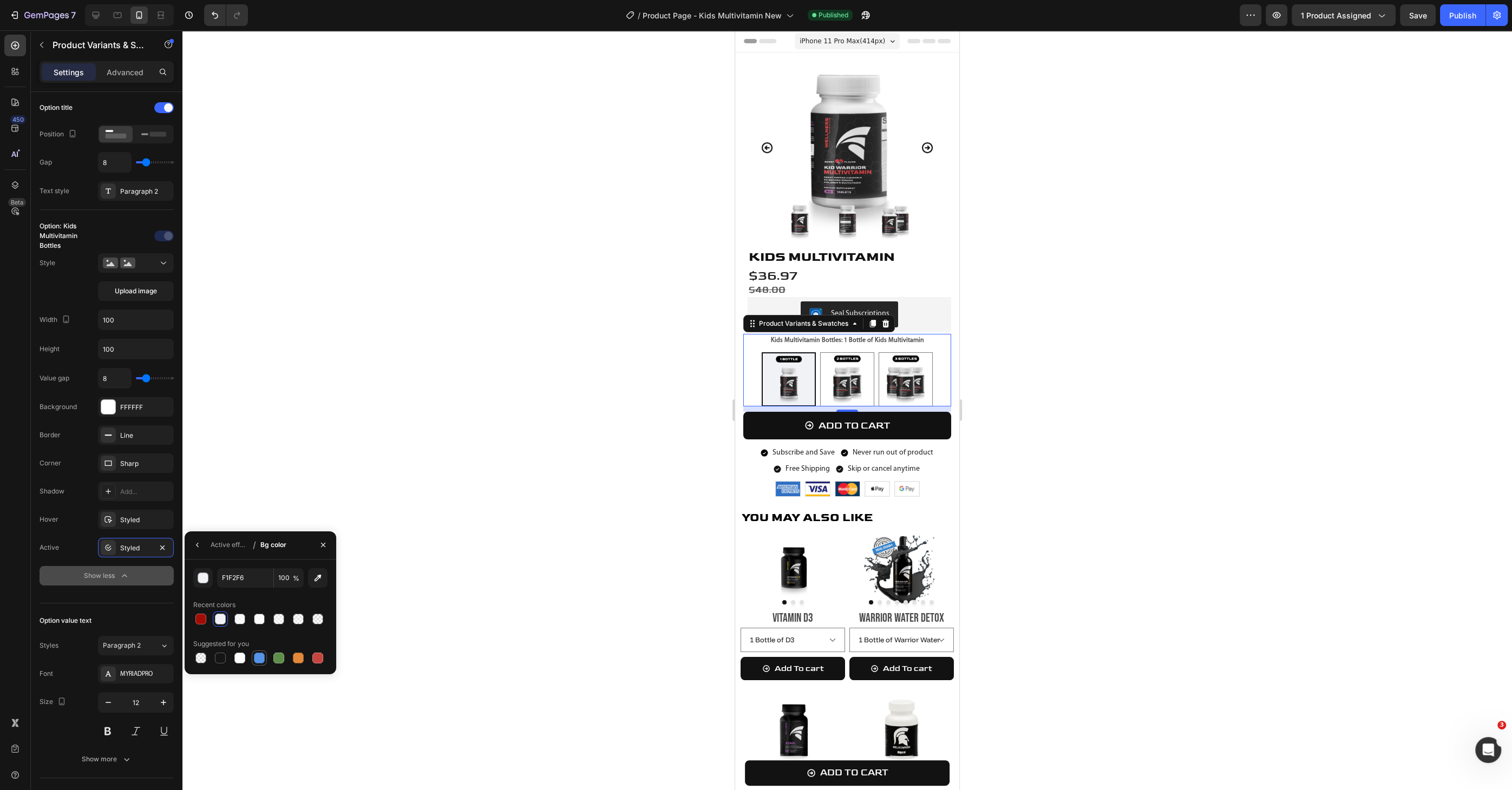
click at [255, 470] on div at bounding box center [259, 658] width 11 height 11
click at [248, 470] on input "5594E7" at bounding box center [246, 578] width 57 height 20
click at [279, 470] on input "100" at bounding box center [289, 578] width 30 height 20
type input "3182CC"
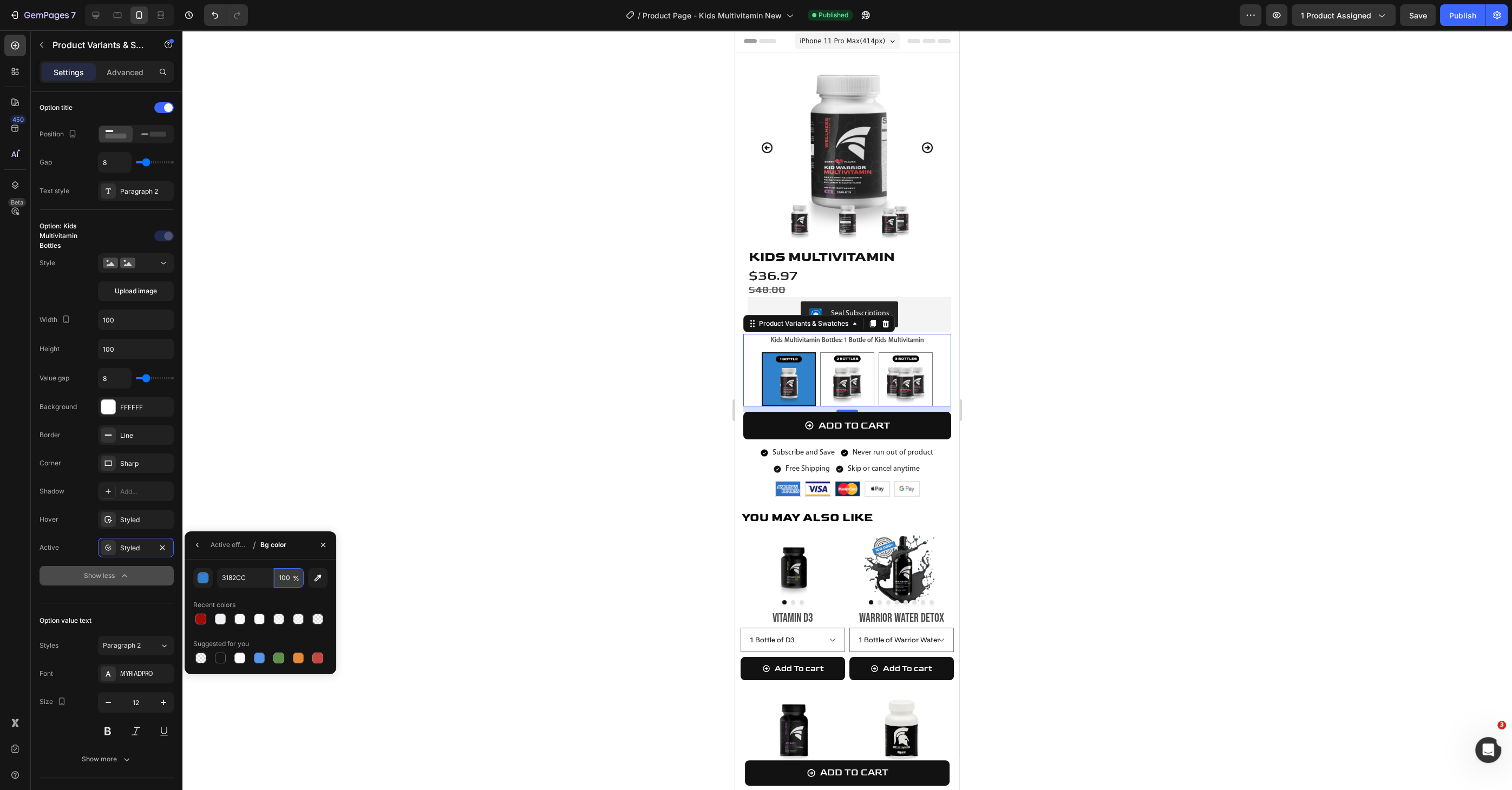
click at [279, 470] on input "100" at bounding box center [289, 578] width 30 height 20
type input "20"
click at [516, 354] on div at bounding box center [847, 410] width 1329 height 760
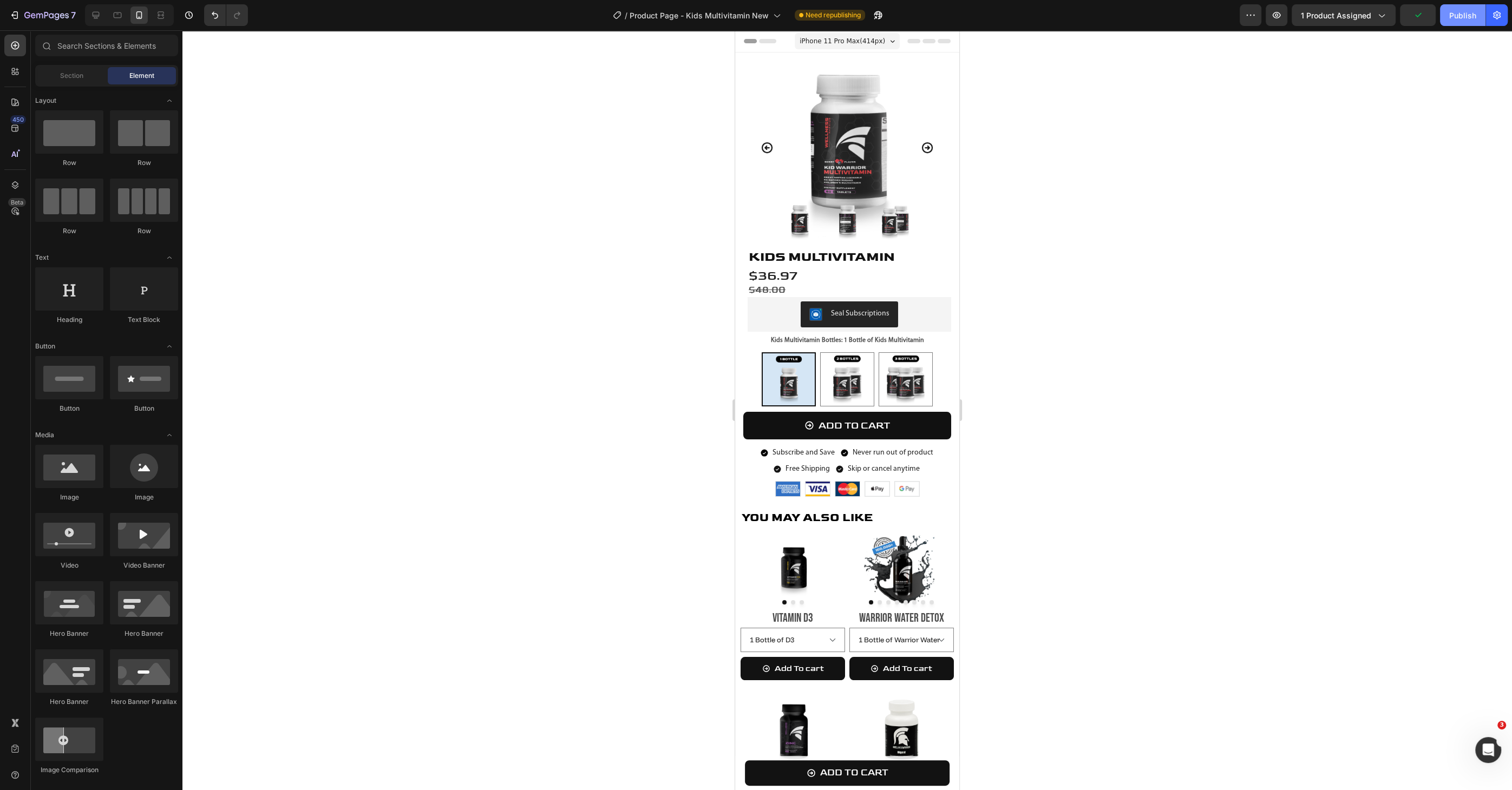
click at [944, 20] on div "Publish" at bounding box center [1462, 16] width 27 height 11
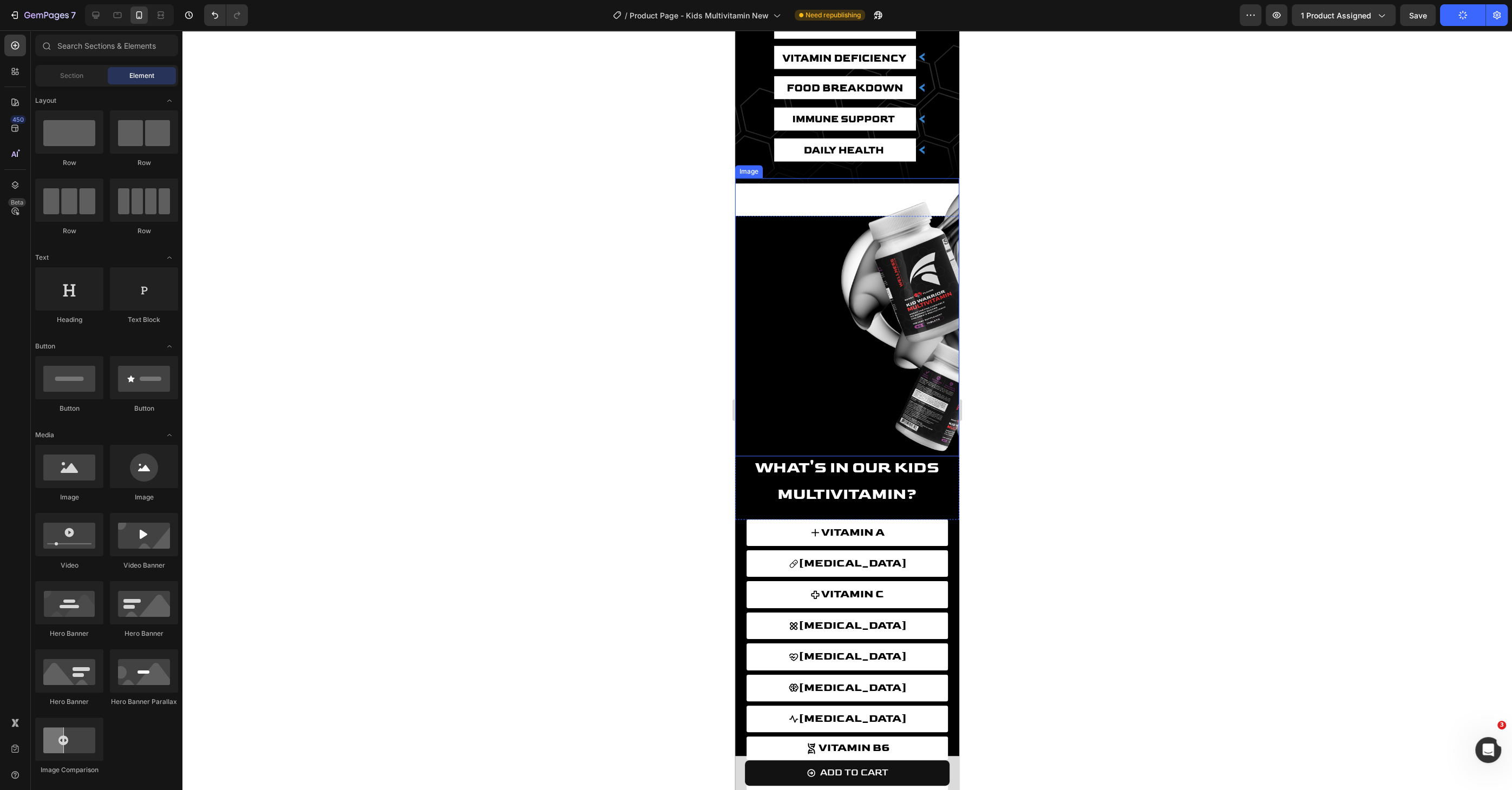
scroll to position [1770, 0]
